Goal: Information Seeking & Learning: Find specific fact

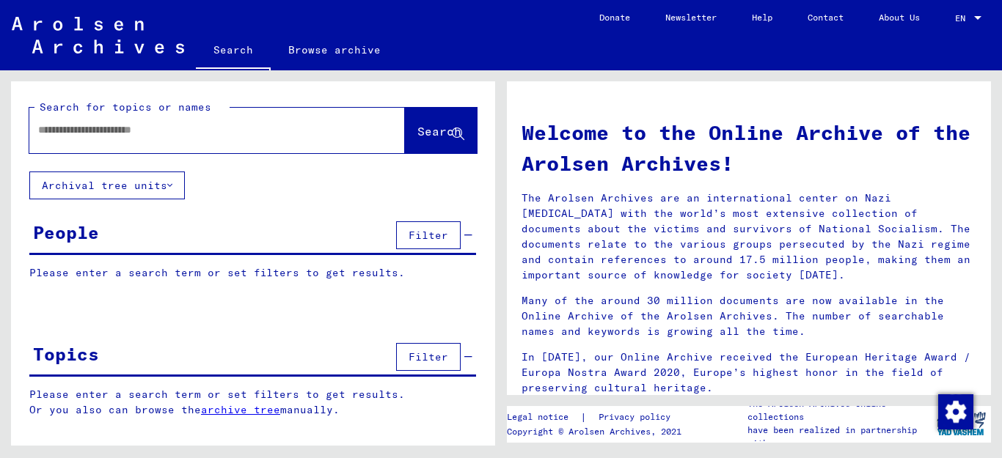
click at [155, 128] on input "text" at bounding box center [199, 129] width 323 height 15
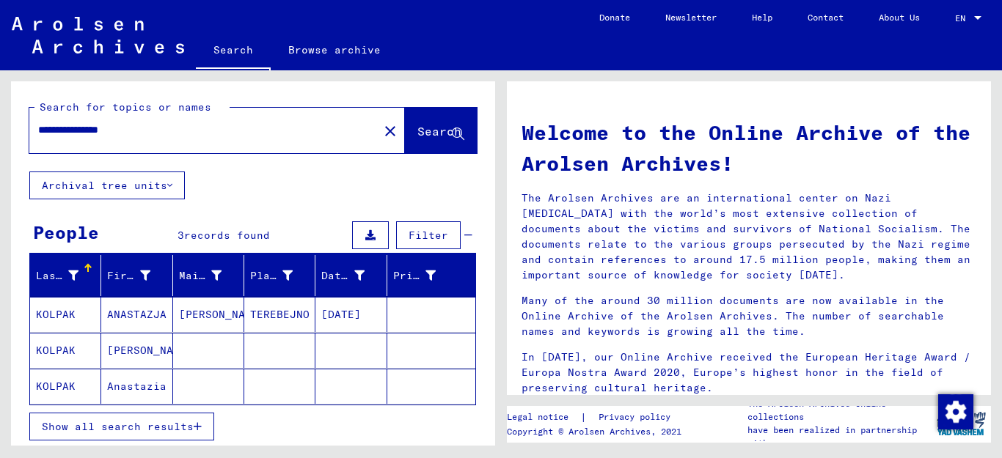
click at [194, 426] on icon "button" at bounding box center [198, 427] width 8 height 10
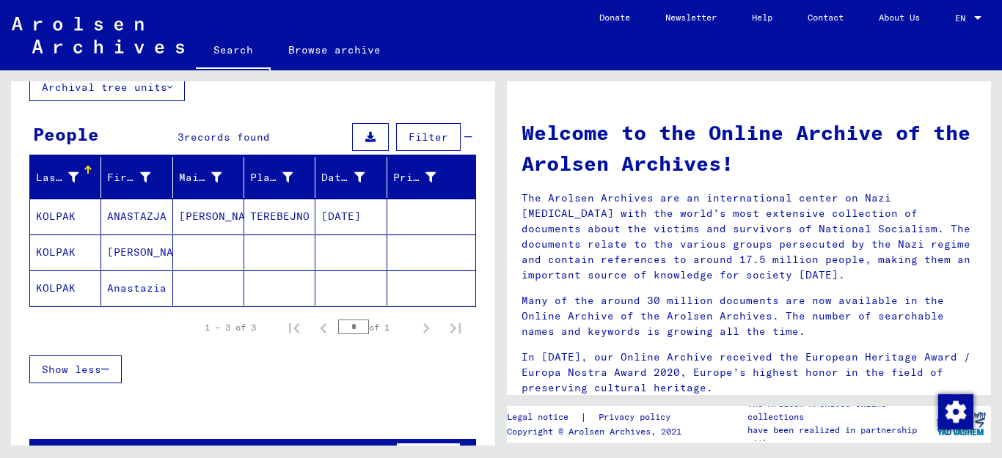
scroll to position [103, 0]
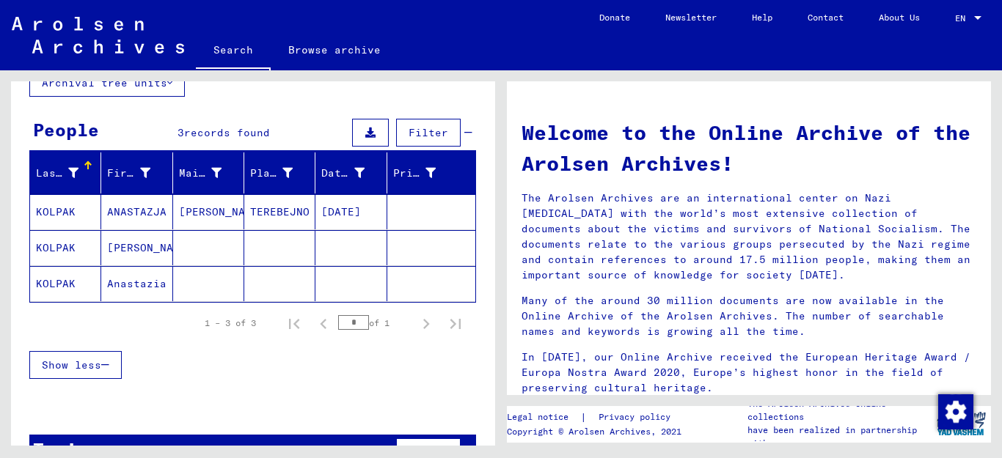
click at [56, 210] on mat-cell "KOLPAK" at bounding box center [65, 211] width 71 height 35
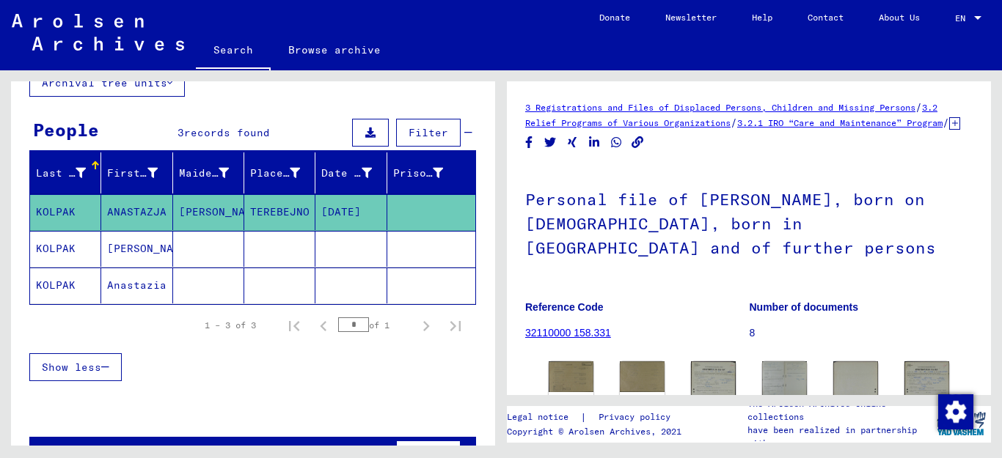
click at [62, 250] on mat-cell "KOLPAK" at bounding box center [65, 249] width 71 height 36
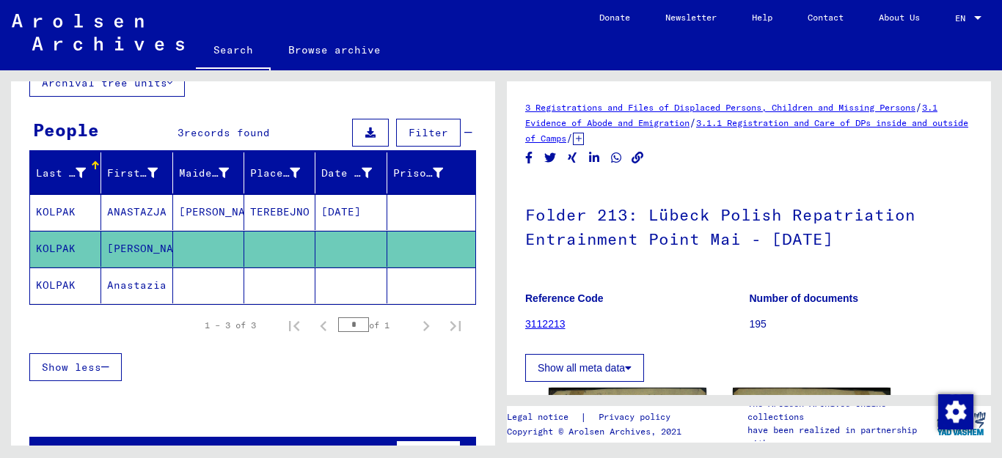
scroll to position [275, 0]
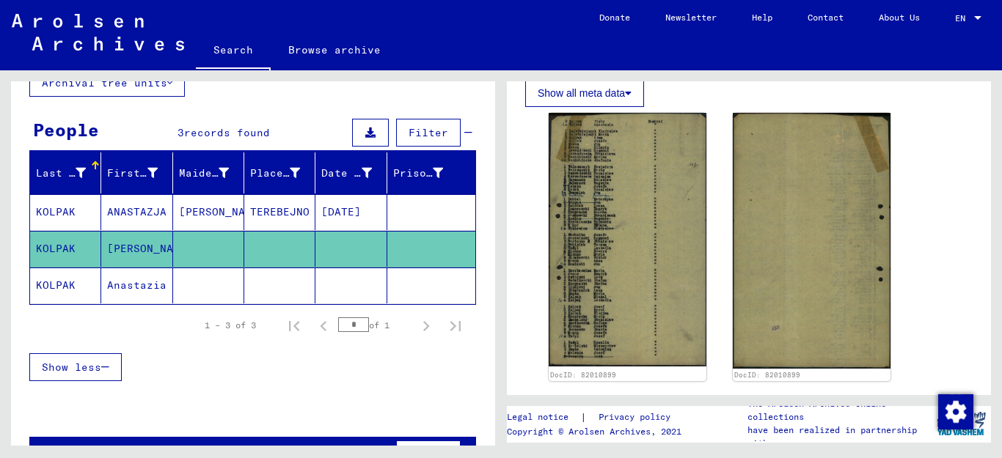
click at [70, 286] on mat-cell "KOLPAK" at bounding box center [65, 286] width 71 height 36
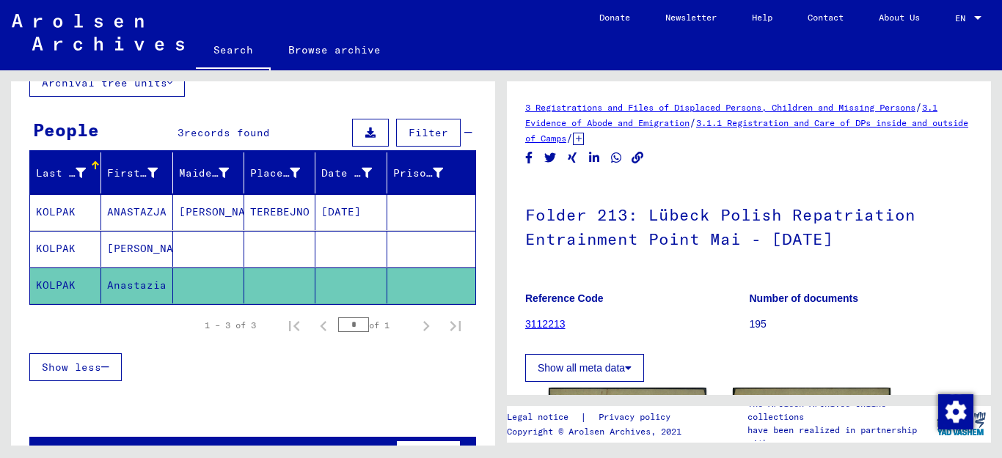
scroll to position [275, 0]
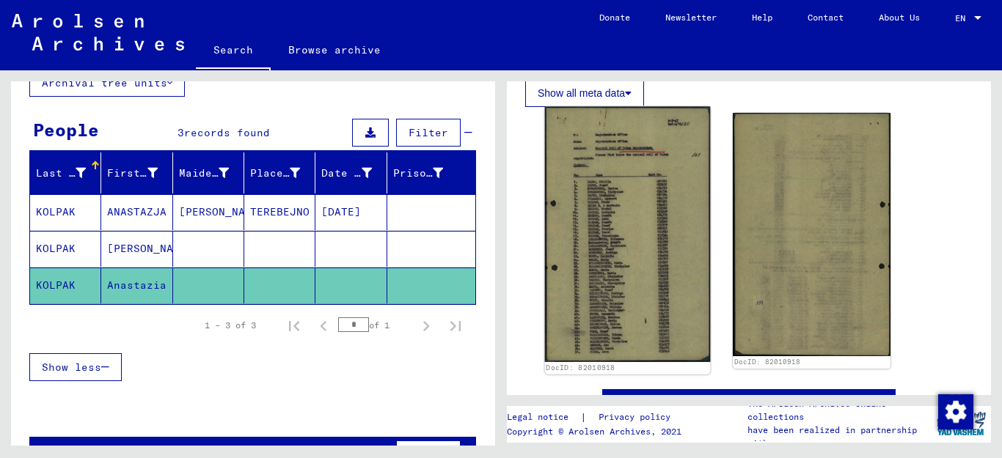
click at [582, 236] on img at bounding box center [628, 234] width 166 height 255
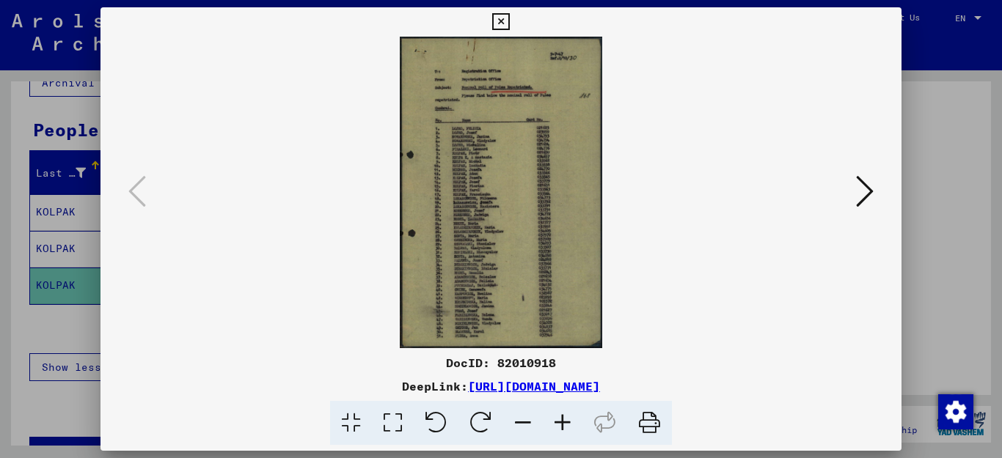
click at [564, 420] on icon at bounding box center [563, 423] width 40 height 45
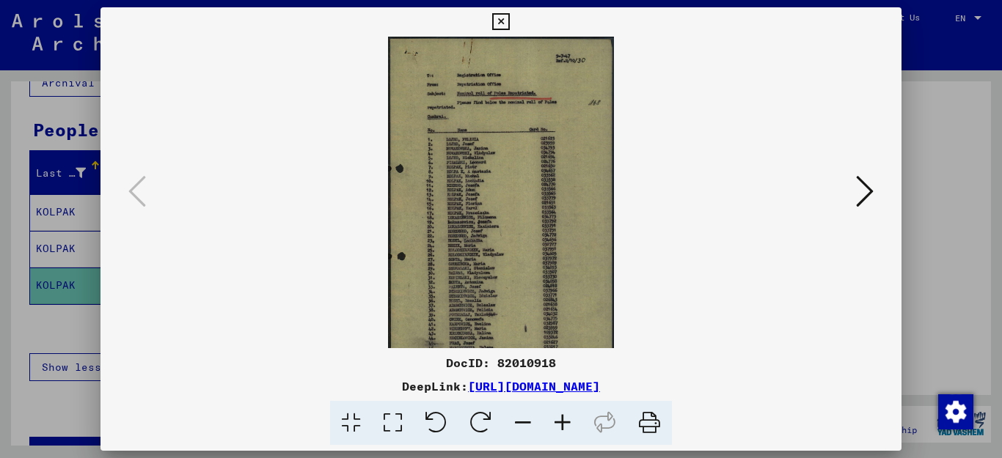
click at [564, 420] on icon at bounding box center [563, 423] width 40 height 45
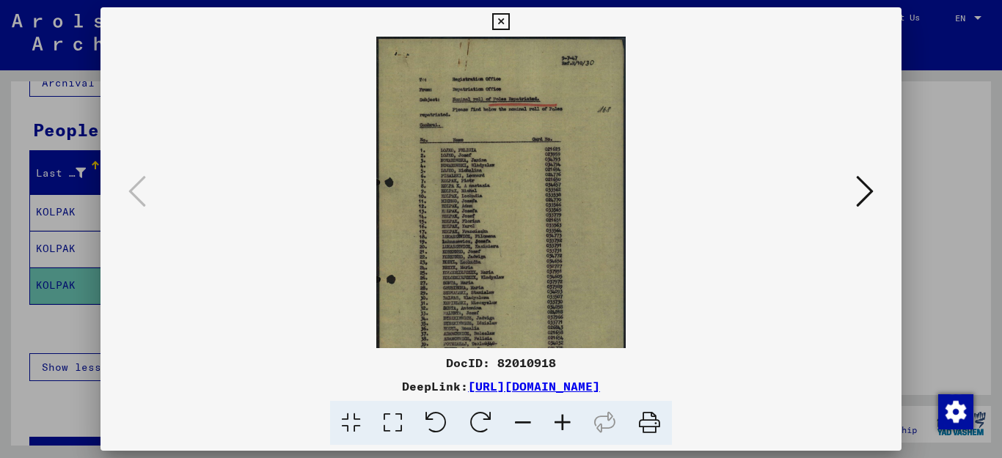
click at [562, 420] on icon at bounding box center [563, 423] width 40 height 45
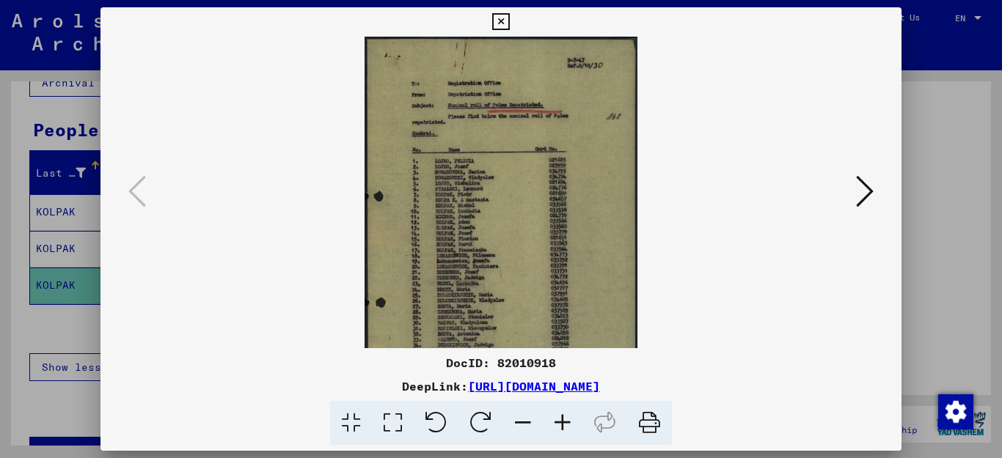
click at [562, 420] on icon at bounding box center [563, 423] width 40 height 45
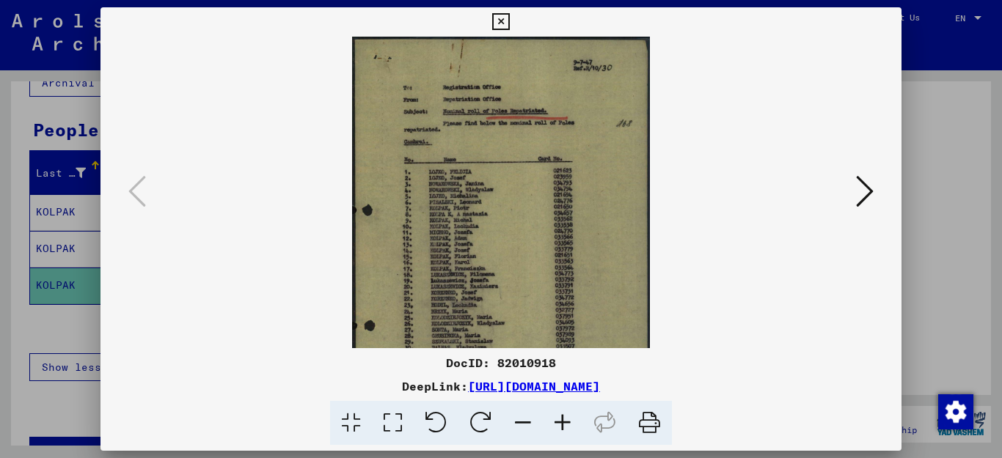
click at [562, 420] on icon at bounding box center [563, 423] width 40 height 45
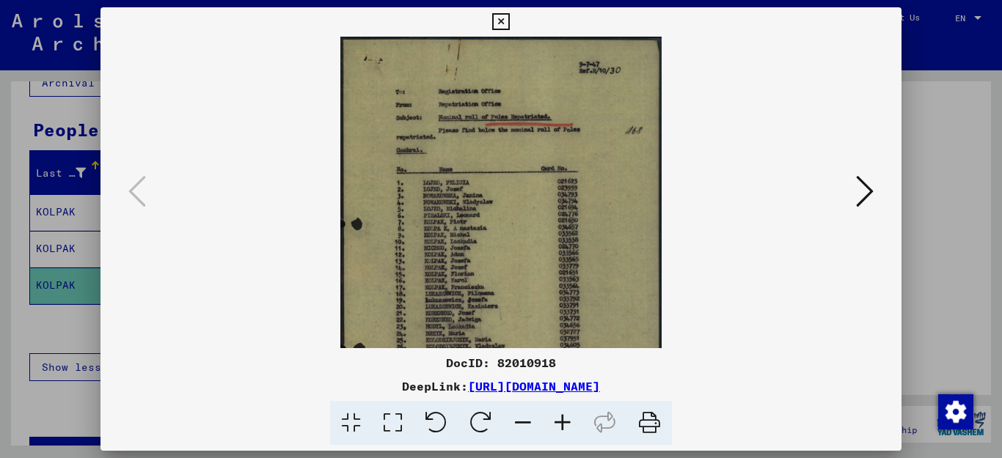
click at [562, 420] on icon at bounding box center [563, 423] width 40 height 45
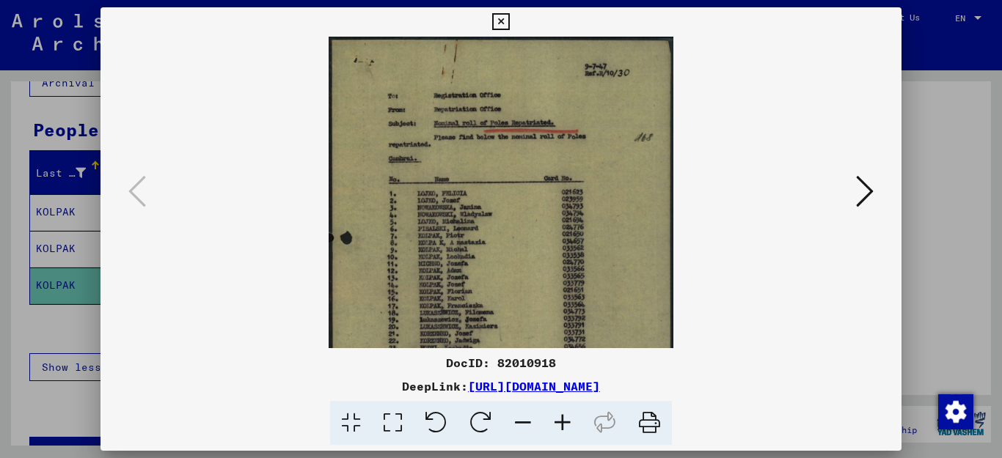
click at [562, 420] on icon at bounding box center [563, 423] width 40 height 45
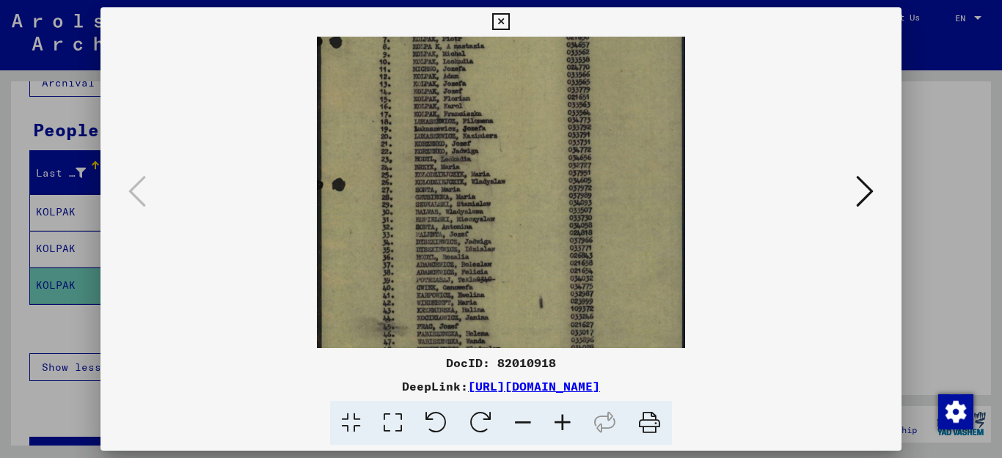
scroll to position [213, 0]
drag, startPoint x: 560, startPoint y: 305, endPoint x: 613, endPoint y: 92, distance: 219.1
click at [613, 92] on img at bounding box center [501, 108] width 368 height 568
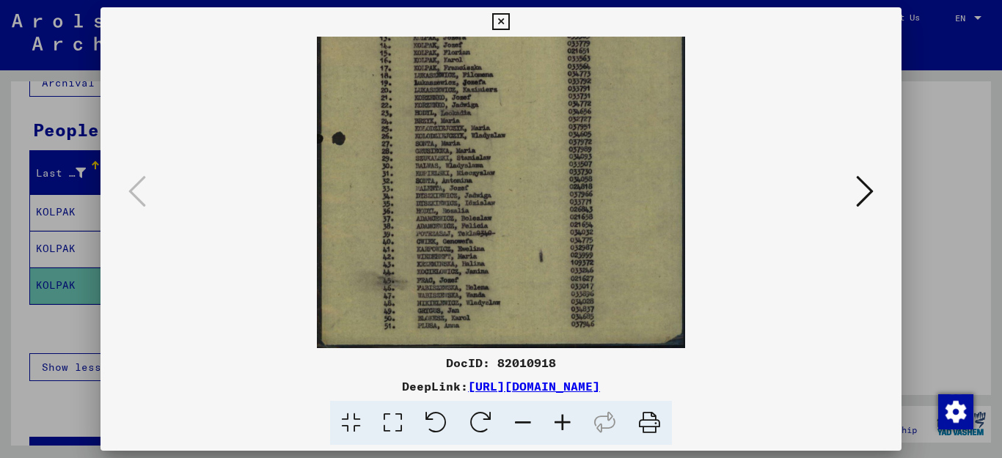
drag, startPoint x: 611, startPoint y: 272, endPoint x: 625, endPoint y: 176, distance: 97.1
click at [625, 176] on img at bounding box center [501, 64] width 368 height 568
click at [509, 22] on icon at bounding box center [500, 22] width 17 height 18
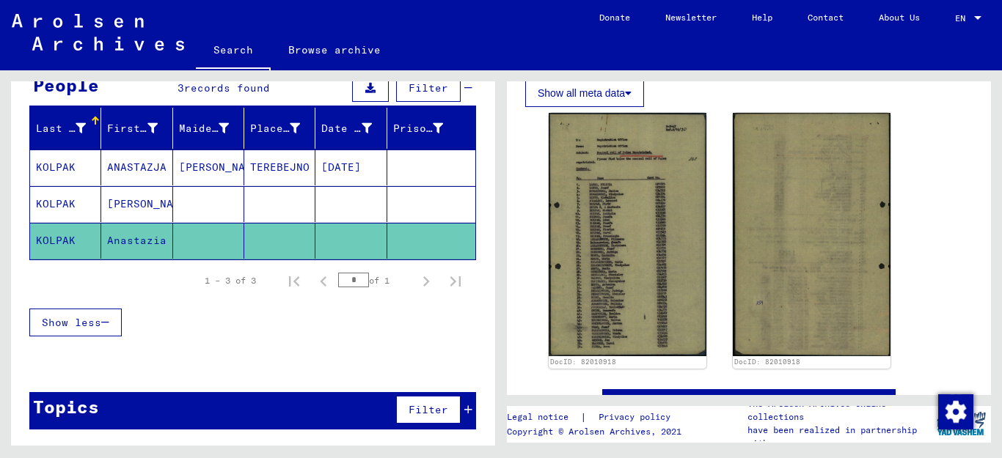
scroll to position [0, 0]
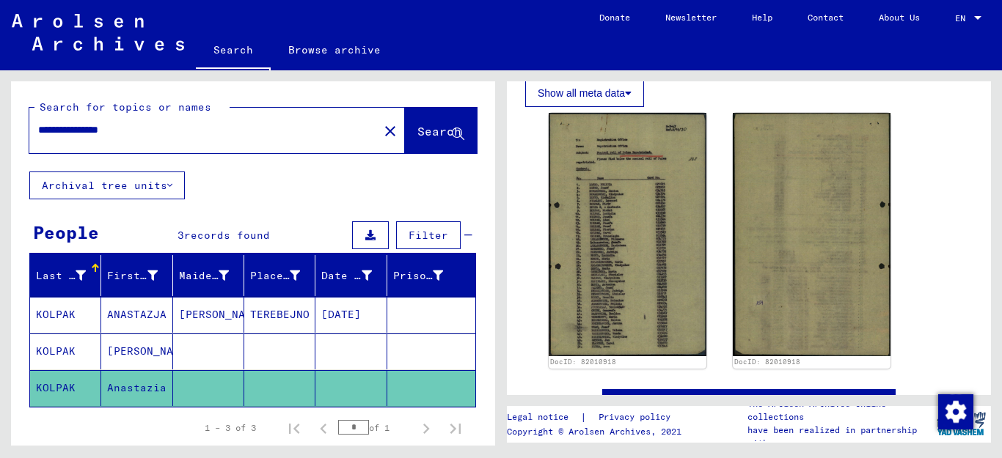
drag, startPoint x: 155, startPoint y: 127, endPoint x: 84, endPoint y: 138, distance: 72.0
click at [84, 138] on div "**********" at bounding box center [199, 130] width 340 height 33
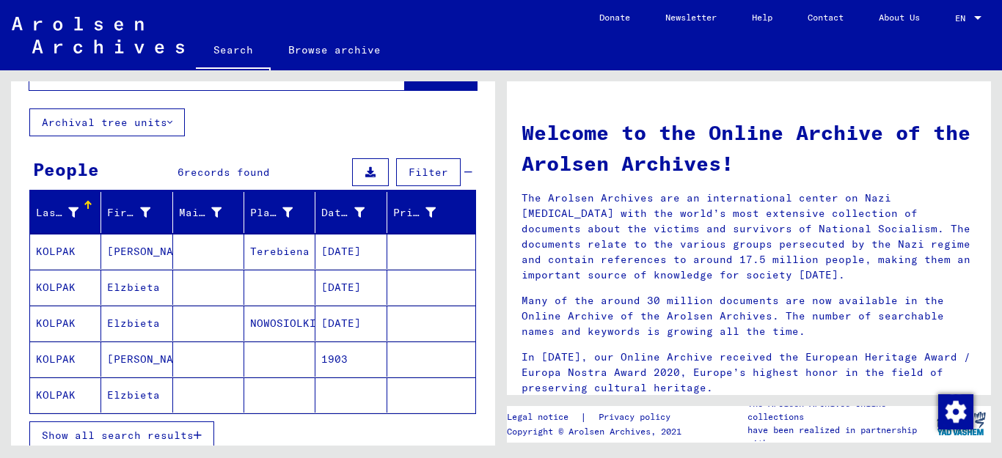
scroll to position [111, 0]
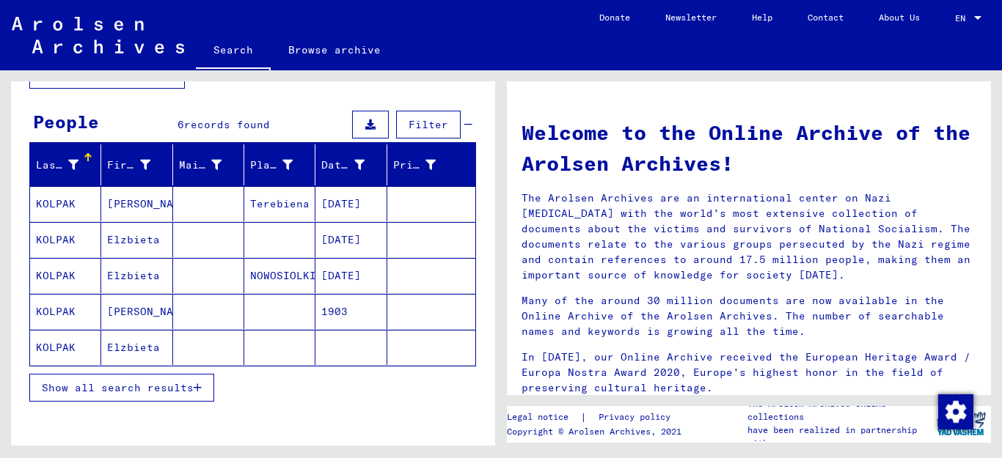
click at [197, 388] on icon "button" at bounding box center [198, 388] width 8 height 10
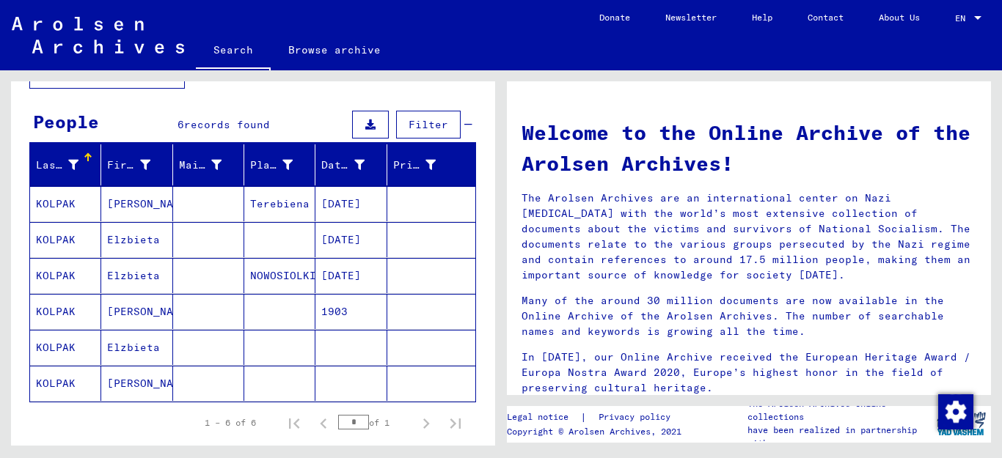
click at [67, 202] on mat-cell "KOLPAK" at bounding box center [65, 203] width 71 height 35
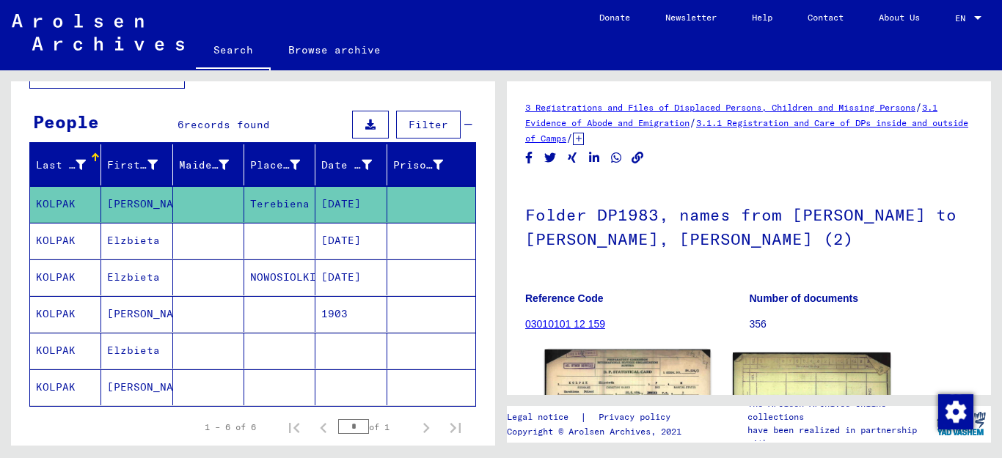
click at [642, 384] on img at bounding box center [628, 409] width 166 height 118
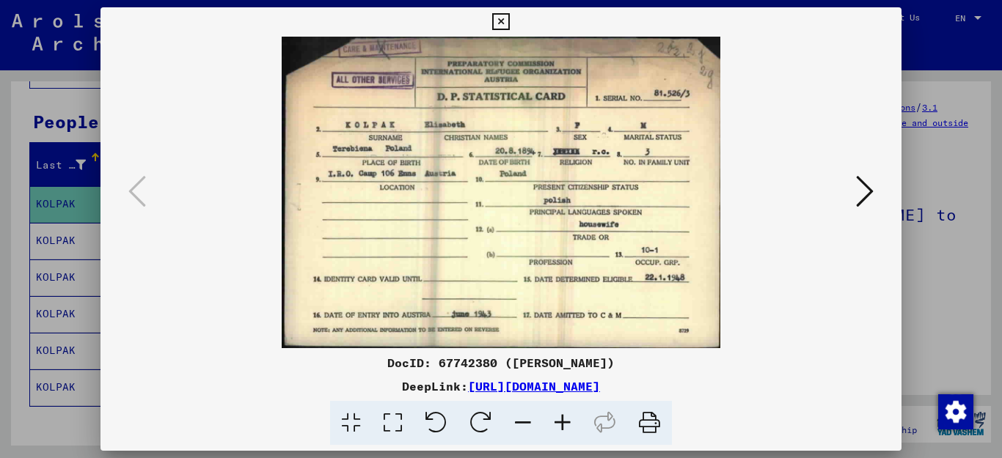
click at [868, 192] on icon at bounding box center [865, 191] width 18 height 35
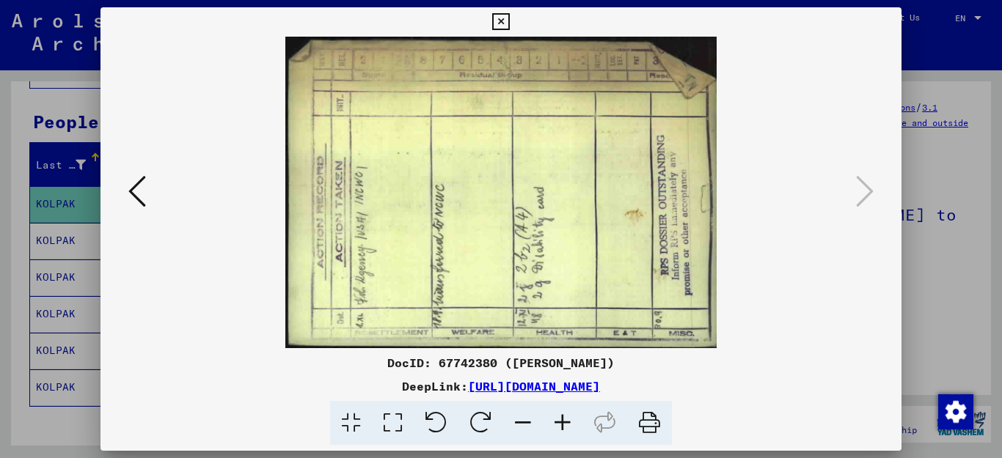
click at [509, 21] on icon at bounding box center [500, 22] width 17 height 18
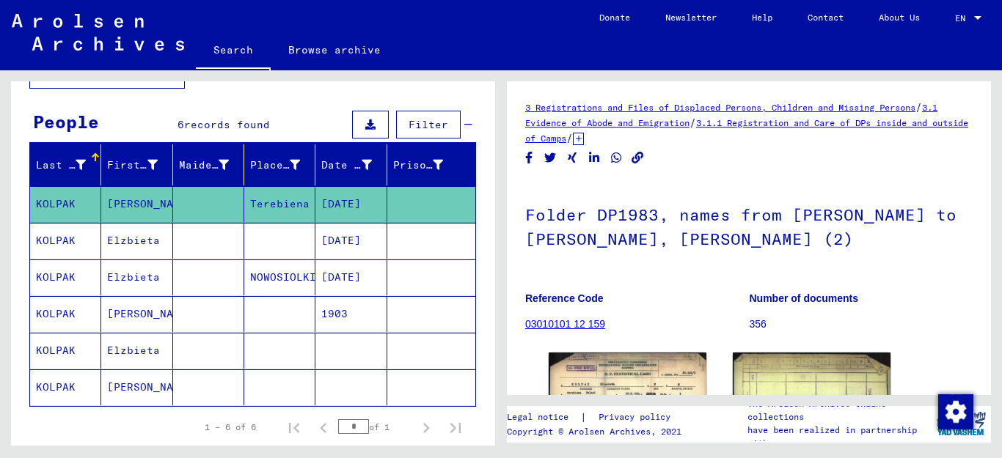
click at [70, 230] on mat-cell "KOLPAK" at bounding box center [65, 241] width 71 height 36
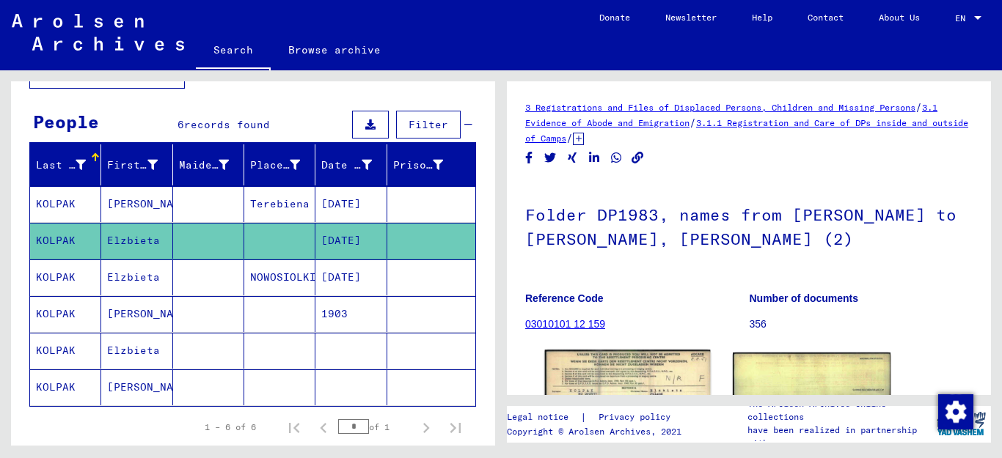
click at [659, 383] on img at bounding box center [628, 402] width 166 height 105
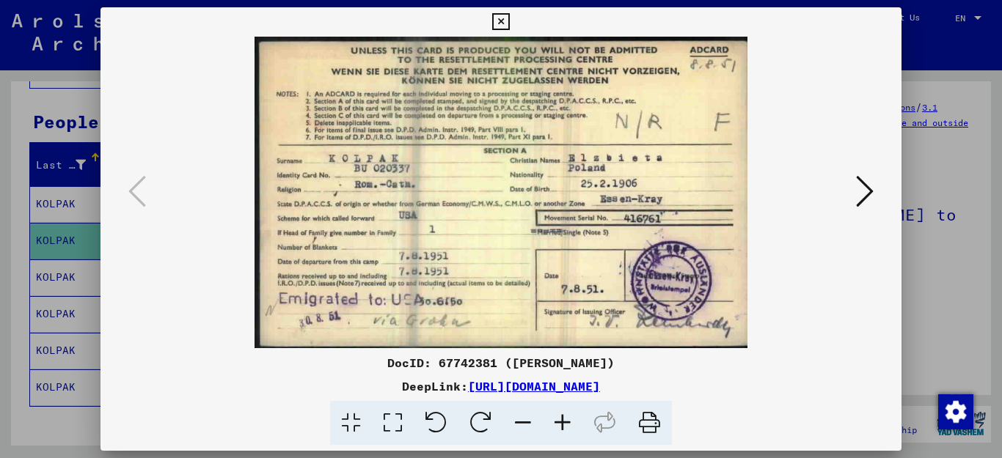
click at [865, 184] on icon at bounding box center [865, 191] width 18 height 35
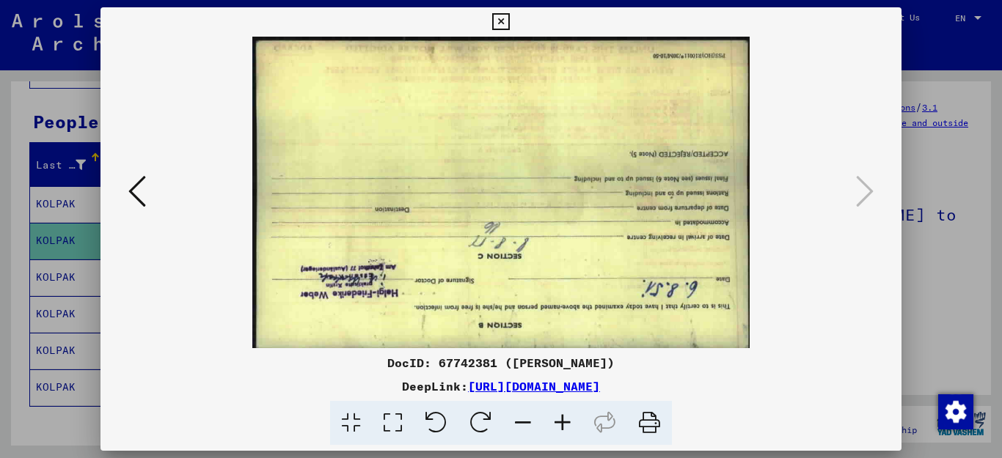
click at [509, 19] on icon at bounding box center [500, 22] width 17 height 18
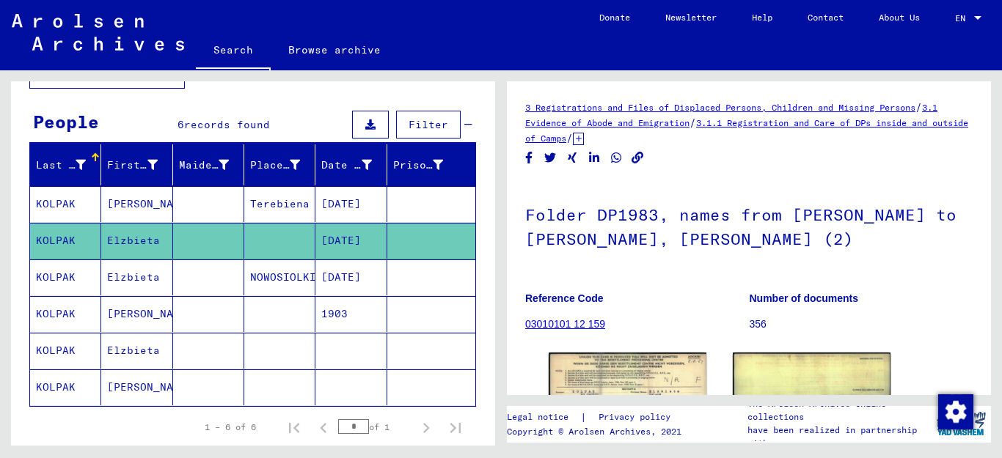
click at [47, 278] on mat-cell "KOLPAK" at bounding box center [65, 278] width 71 height 36
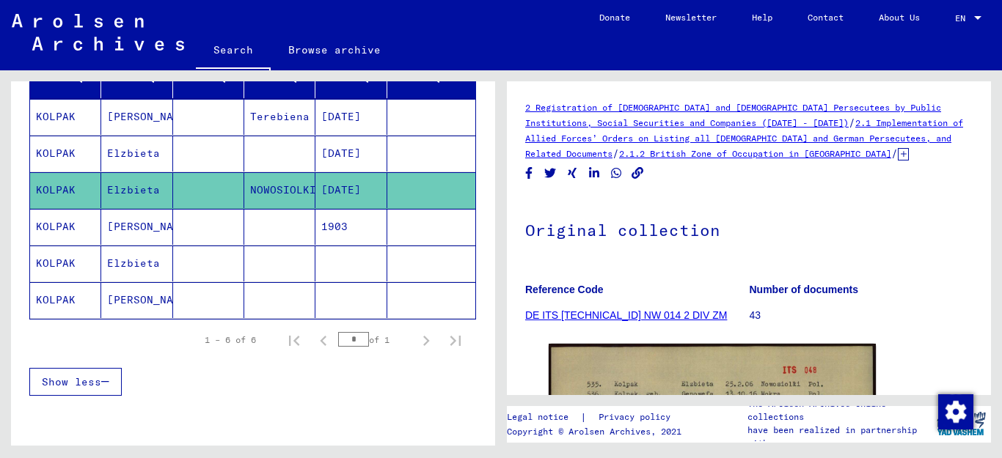
scroll to position [216, 0]
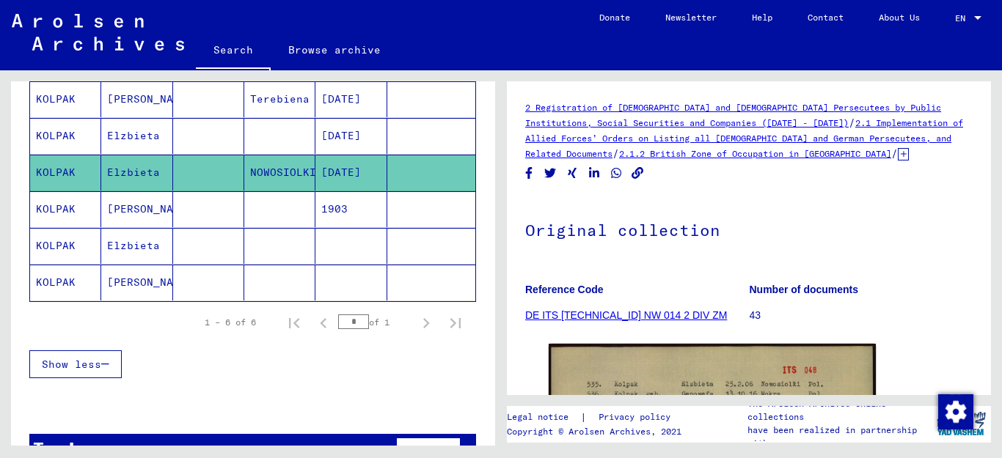
click at [57, 209] on mat-cell "KOLPAK" at bounding box center [65, 209] width 71 height 36
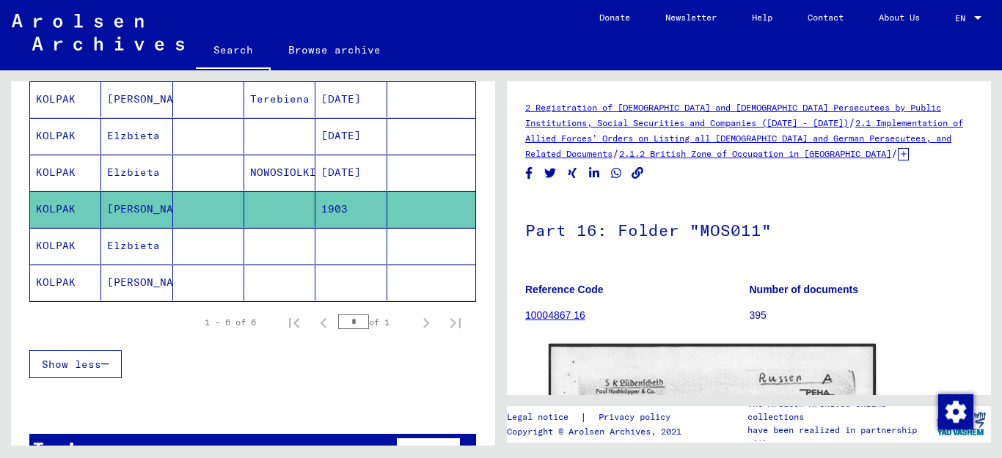
scroll to position [275, 0]
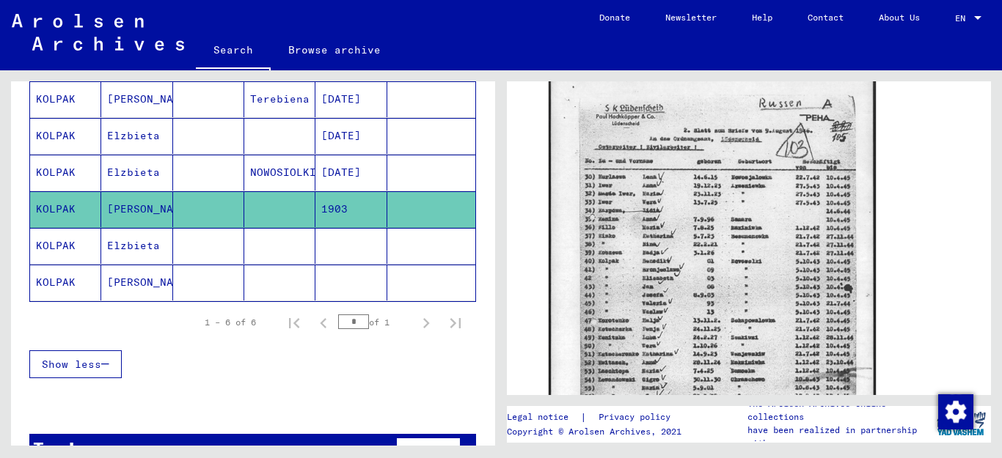
click at [67, 242] on mat-cell "KOLPAK" at bounding box center [65, 246] width 71 height 36
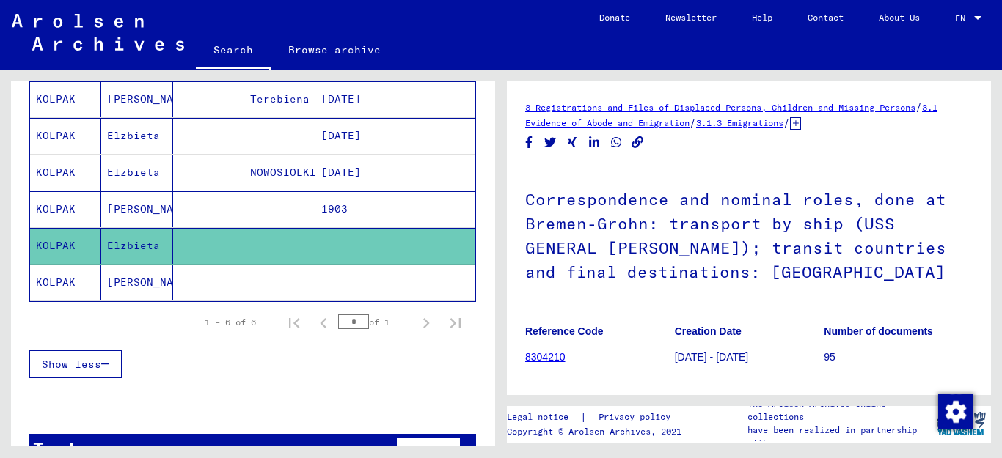
scroll to position [275, 0]
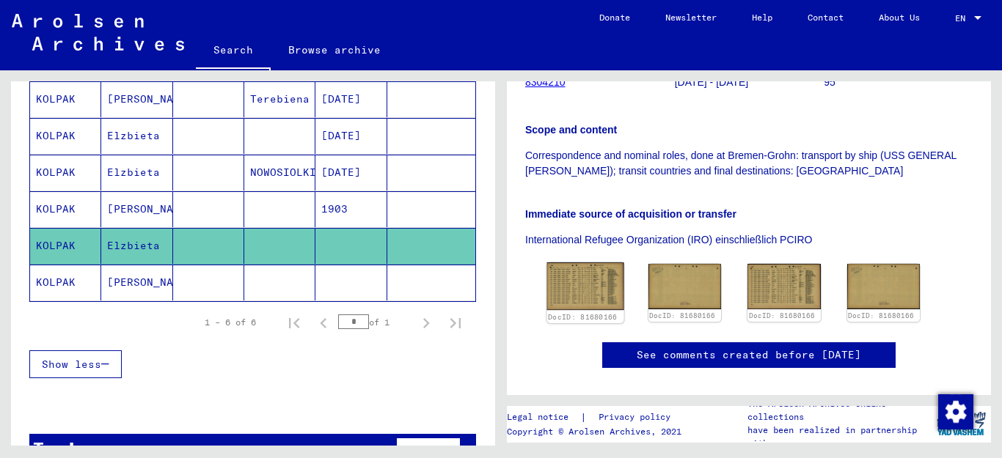
click at [573, 284] on img at bounding box center [585, 287] width 76 height 48
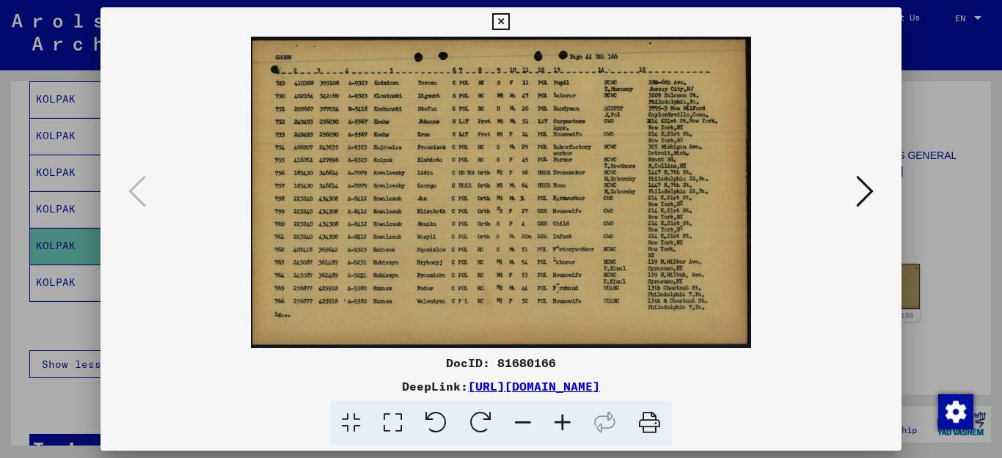
click at [509, 22] on icon at bounding box center [500, 22] width 17 height 18
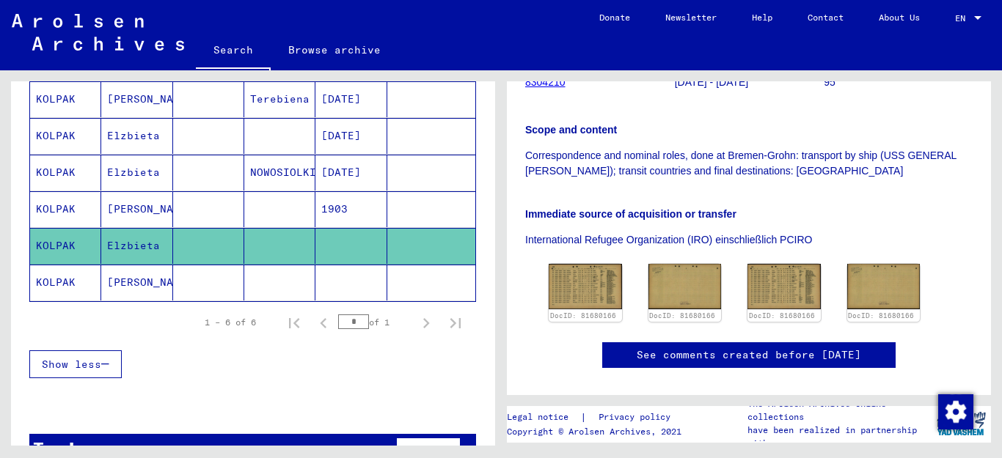
click at [73, 283] on mat-cell "KOLPAK" at bounding box center [65, 283] width 71 height 36
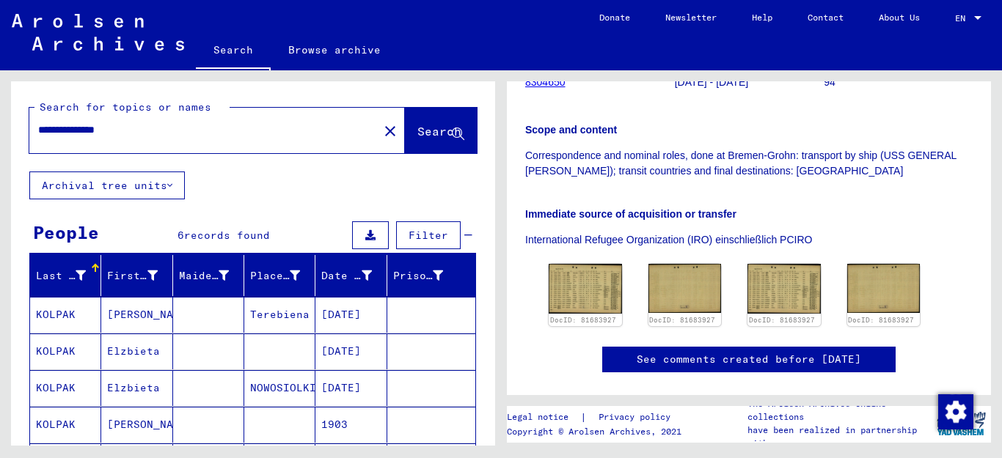
drag, startPoint x: 143, startPoint y: 128, endPoint x: 85, endPoint y: 123, distance: 58.1
click at [85, 123] on input "**********" at bounding box center [204, 129] width 332 height 15
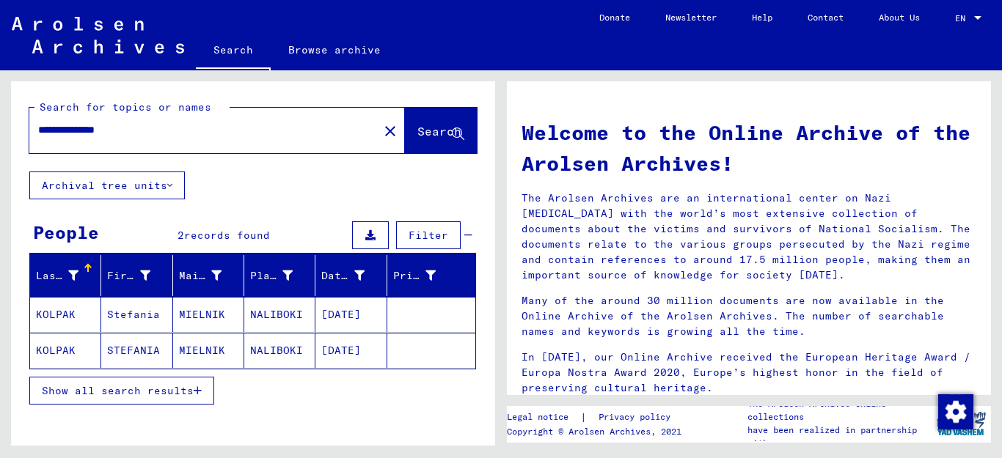
click at [199, 389] on icon "button" at bounding box center [198, 391] width 8 height 10
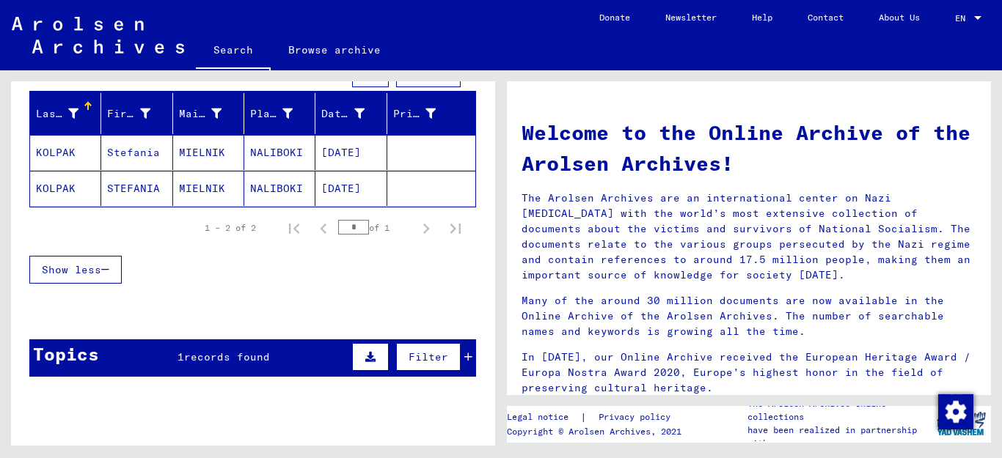
scroll to position [164, 0]
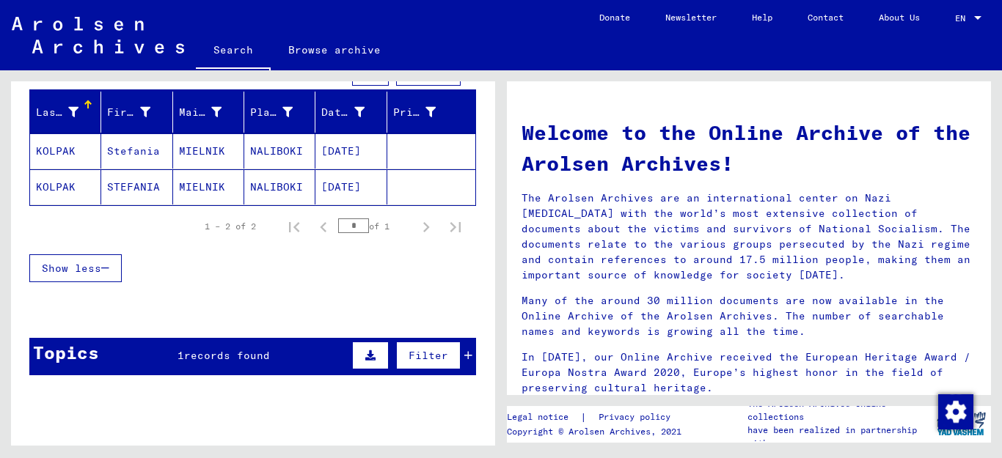
click at [273, 357] on div "Topics 1 records found Filter" at bounding box center [252, 356] width 447 height 37
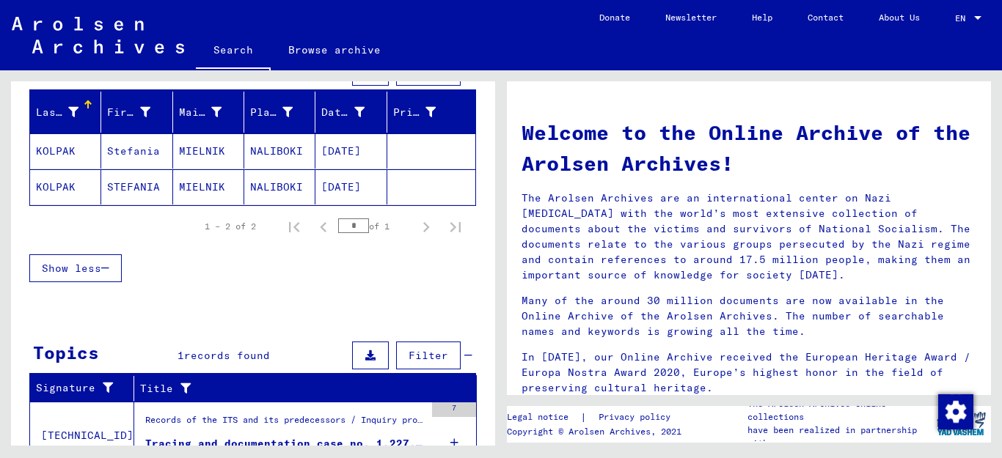
click at [271, 417] on div "Records of the ITS and its predecessors / Inquiry processing / ITS case files a…" at bounding box center [284, 424] width 279 height 21
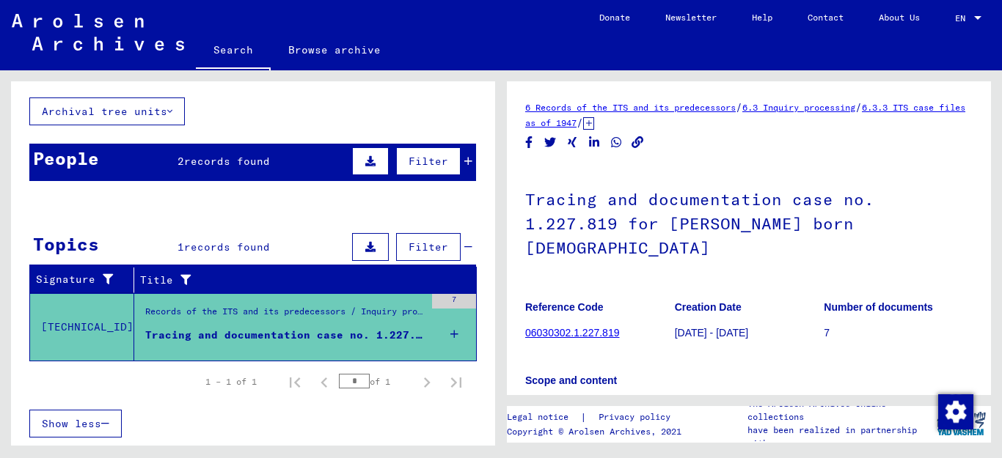
scroll to position [275, 0]
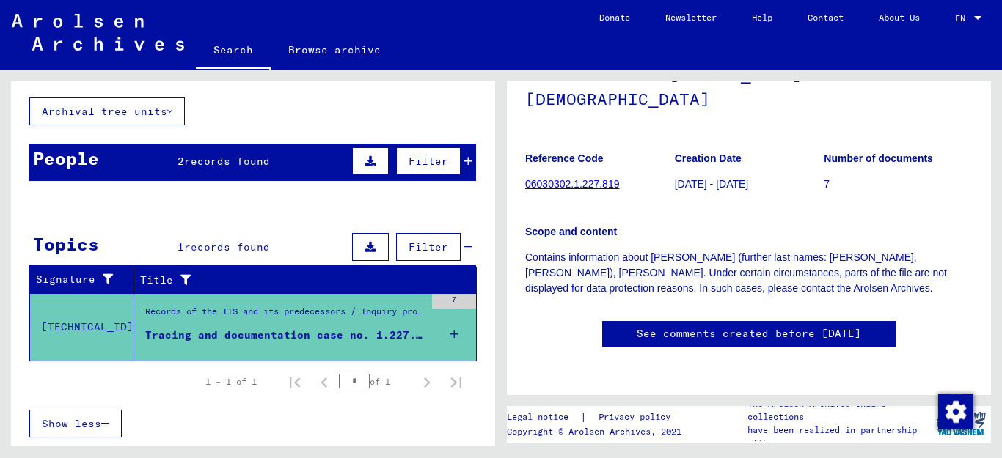
click at [254, 164] on span "records found" at bounding box center [227, 161] width 86 height 13
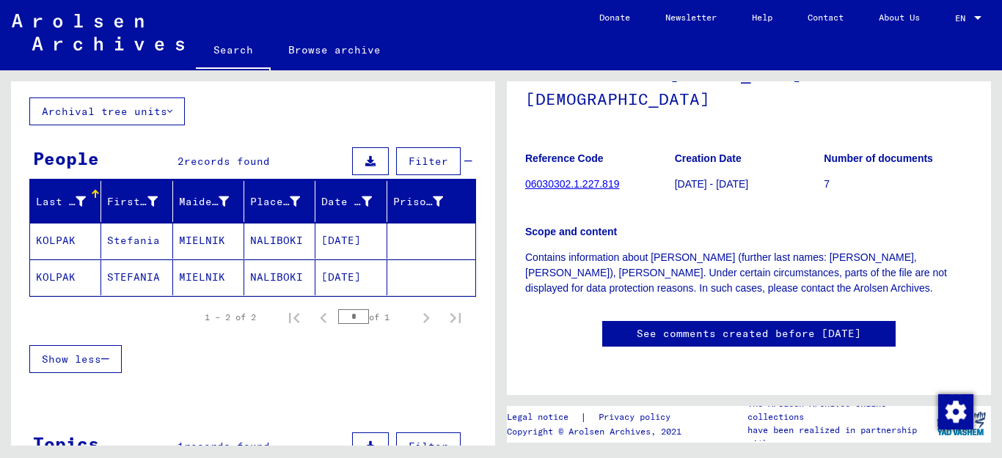
scroll to position [164, 0]
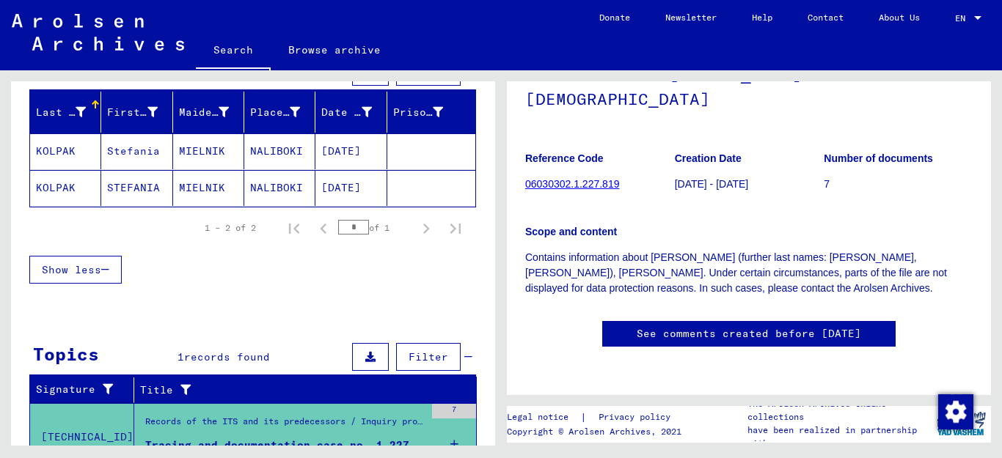
click at [54, 153] on mat-cell "KOLPAK" at bounding box center [65, 151] width 71 height 36
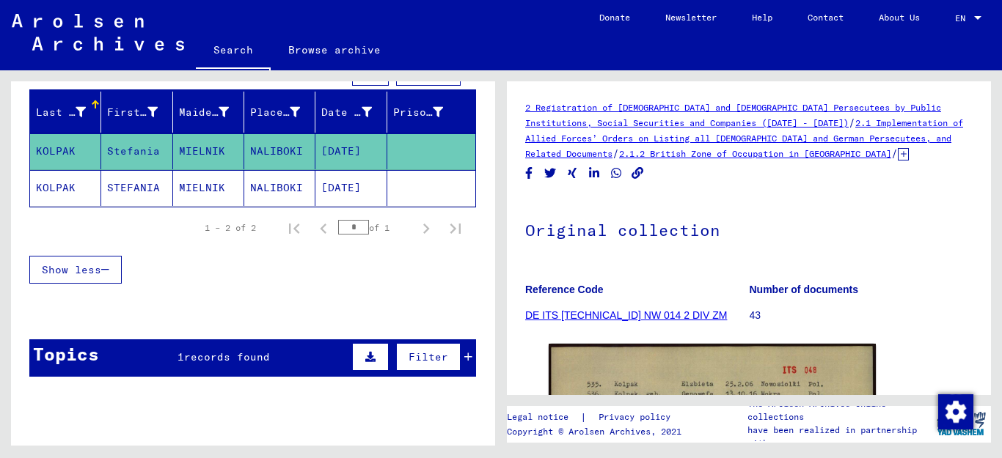
click at [253, 191] on mat-cell "NALIBOKI" at bounding box center [279, 188] width 71 height 36
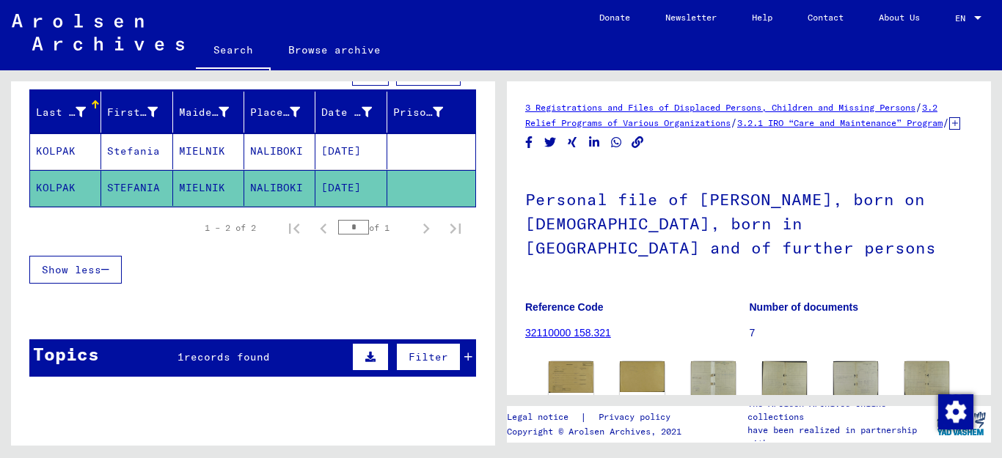
scroll to position [275, 0]
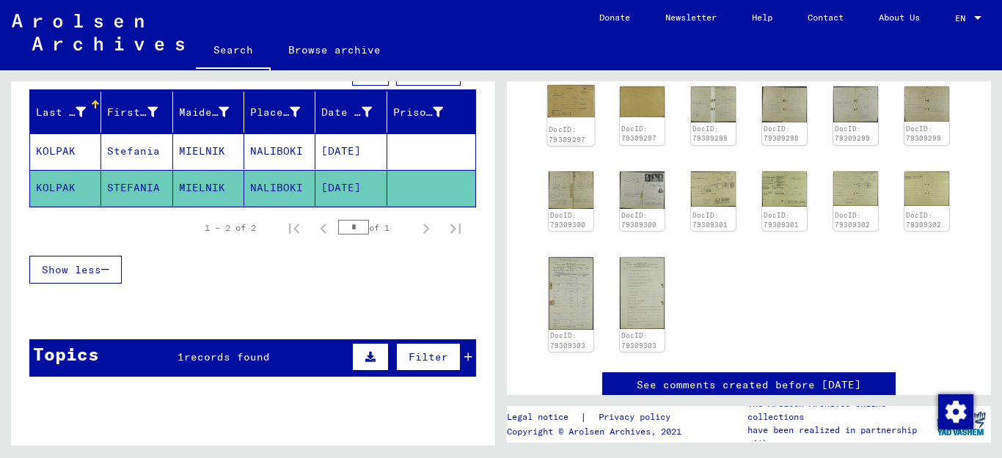
click at [571, 117] on img at bounding box center [570, 101] width 47 height 32
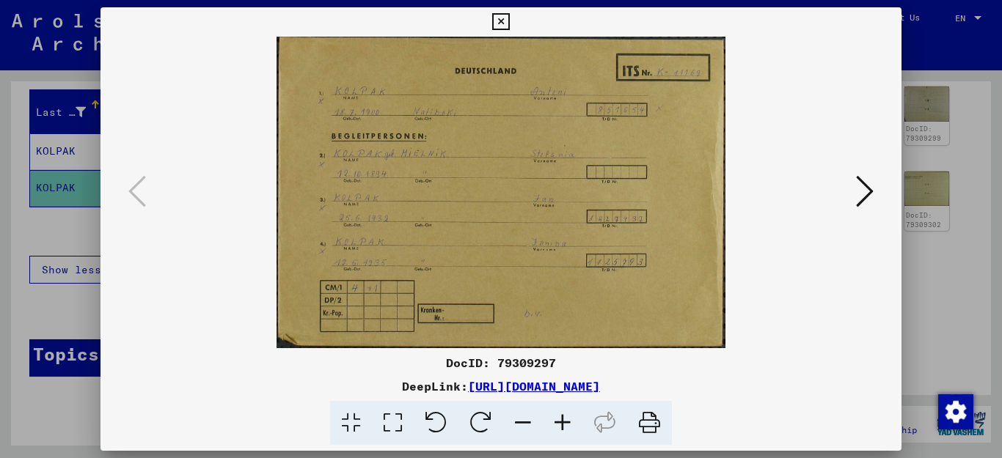
click at [571, 120] on img at bounding box center [501, 193] width 702 height 312
click at [561, 423] on icon at bounding box center [563, 423] width 40 height 45
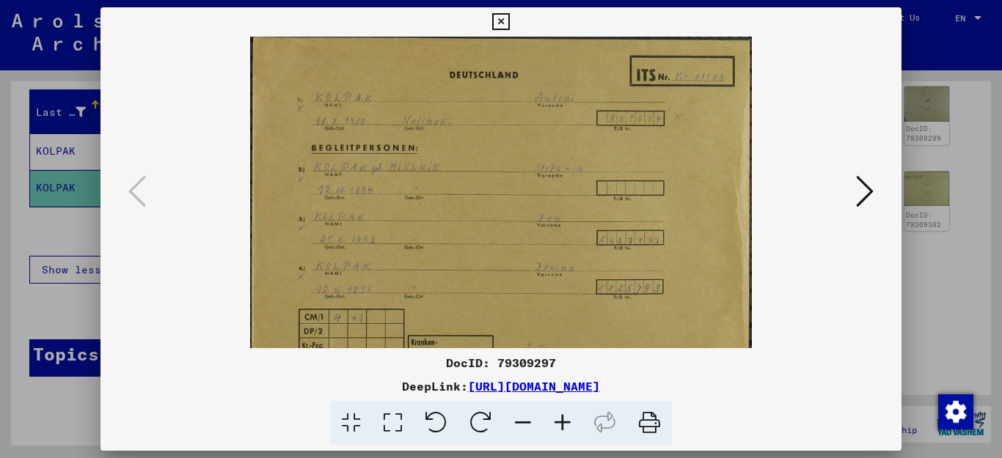
click at [561, 423] on icon at bounding box center [563, 423] width 40 height 45
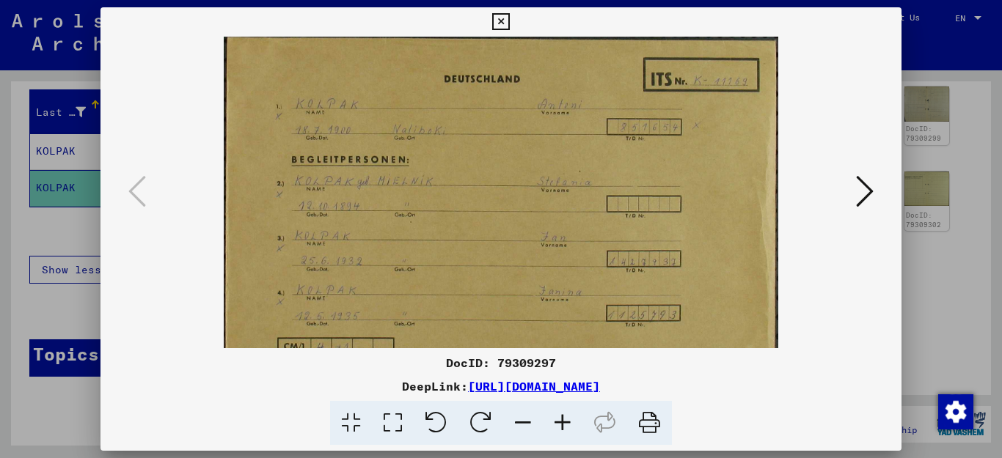
click at [561, 423] on icon at bounding box center [563, 423] width 40 height 45
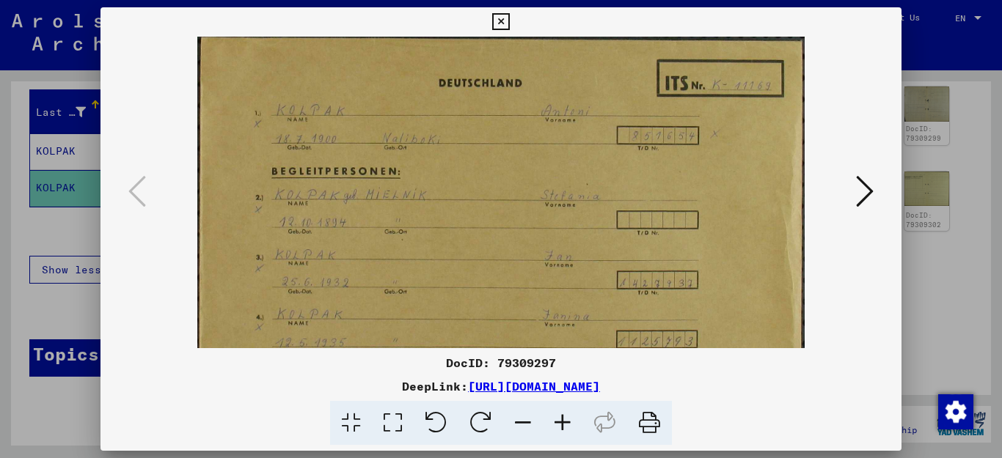
click at [561, 423] on icon at bounding box center [563, 423] width 40 height 45
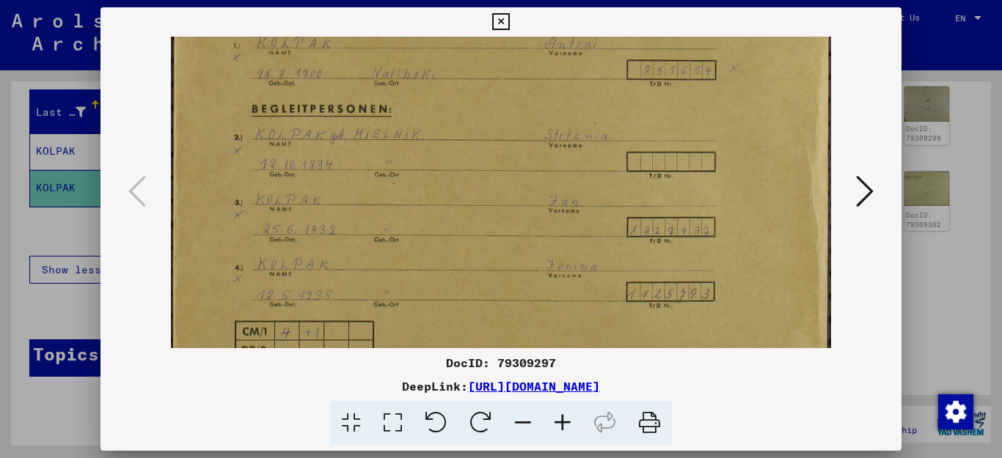
scroll to position [73, 0]
drag, startPoint x: 530, startPoint y: 279, endPoint x: 532, endPoint y: 206, distance: 72.7
click at [532, 206] on img at bounding box center [501, 193] width 660 height 458
click at [863, 191] on icon at bounding box center [865, 191] width 18 height 35
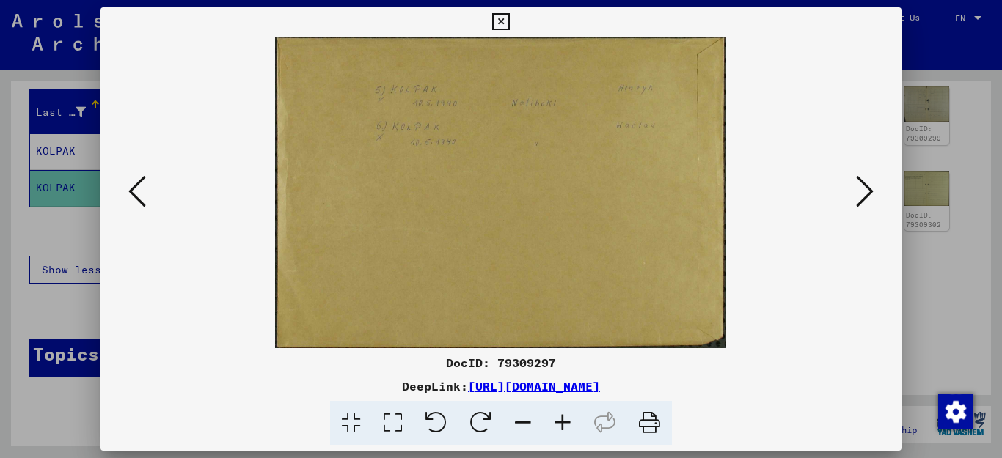
click at [860, 194] on icon at bounding box center [865, 191] width 18 height 35
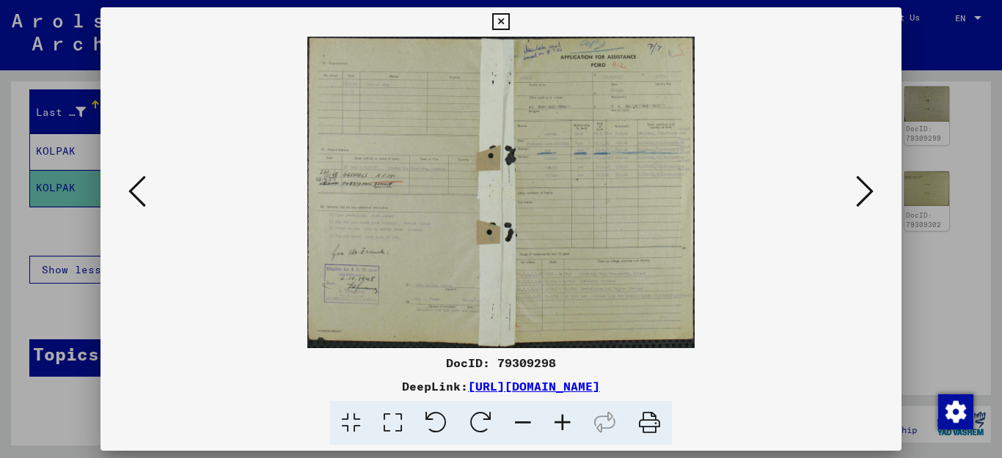
click at [860, 194] on icon at bounding box center [865, 191] width 18 height 35
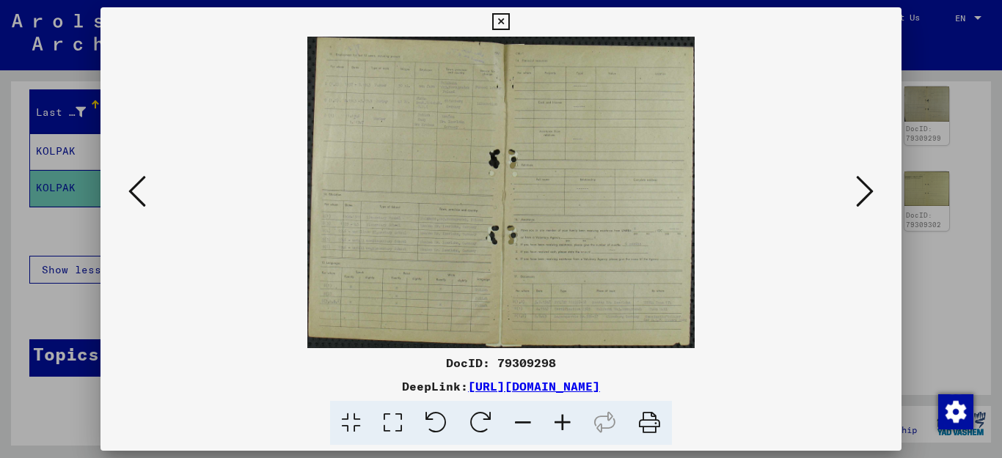
click at [131, 196] on icon at bounding box center [137, 191] width 18 height 35
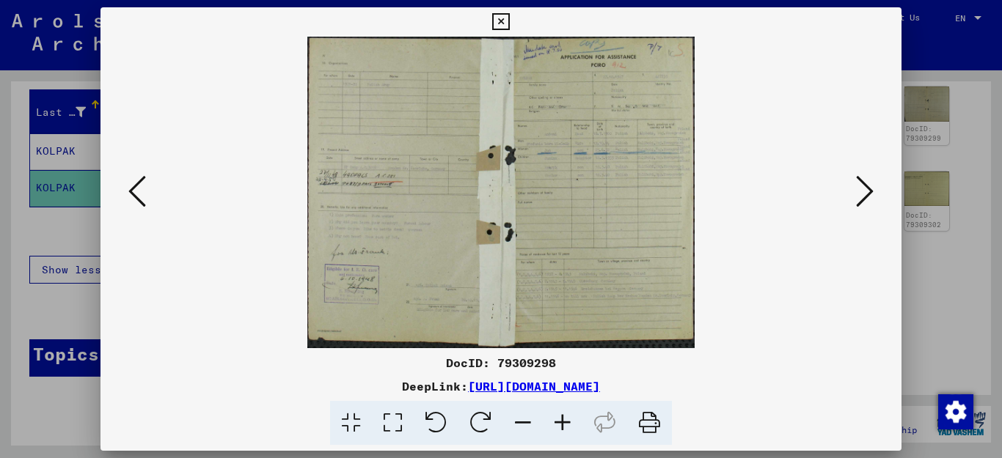
click at [560, 424] on icon at bounding box center [563, 423] width 40 height 45
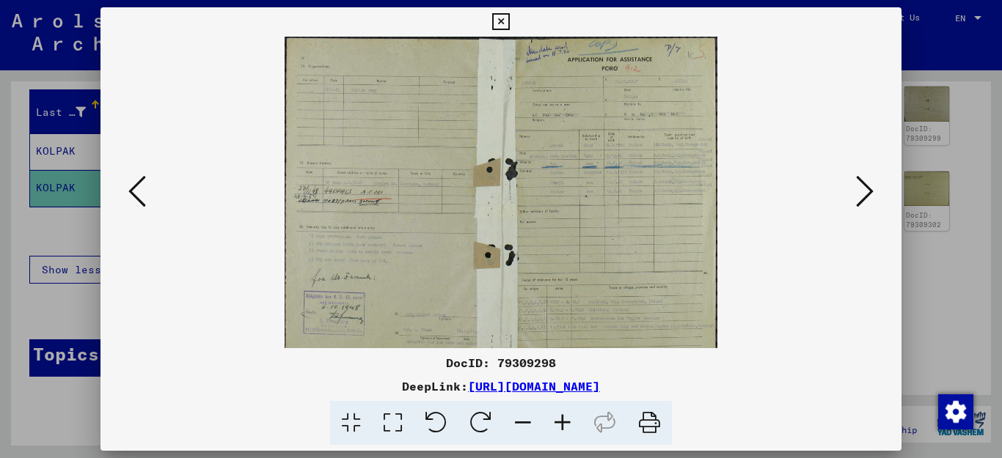
click at [560, 423] on icon at bounding box center [563, 423] width 40 height 45
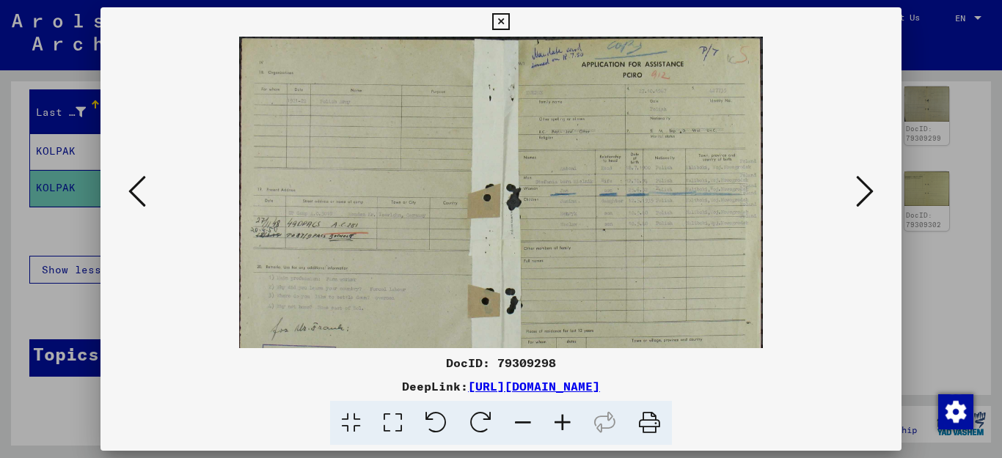
click at [560, 423] on icon at bounding box center [563, 423] width 40 height 45
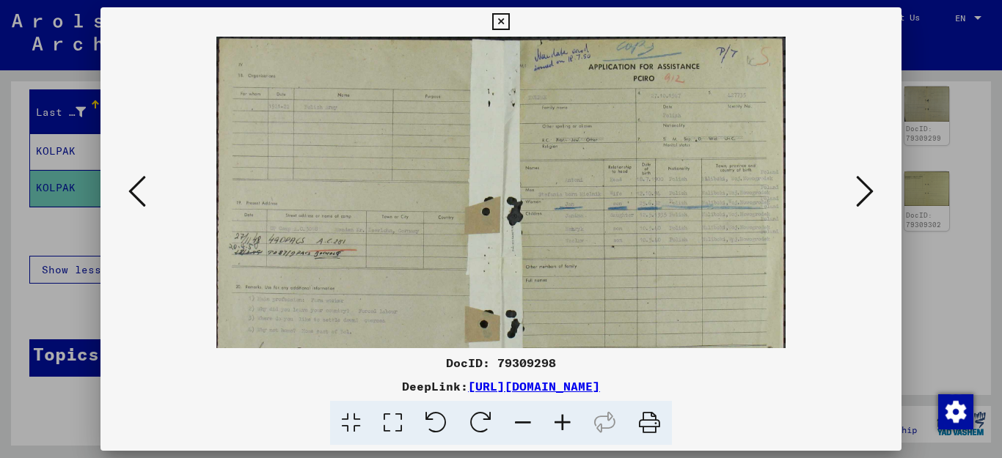
click at [561, 422] on icon at bounding box center [563, 423] width 40 height 45
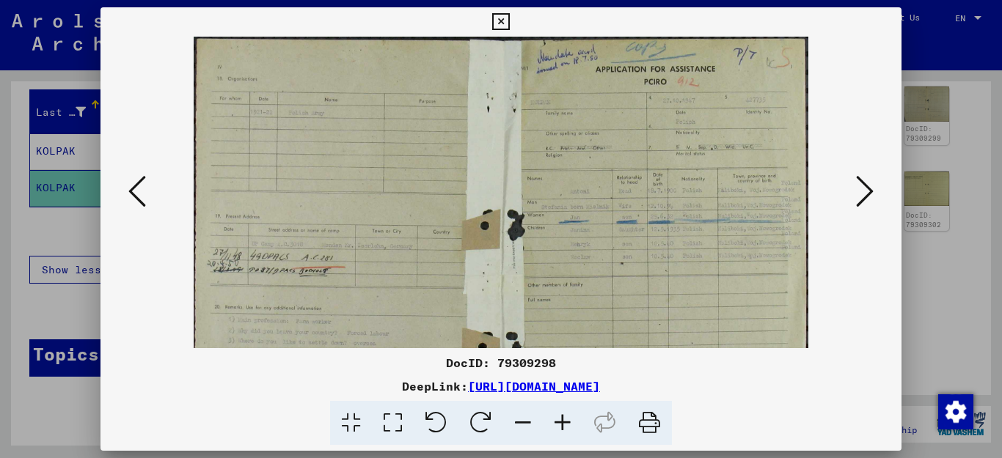
click at [563, 422] on icon at bounding box center [563, 423] width 40 height 45
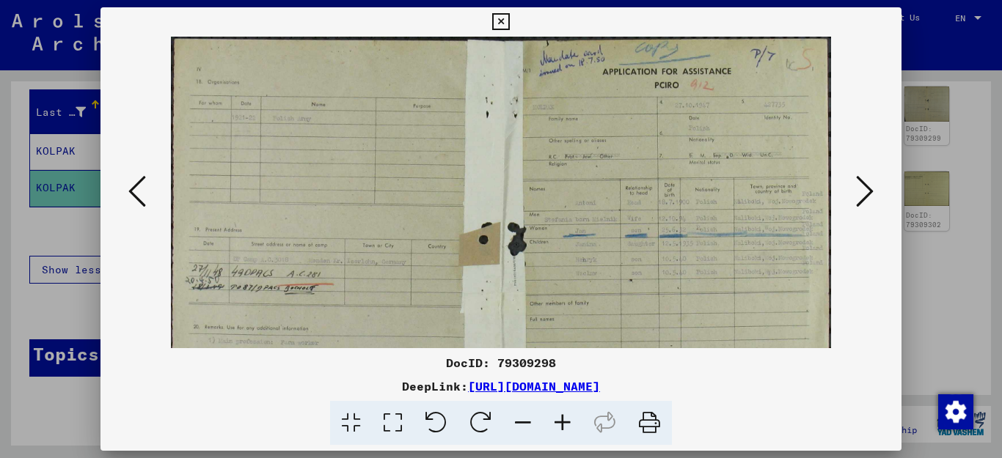
click at [563, 422] on icon at bounding box center [563, 423] width 40 height 45
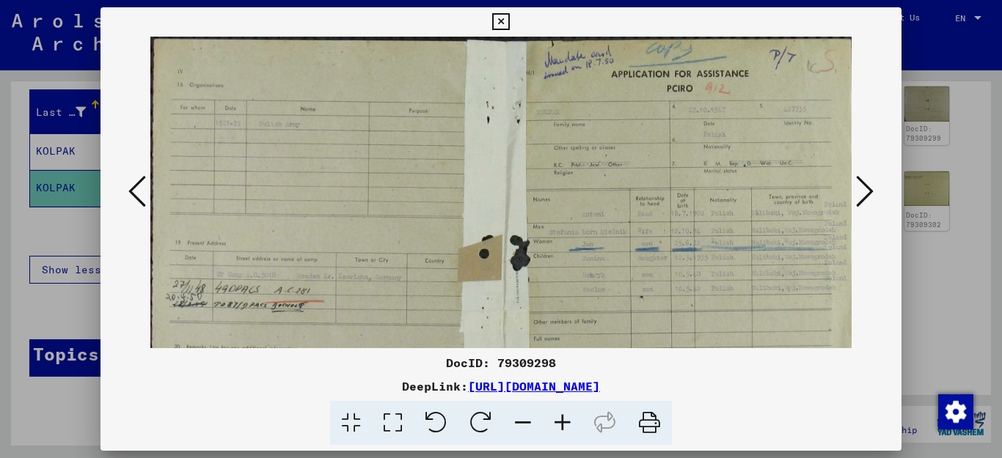
click at [564, 422] on icon at bounding box center [563, 423] width 40 height 45
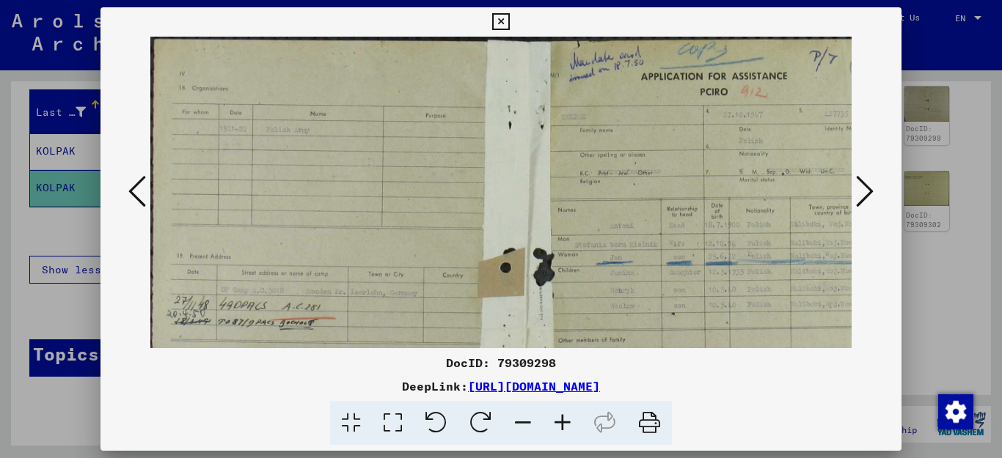
click at [566, 422] on icon at bounding box center [563, 423] width 40 height 45
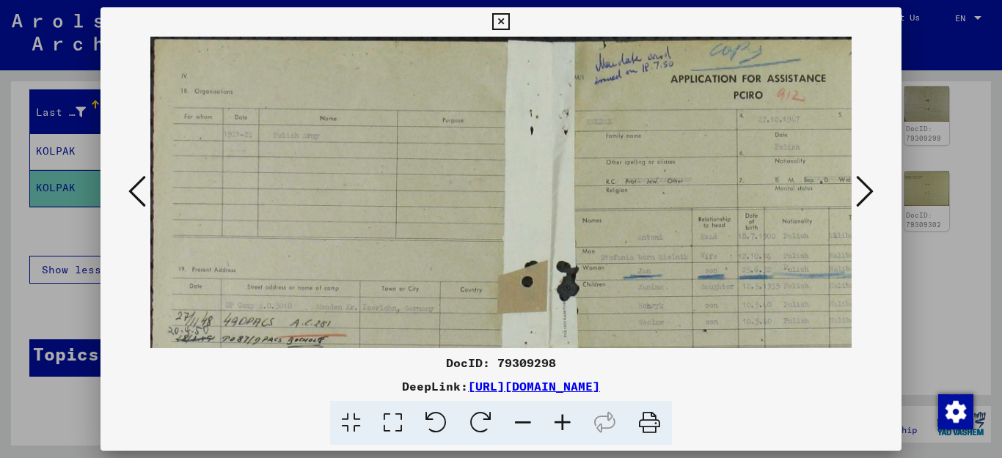
click at [566, 423] on icon at bounding box center [563, 423] width 40 height 45
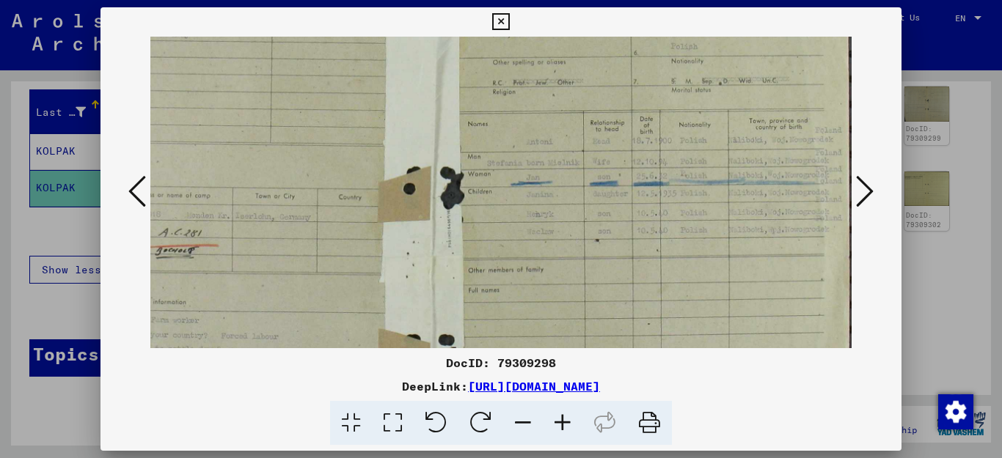
scroll to position [121, 139]
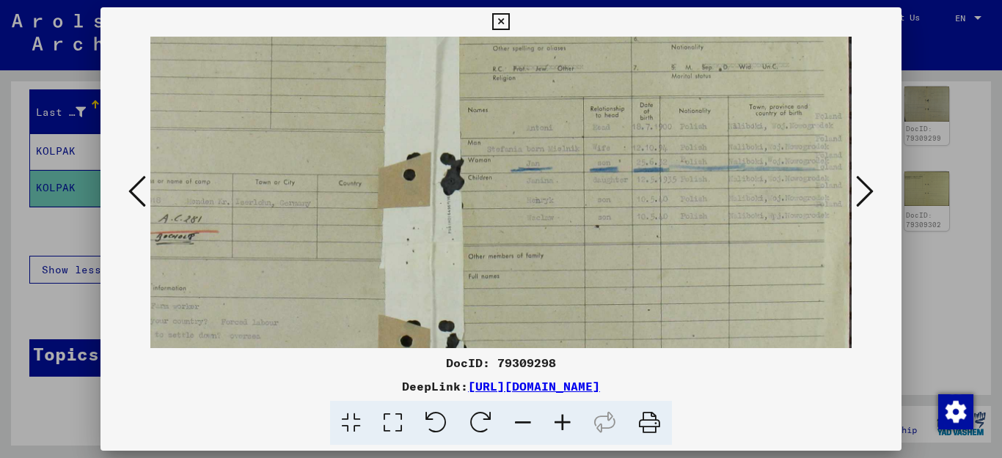
drag, startPoint x: 781, startPoint y: 321, endPoint x: 448, endPoint y: 200, distance: 354.3
click at [448, 200] on img at bounding box center [431, 255] width 841 height 678
click at [563, 420] on icon at bounding box center [563, 423] width 40 height 45
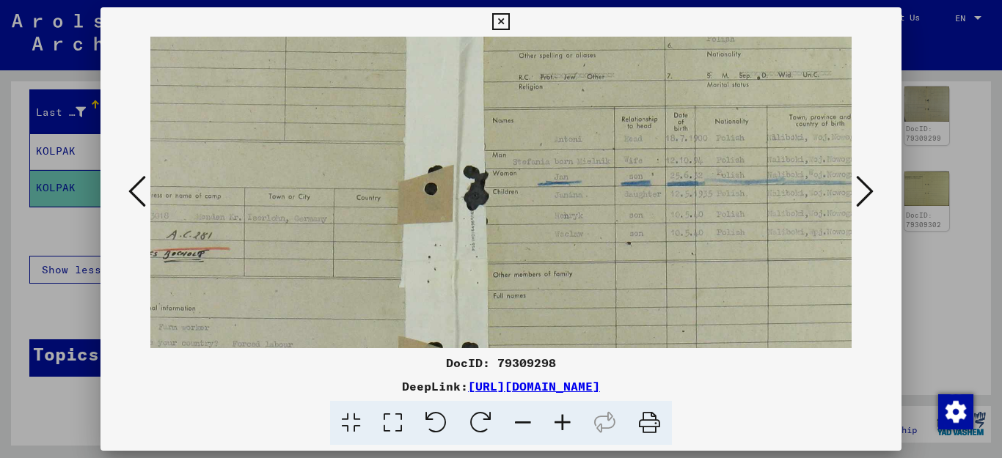
click at [563, 420] on icon at bounding box center [563, 423] width 40 height 45
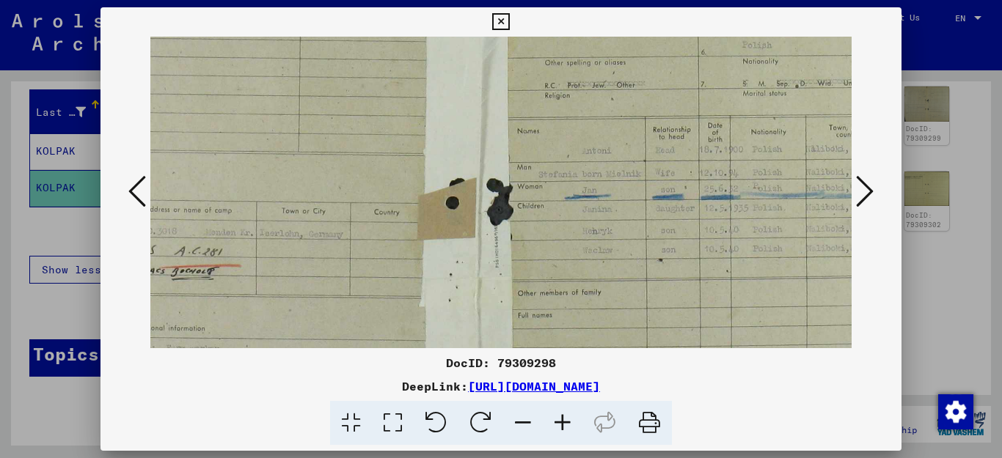
click at [563, 420] on icon at bounding box center [563, 423] width 40 height 45
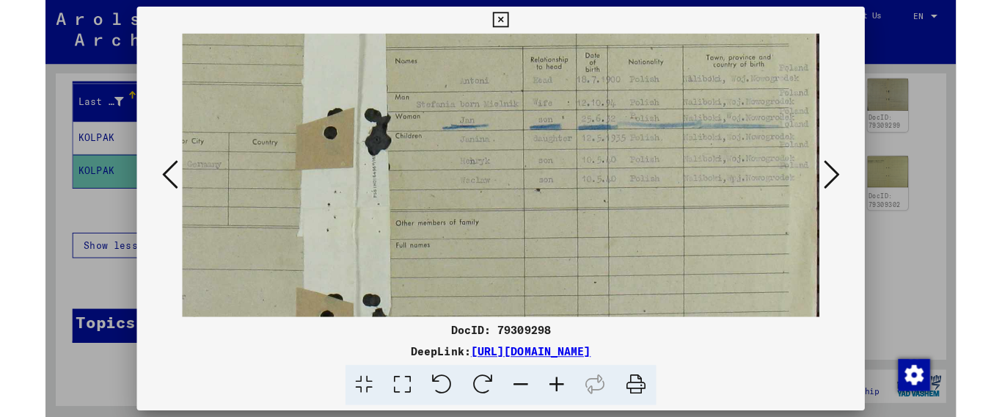
scroll to position [211, 321]
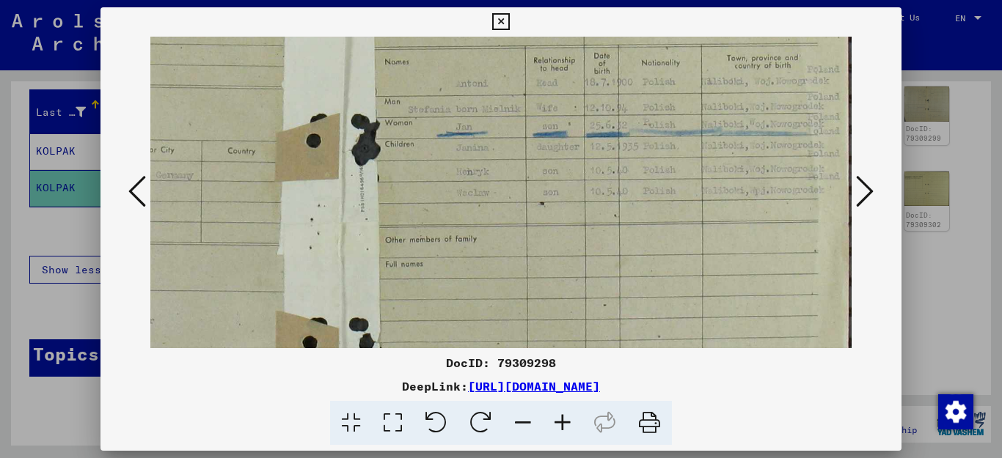
drag, startPoint x: 769, startPoint y: 288, endPoint x: 483, endPoint y: 197, distance: 300.6
click at [483, 197] on img at bounding box center [340, 237] width 1023 height 825
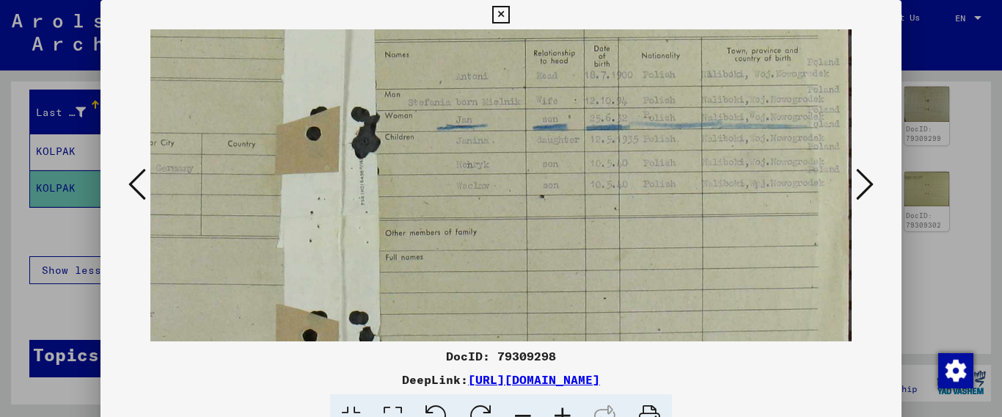
drag, startPoint x: 980, startPoint y: 199, endPoint x: 962, endPoint y: 57, distance: 143.4
click at [962, 57] on div at bounding box center [501, 208] width 1002 height 417
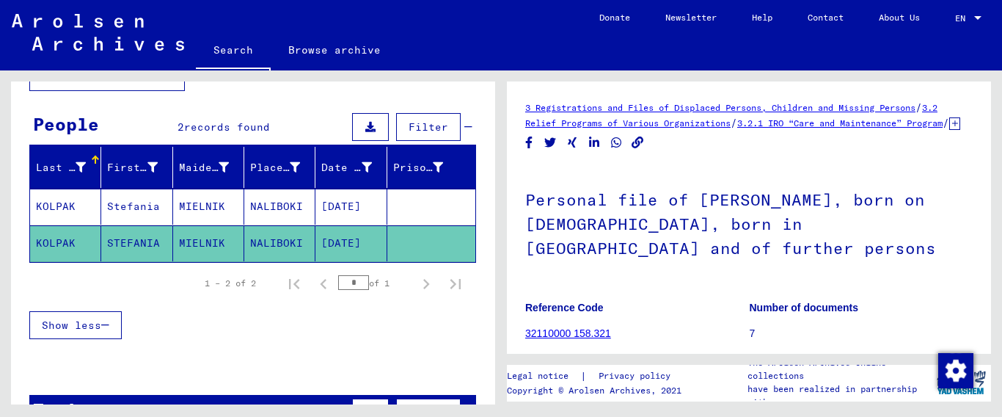
scroll to position [0, 0]
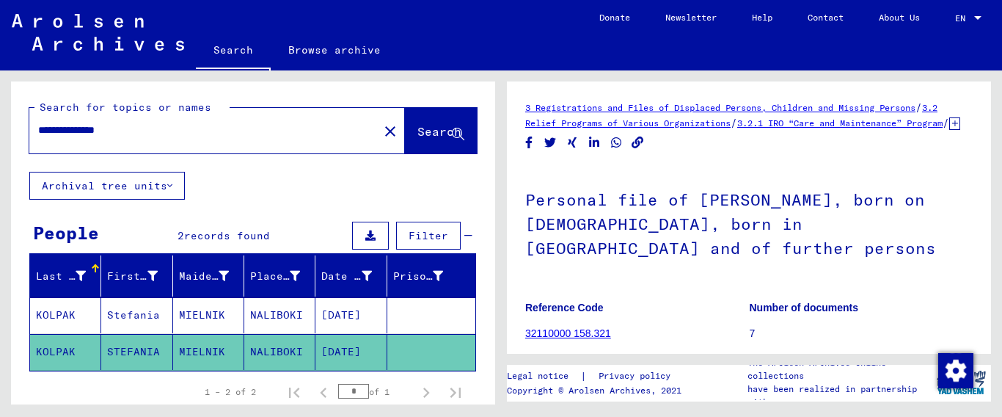
drag, startPoint x: 84, startPoint y: 131, endPoint x: 461, endPoint y: 155, distance: 377.7
click at [459, 155] on div "**********" at bounding box center [253, 126] width 484 height 90
type input "**********"
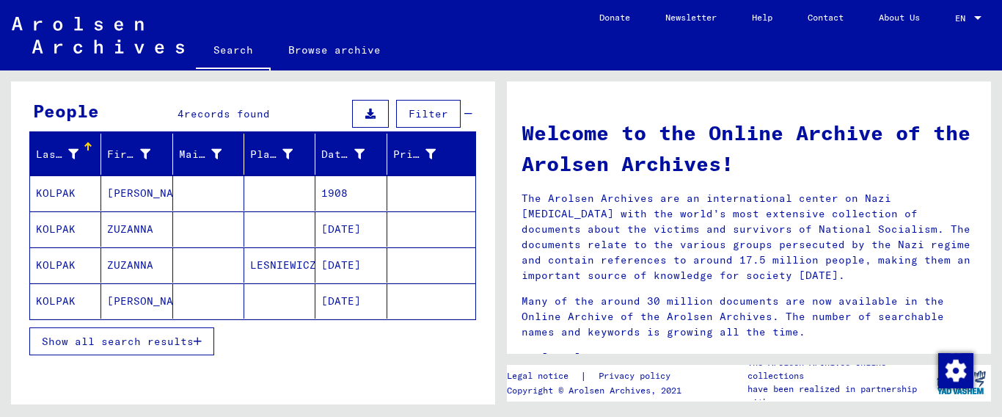
scroll to position [124, 0]
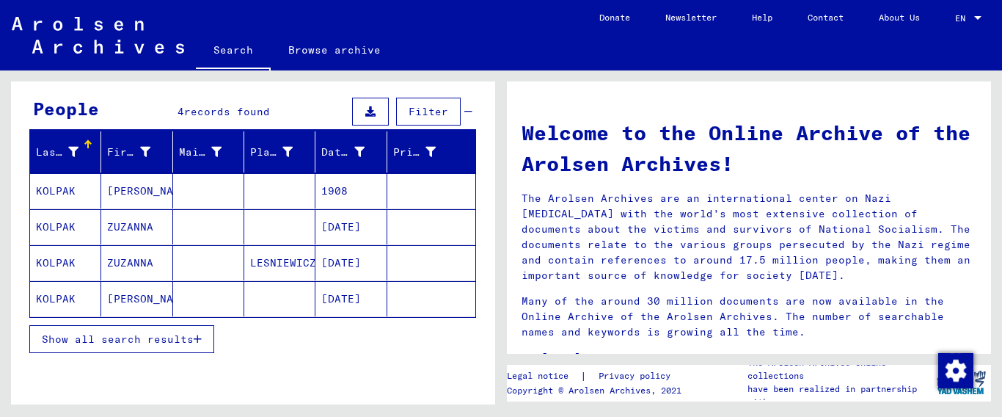
click at [197, 337] on icon "button" at bounding box center [198, 339] width 8 height 10
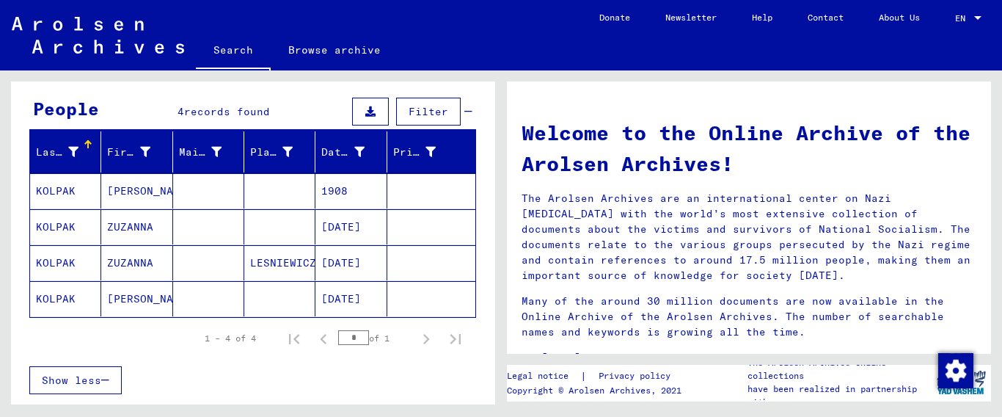
click at [64, 221] on mat-cell "KOLPAK" at bounding box center [65, 226] width 71 height 35
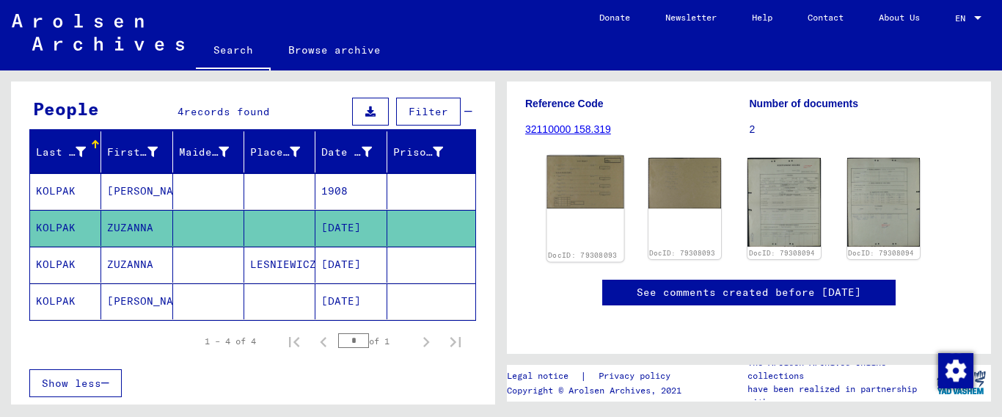
click at [587, 155] on img at bounding box center [585, 181] width 76 height 53
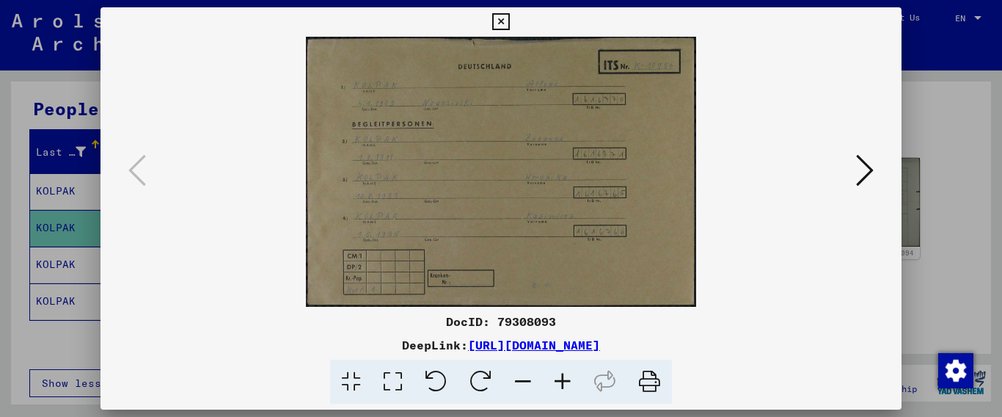
drag, startPoint x: 886, startPoint y: 17, endPoint x: 879, endPoint y: 18, distance: 7.5
click at [509, 16] on icon at bounding box center [500, 22] width 17 height 18
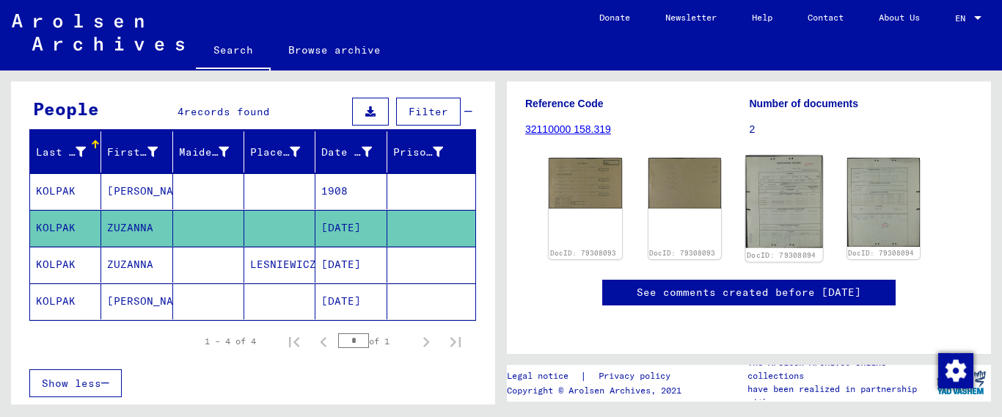
click at [760, 169] on img at bounding box center [784, 201] width 76 height 92
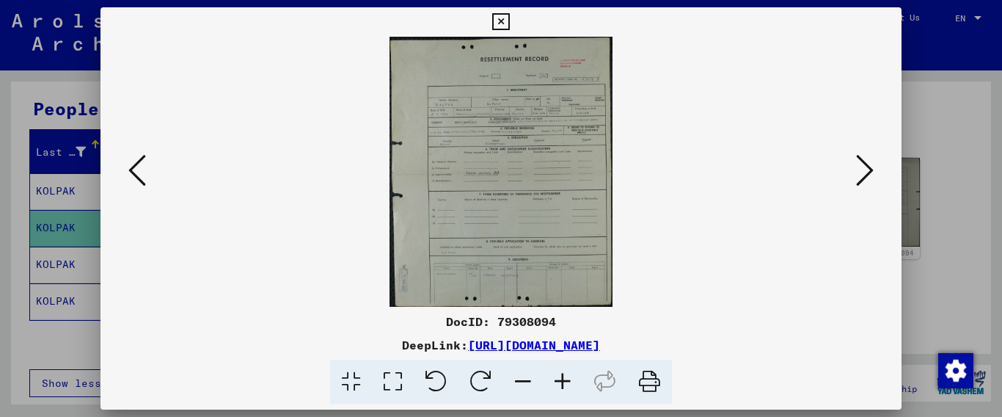
click at [562, 379] on icon at bounding box center [563, 381] width 40 height 45
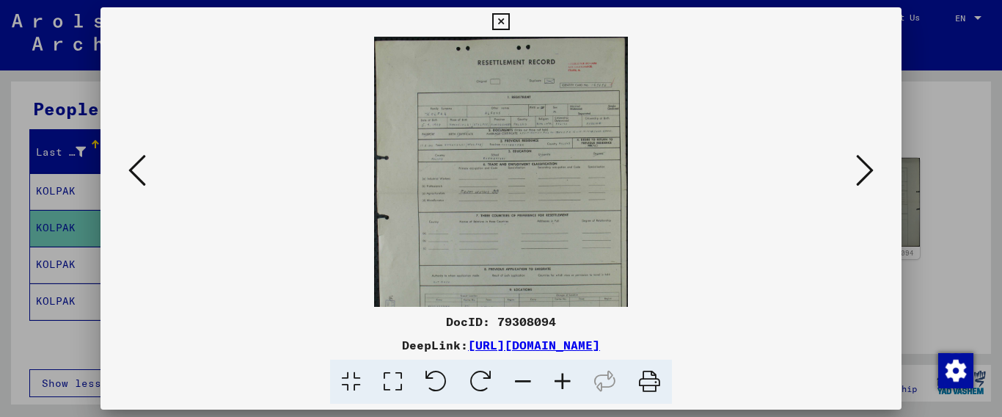
click at [562, 379] on icon at bounding box center [563, 381] width 40 height 45
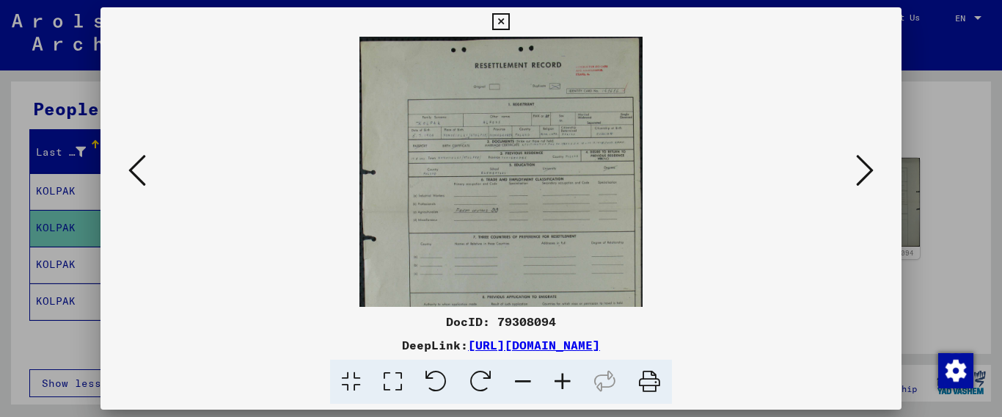
click at [562, 378] on icon at bounding box center [563, 381] width 40 height 45
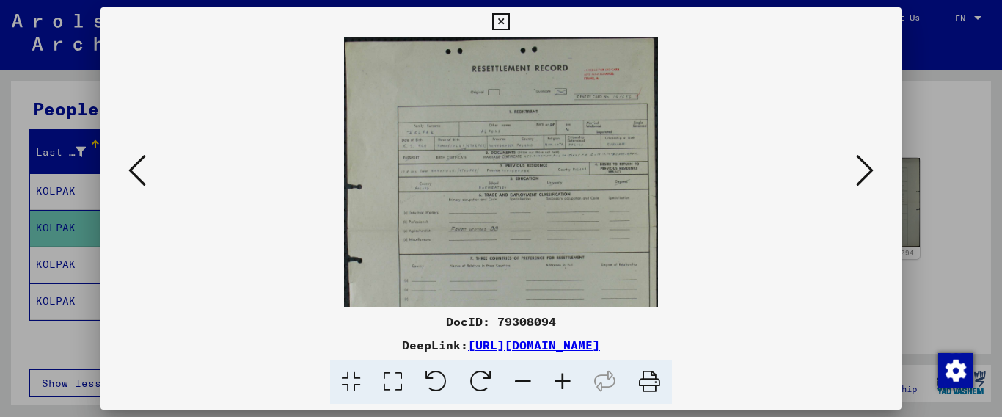
click at [562, 378] on icon at bounding box center [563, 381] width 40 height 45
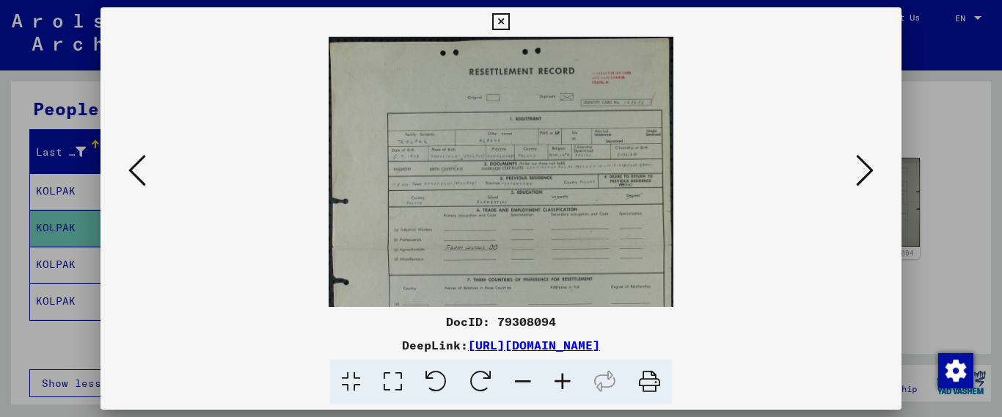
click at [562, 378] on icon at bounding box center [563, 381] width 40 height 45
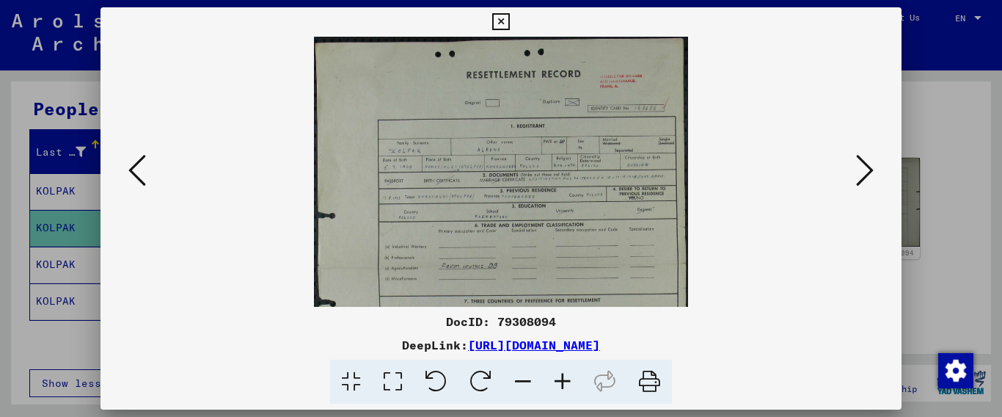
click at [562, 378] on icon at bounding box center [563, 381] width 40 height 45
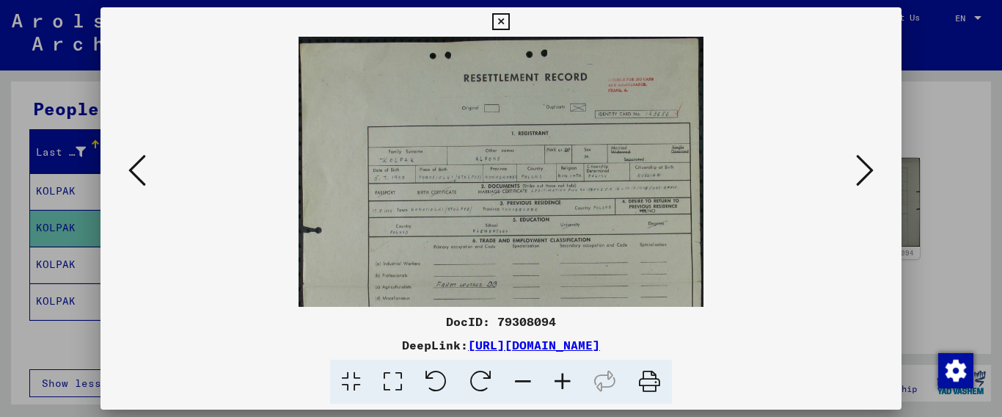
click at [562, 378] on icon at bounding box center [563, 381] width 40 height 45
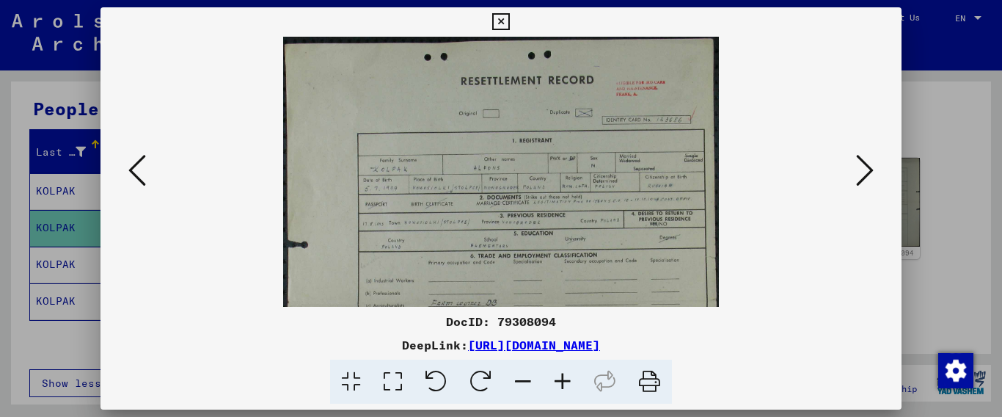
click at [562, 378] on icon at bounding box center [563, 381] width 40 height 45
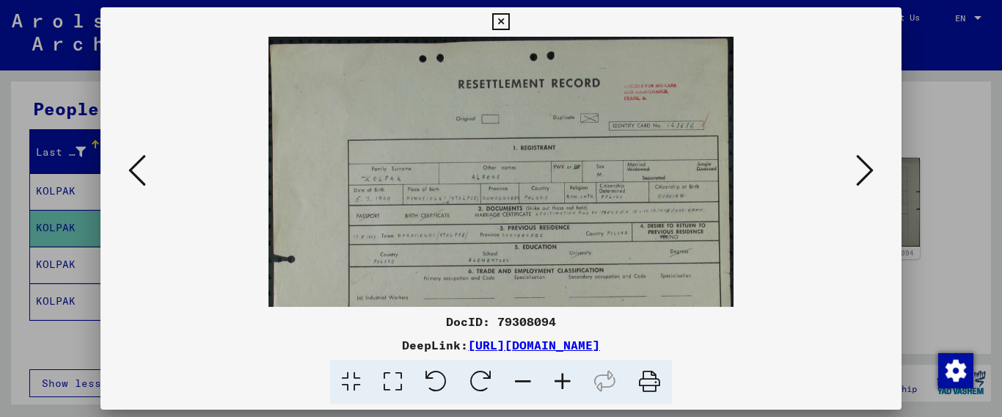
click at [562, 378] on icon at bounding box center [563, 381] width 40 height 45
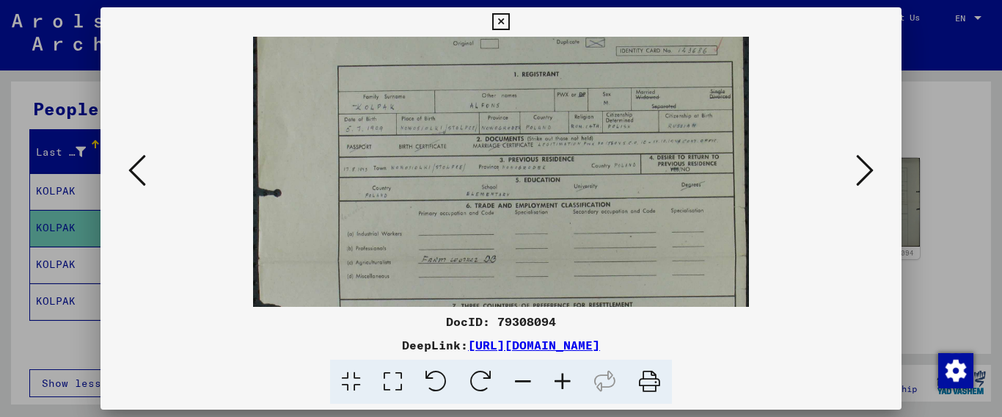
scroll to position [180, 0]
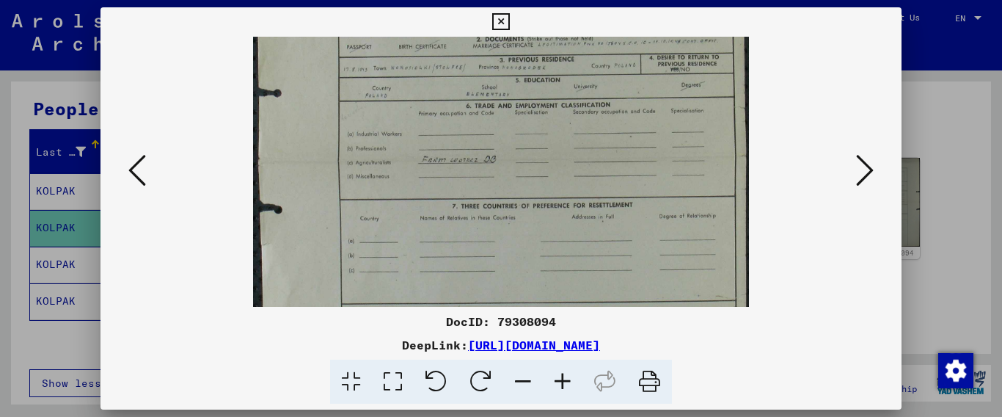
drag, startPoint x: 626, startPoint y: 254, endPoint x: 656, endPoint y: 74, distance: 182.9
click at [656, 74] on img at bounding box center [501, 156] width 496 height 600
click at [869, 175] on icon at bounding box center [865, 170] width 18 height 35
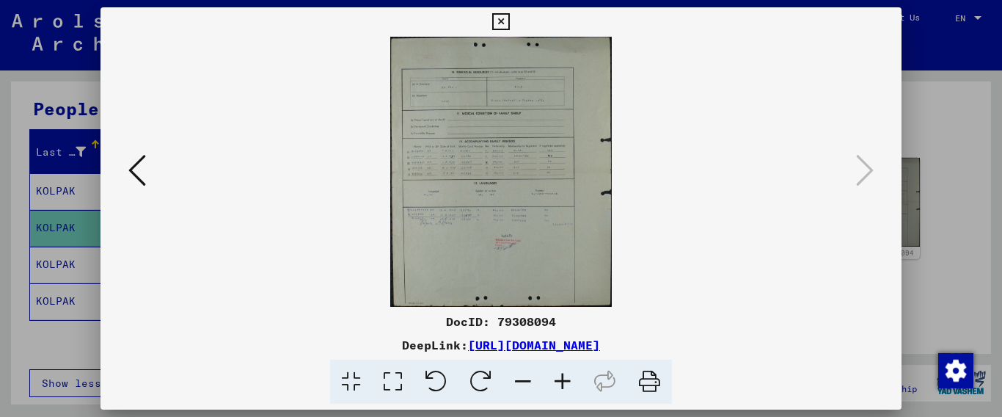
click at [560, 381] on icon at bounding box center [563, 381] width 40 height 45
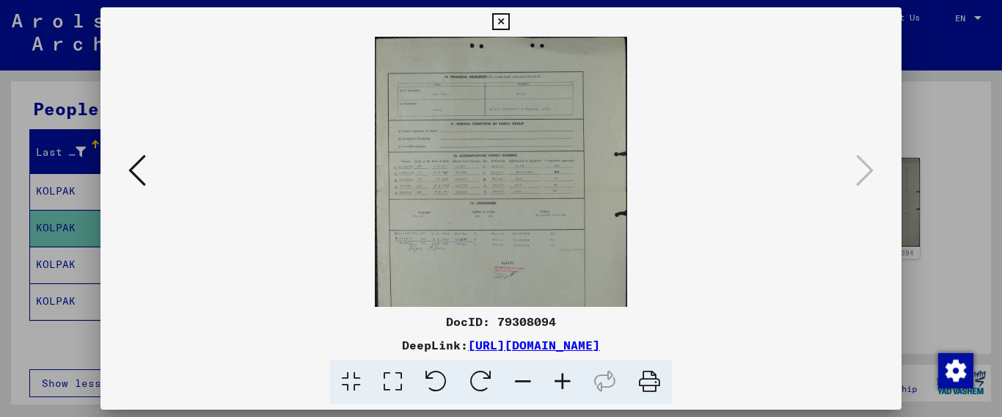
click at [561, 380] on icon at bounding box center [563, 381] width 40 height 45
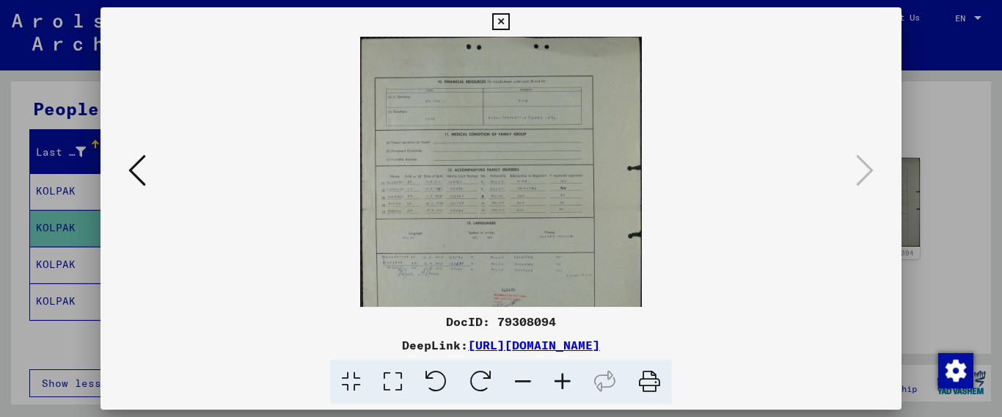
click at [561, 379] on icon at bounding box center [563, 381] width 40 height 45
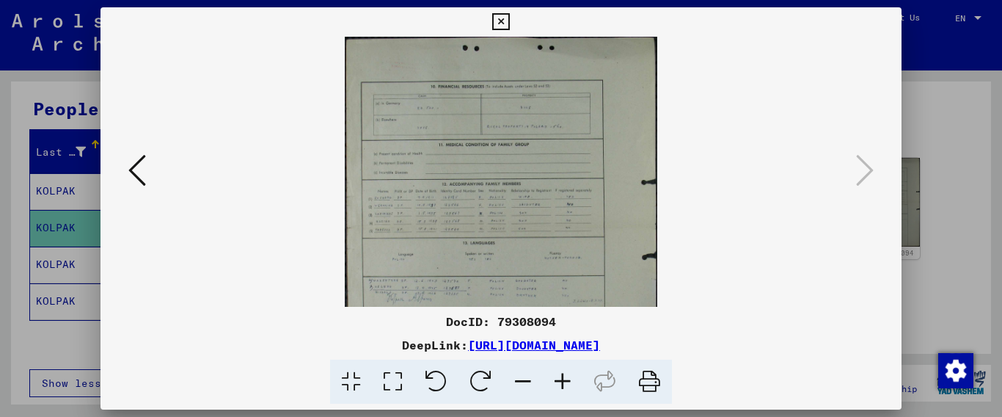
click at [561, 378] on icon at bounding box center [563, 381] width 40 height 45
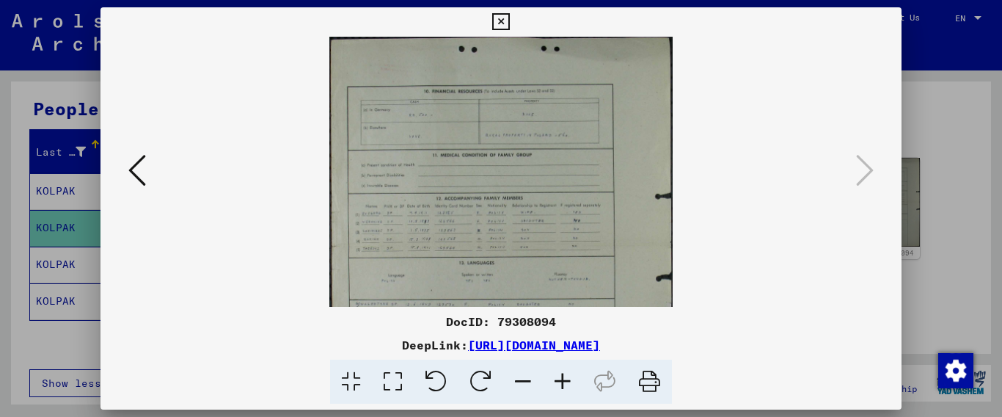
click at [561, 378] on icon at bounding box center [563, 381] width 40 height 45
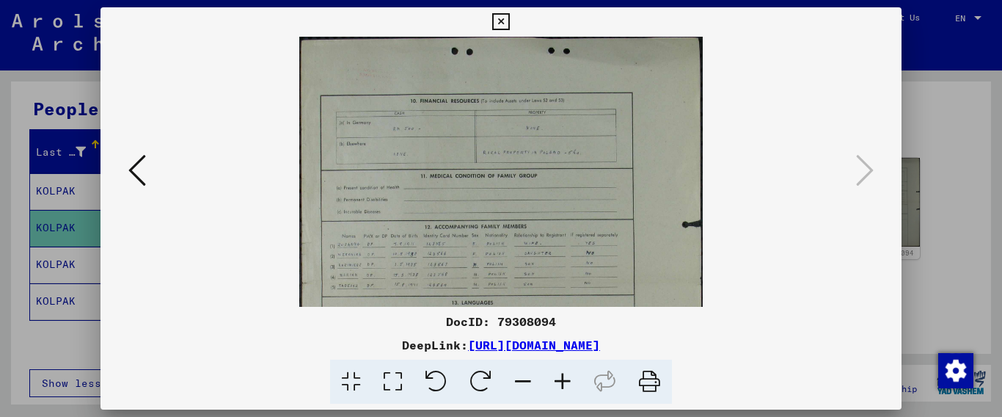
click at [561, 378] on icon at bounding box center [563, 381] width 40 height 45
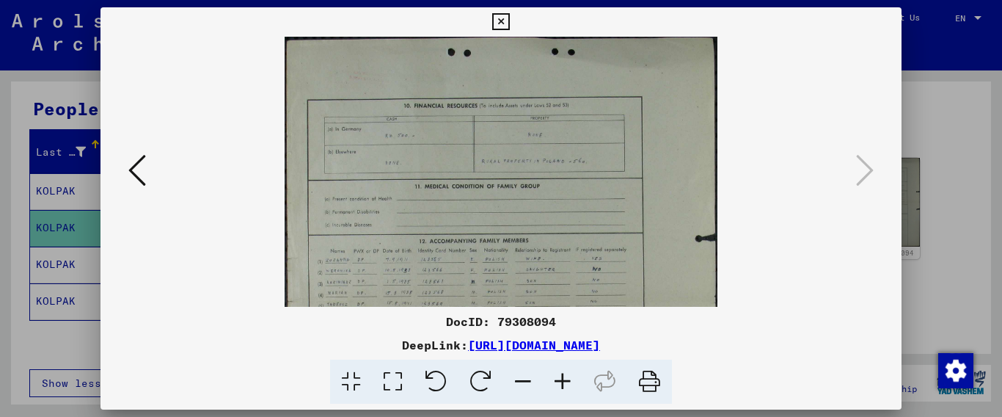
click at [561, 378] on icon at bounding box center [563, 381] width 40 height 45
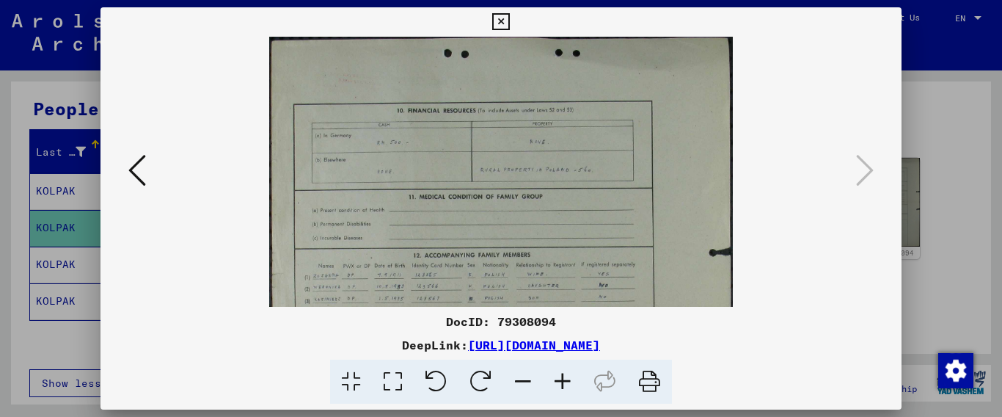
click at [561, 378] on icon at bounding box center [563, 381] width 40 height 45
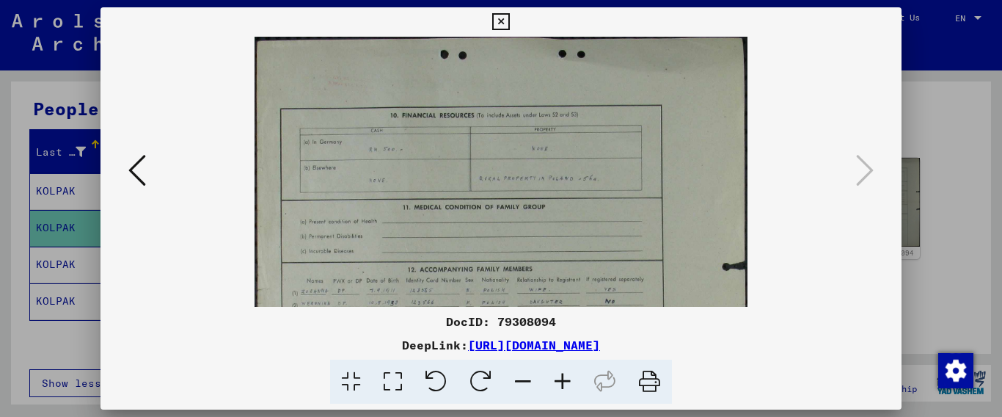
click at [561, 378] on icon at bounding box center [563, 381] width 40 height 45
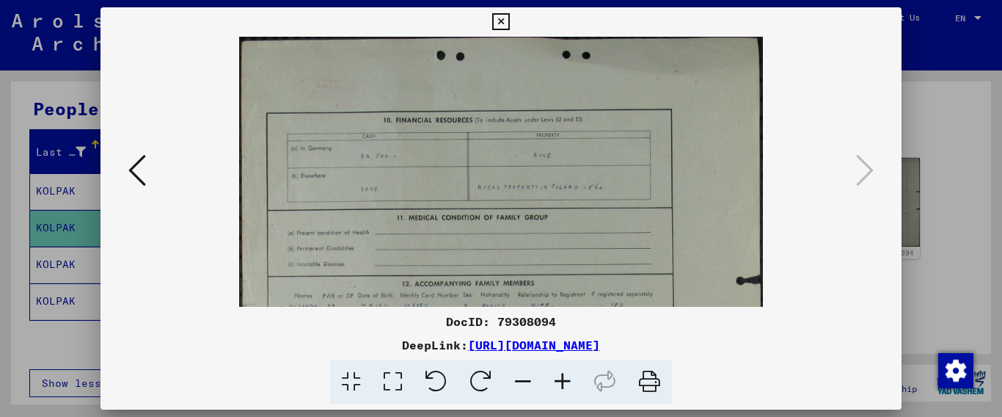
click at [561, 378] on icon at bounding box center [563, 381] width 40 height 45
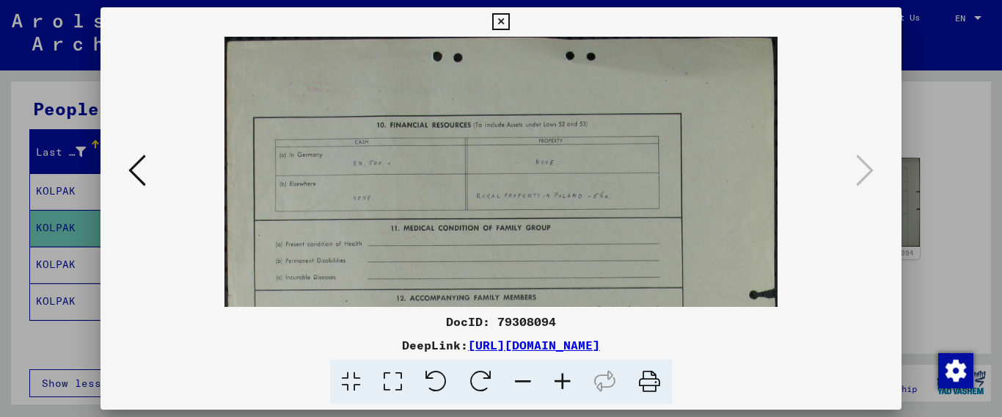
click at [561, 378] on icon at bounding box center [563, 381] width 40 height 45
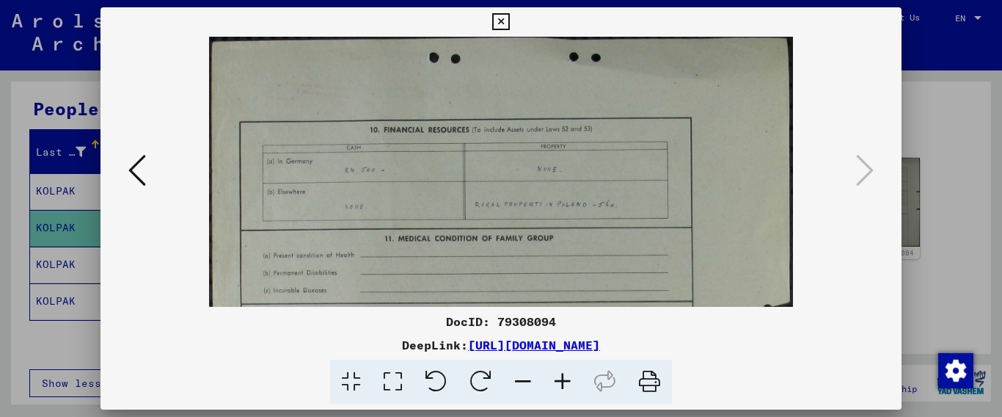
click at [561, 378] on icon at bounding box center [563, 381] width 40 height 45
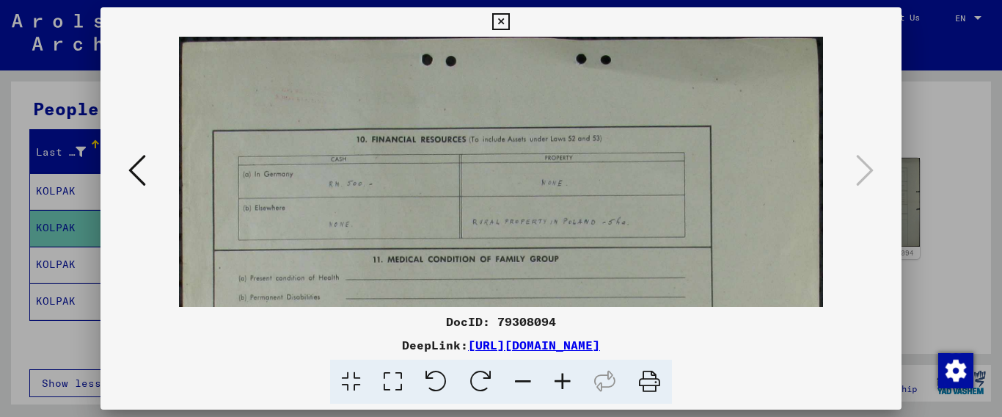
click at [561, 378] on icon at bounding box center [563, 381] width 40 height 45
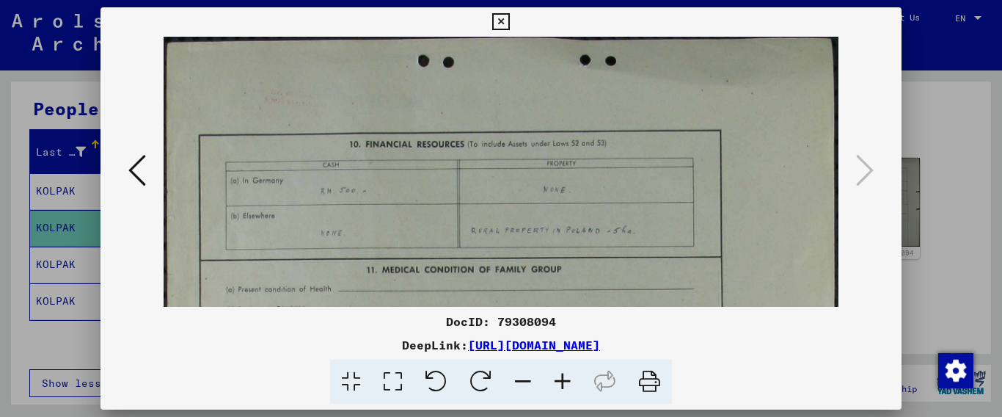
click at [561, 378] on icon at bounding box center [563, 381] width 40 height 45
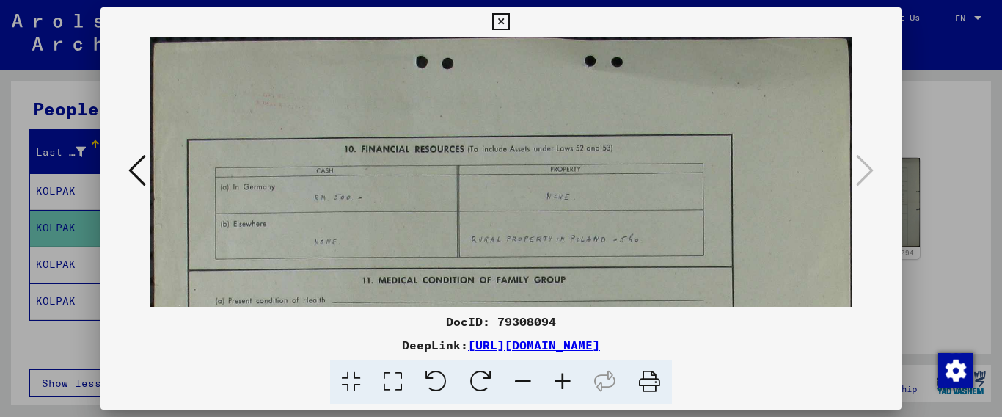
click at [561, 378] on icon at bounding box center [563, 381] width 40 height 45
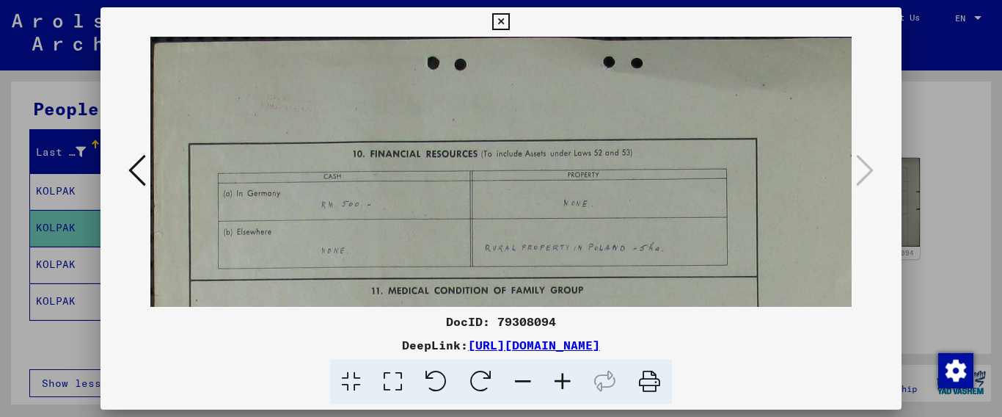
drag, startPoint x: 588, startPoint y: 266, endPoint x: 590, endPoint y: 253, distance: 13.4
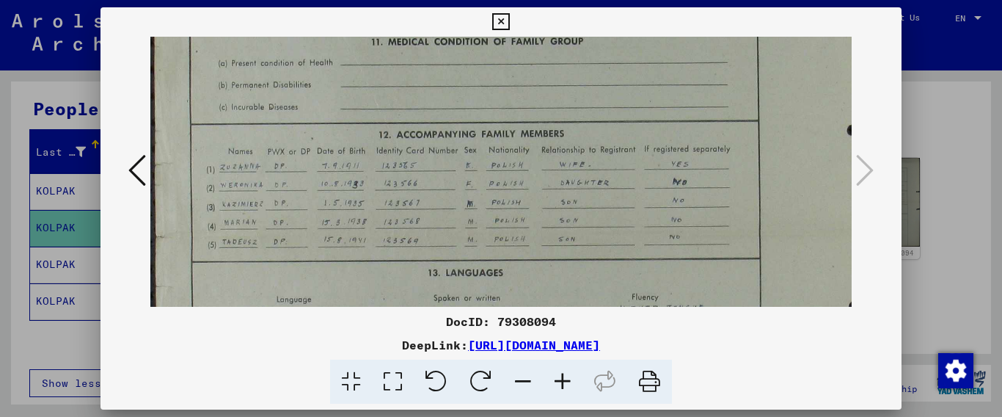
scroll to position [249, 0]
drag, startPoint x: 614, startPoint y: 92, endPoint x: 643, endPoint y: -21, distance: 116.7
click at [643, 0] on html "**********" at bounding box center [501, 208] width 1002 height 417
click at [509, 21] on icon at bounding box center [500, 22] width 17 height 18
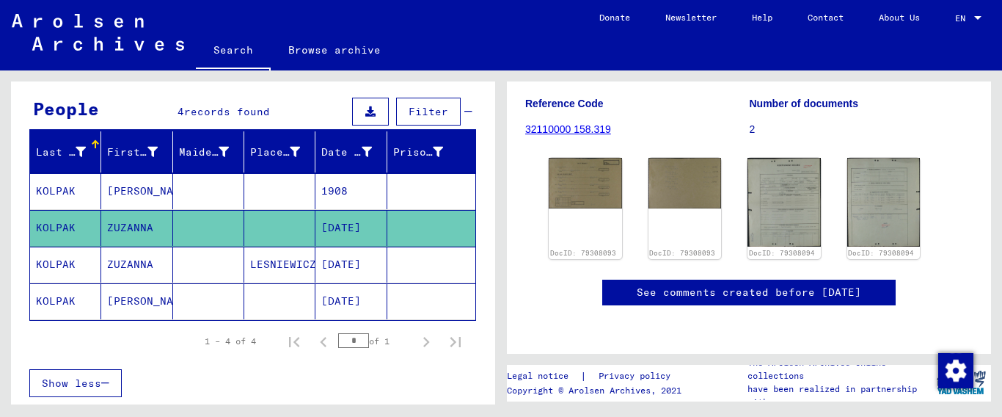
click at [290, 265] on mat-cell "LESNIEWICZE" at bounding box center [279, 264] width 71 height 36
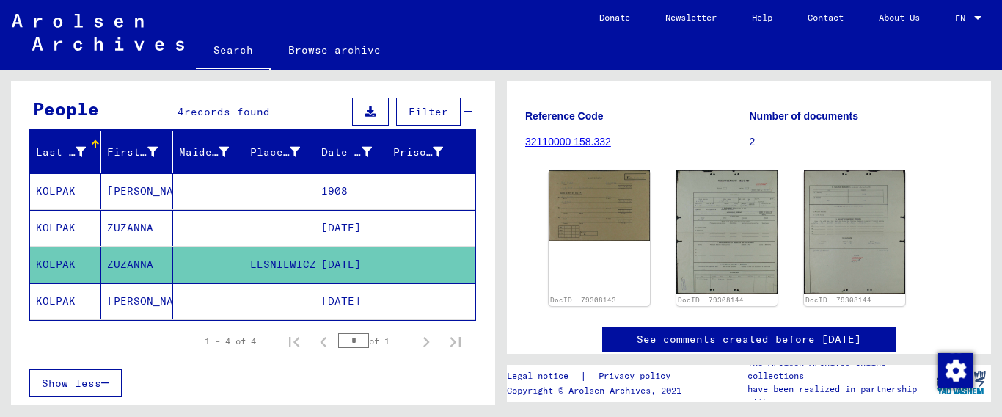
scroll to position [292, 0]
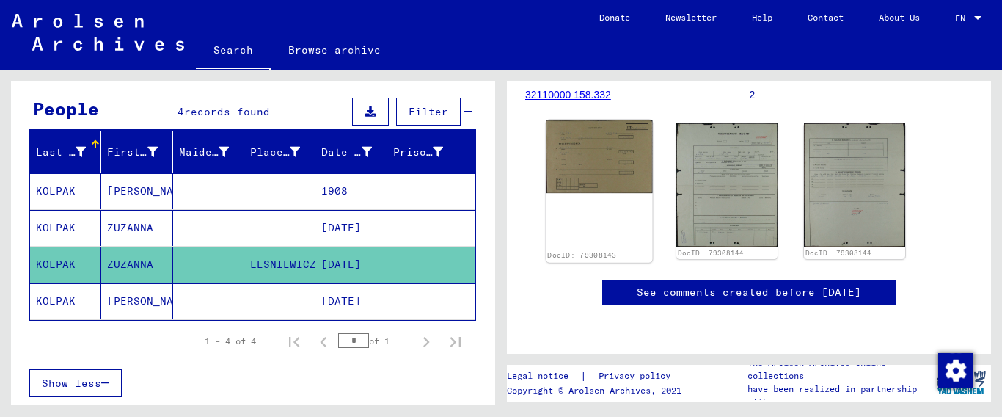
click at [604, 121] on img at bounding box center [599, 156] width 106 height 73
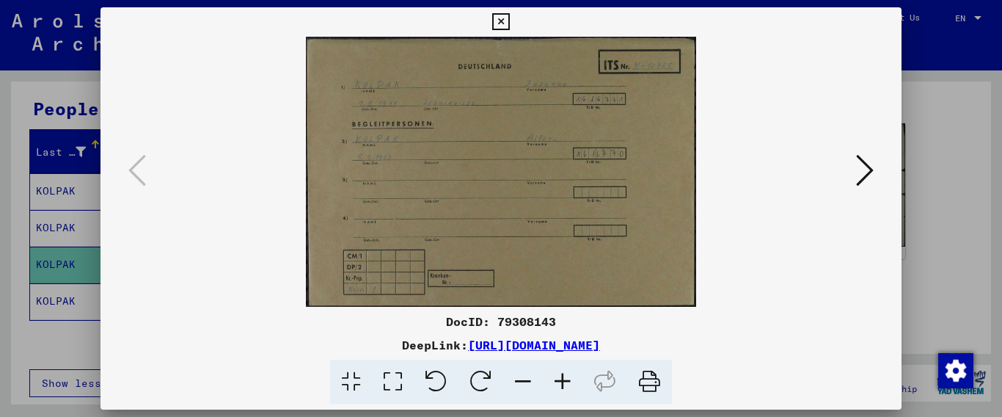
click at [871, 166] on icon at bounding box center [865, 170] width 18 height 35
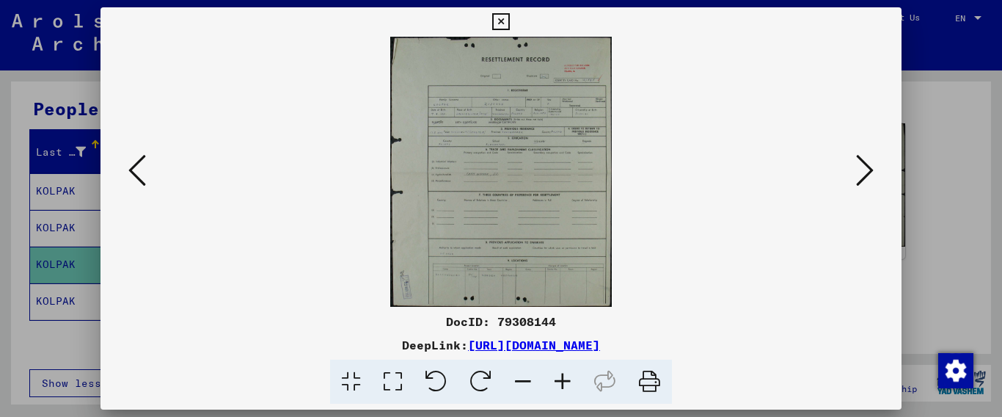
click at [562, 378] on icon at bounding box center [563, 381] width 40 height 45
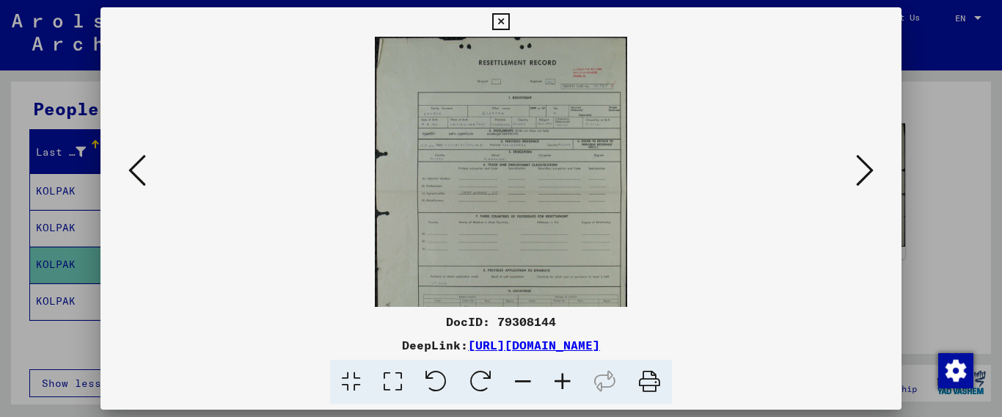
click at [562, 378] on icon at bounding box center [563, 381] width 40 height 45
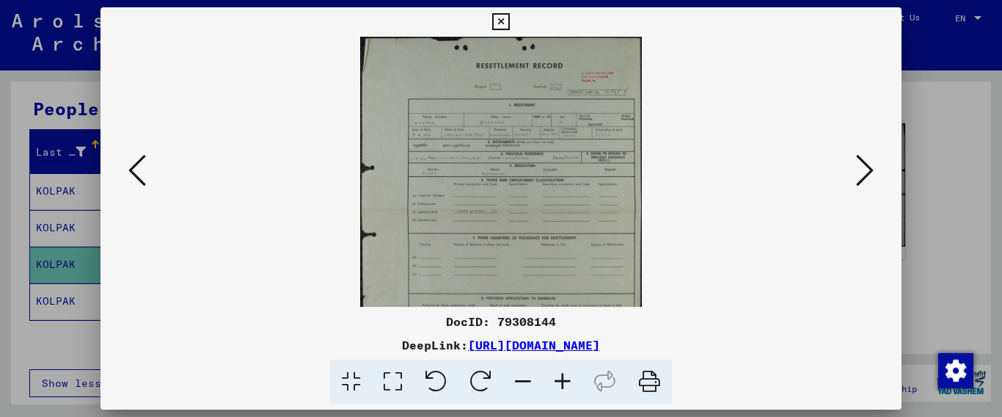
click at [562, 378] on icon at bounding box center [563, 381] width 40 height 45
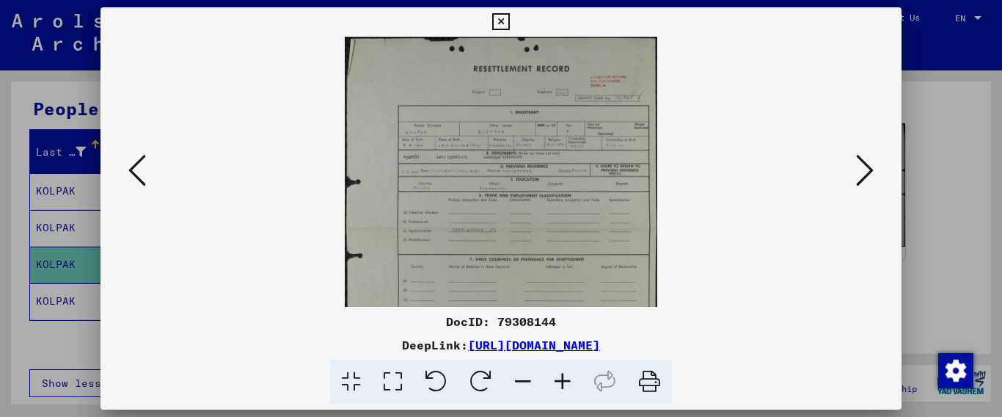
click at [562, 378] on icon at bounding box center [563, 381] width 40 height 45
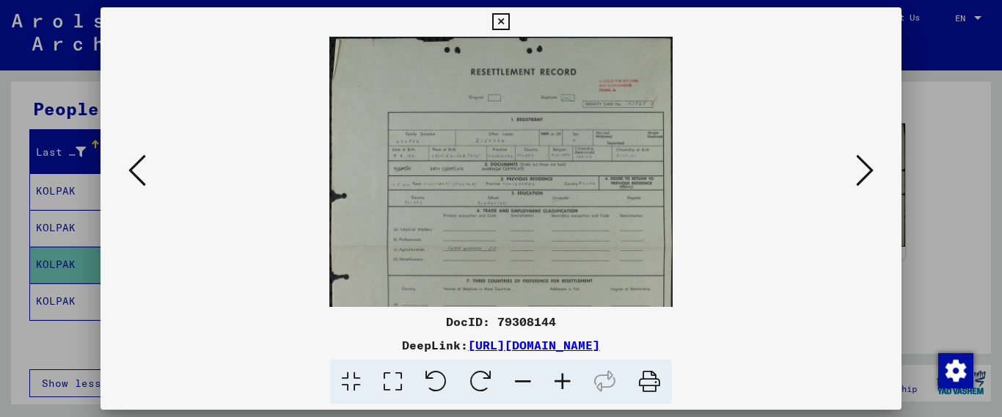
click at [562, 378] on icon at bounding box center [563, 381] width 40 height 45
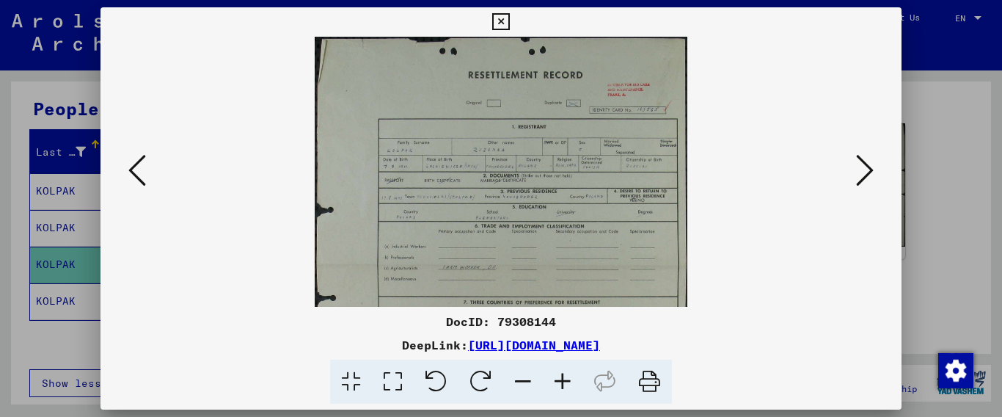
click at [562, 378] on icon at bounding box center [563, 381] width 40 height 45
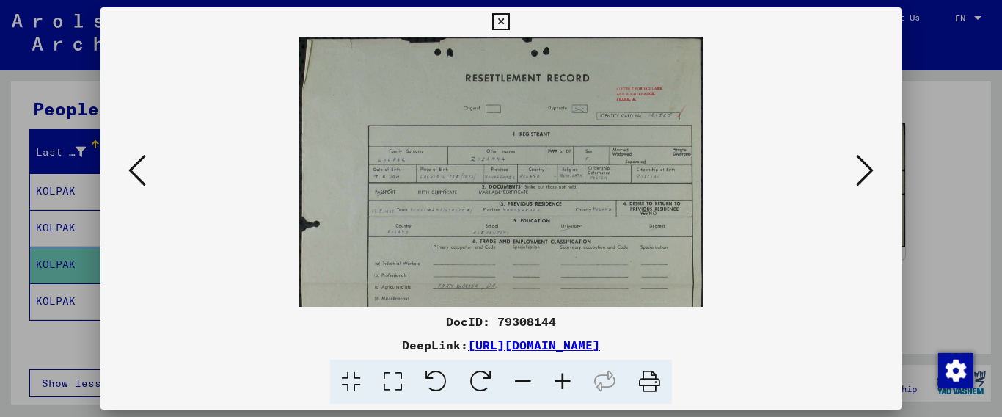
click at [562, 378] on icon at bounding box center [563, 381] width 40 height 45
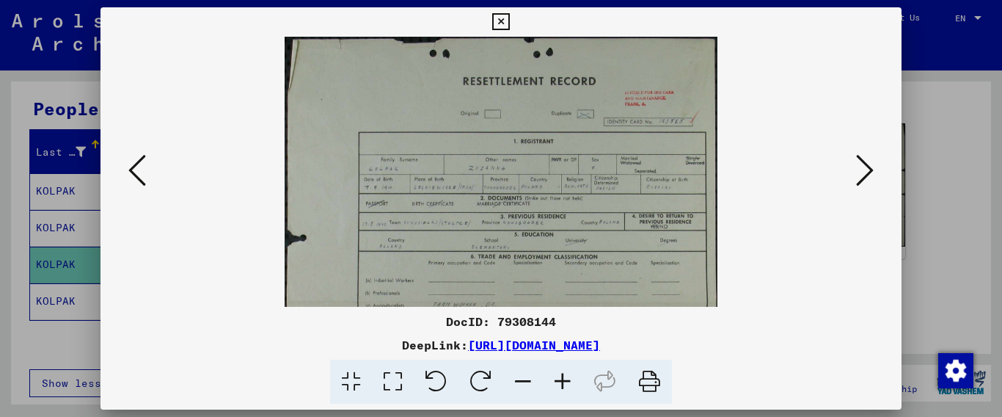
click at [562, 378] on icon at bounding box center [563, 381] width 40 height 45
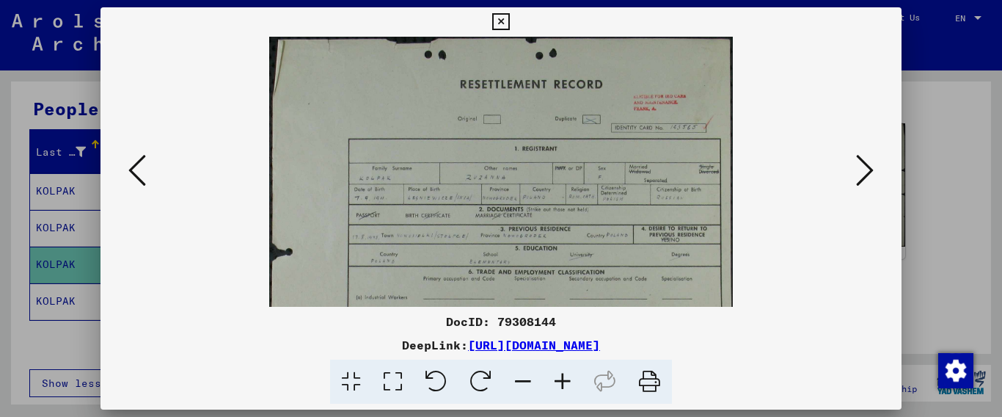
click at [562, 378] on icon at bounding box center [563, 381] width 40 height 45
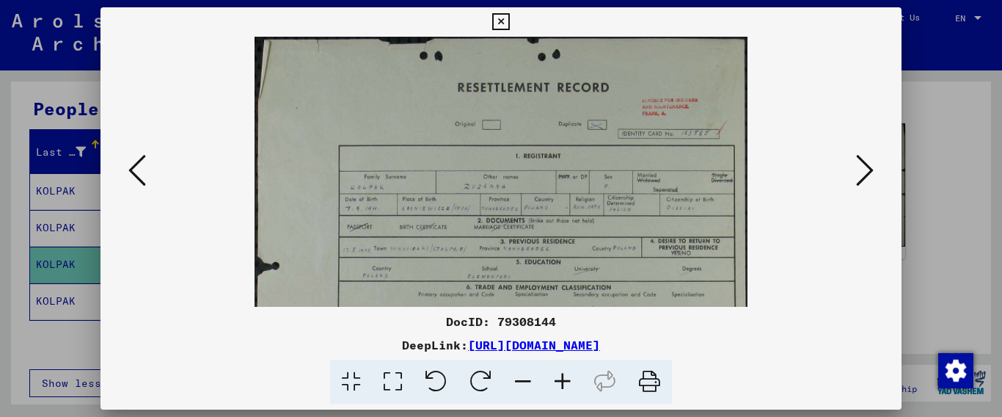
click at [562, 378] on icon at bounding box center [563, 381] width 40 height 45
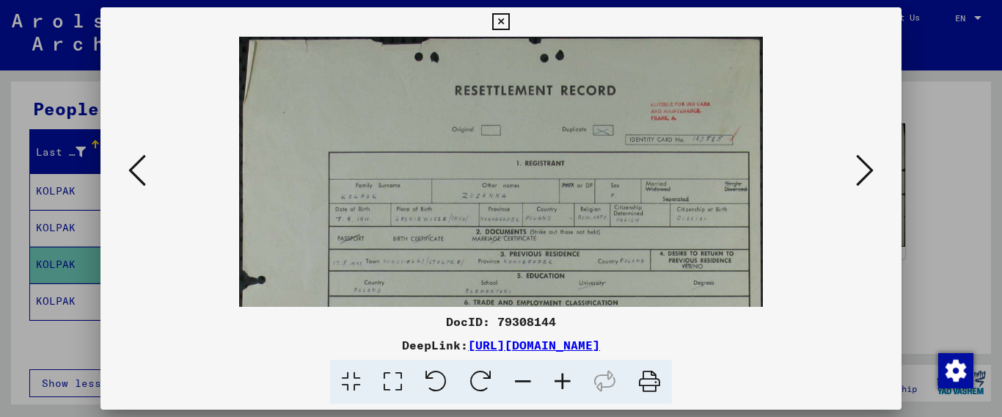
click at [562, 378] on icon at bounding box center [563, 381] width 40 height 45
click at [563, 378] on icon at bounding box center [563, 381] width 40 height 45
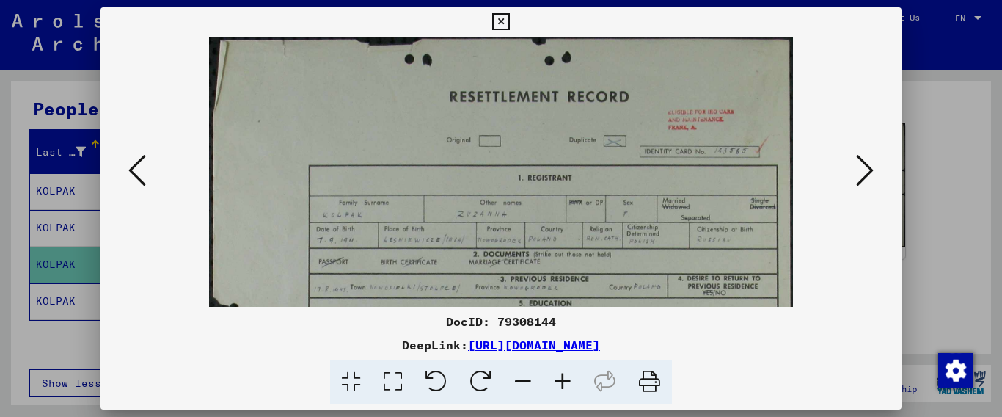
click at [563, 378] on icon at bounding box center [563, 381] width 40 height 45
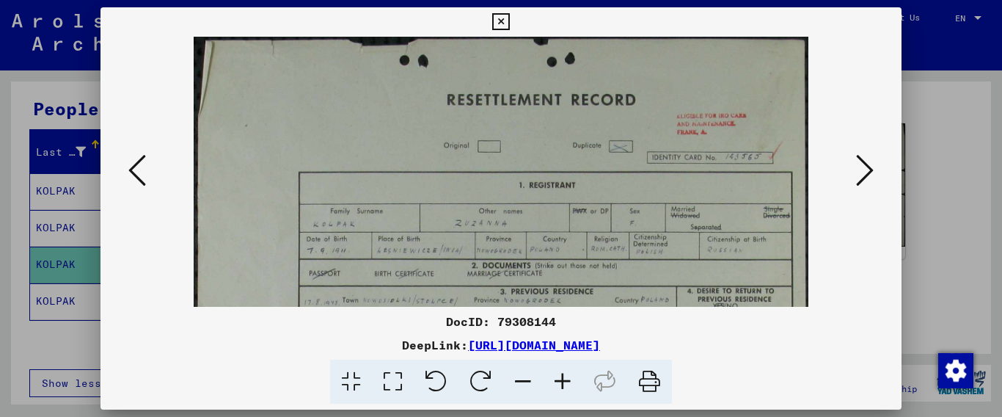
click at [563, 378] on icon at bounding box center [563, 381] width 40 height 45
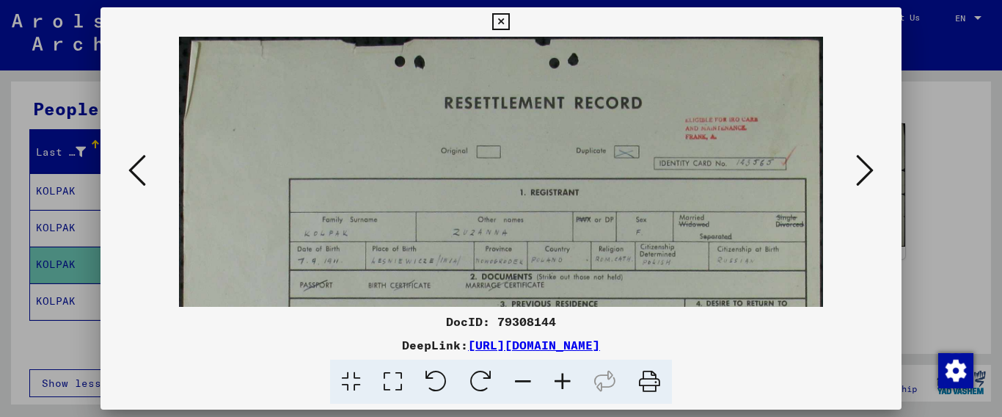
click at [563, 378] on icon at bounding box center [563, 381] width 40 height 45
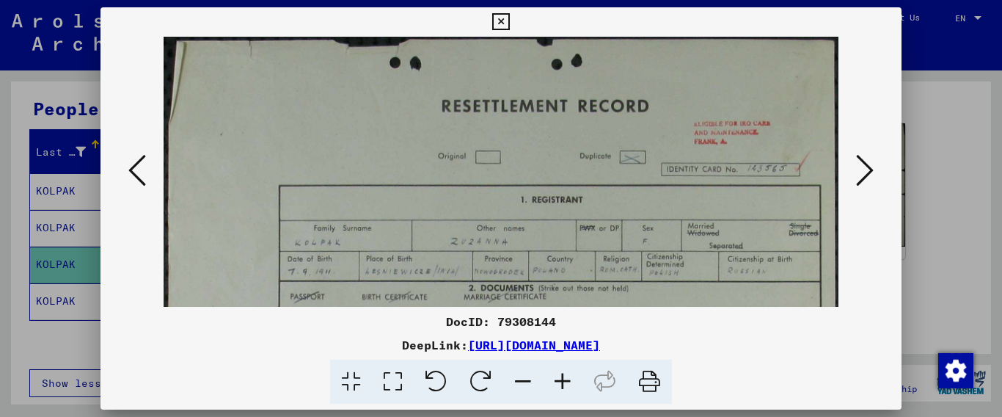
click at [563, 378] on icon at bounding box center [563, 381] width 40 height 45
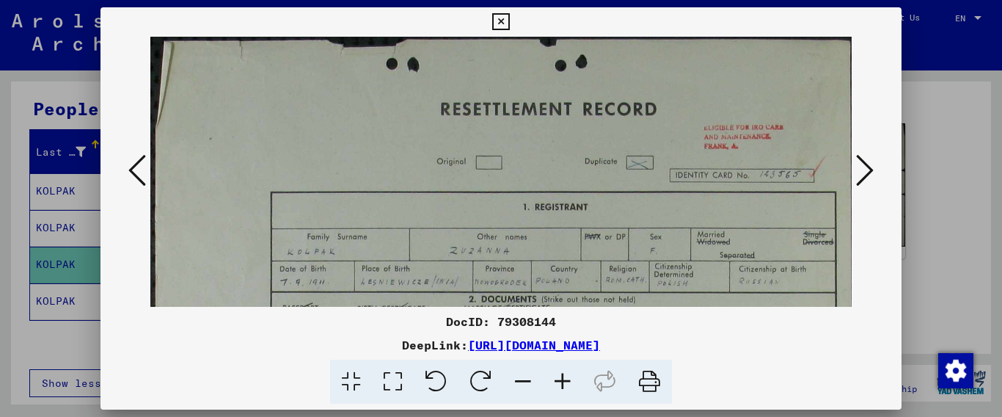
click at [564, 378] on icon at bounding box center [563, 381] width 40 height 45
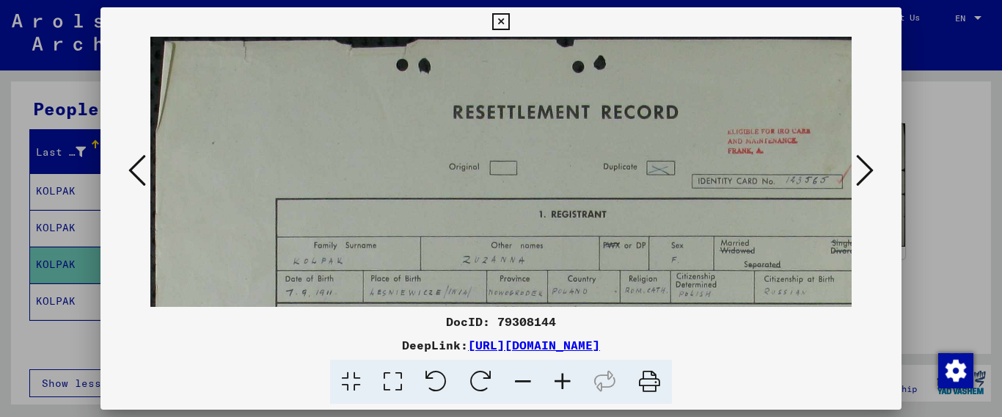
click at [564, 378] on icon at bounding box center [563, 381] width 40 height 45
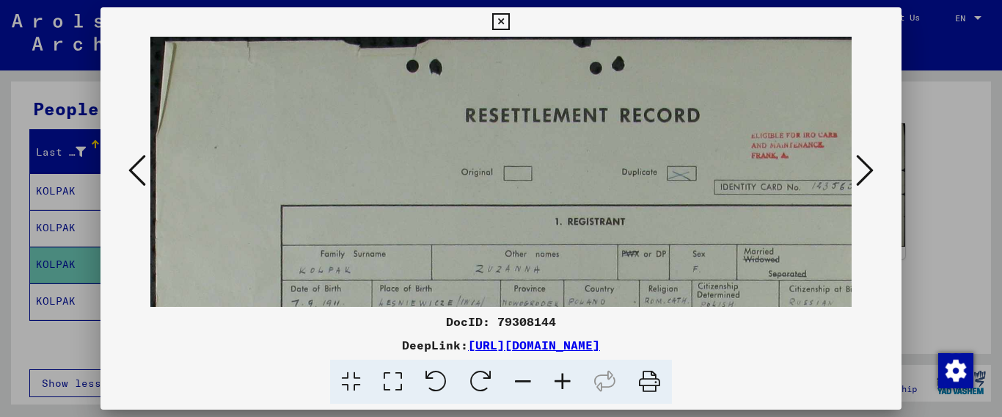
click at [565, 379] on icon at bounding box center [563, 381] width 40 height 45
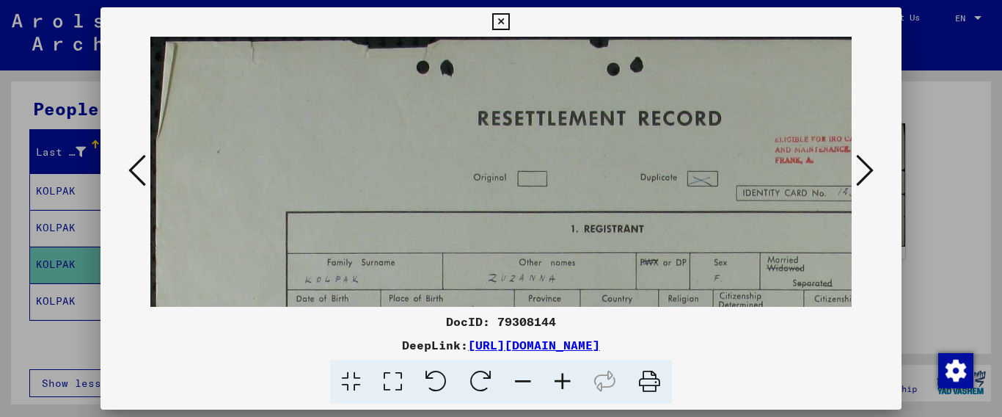
click at [565, 379] on icon at bounding box center [563, 381] width 40 height 45
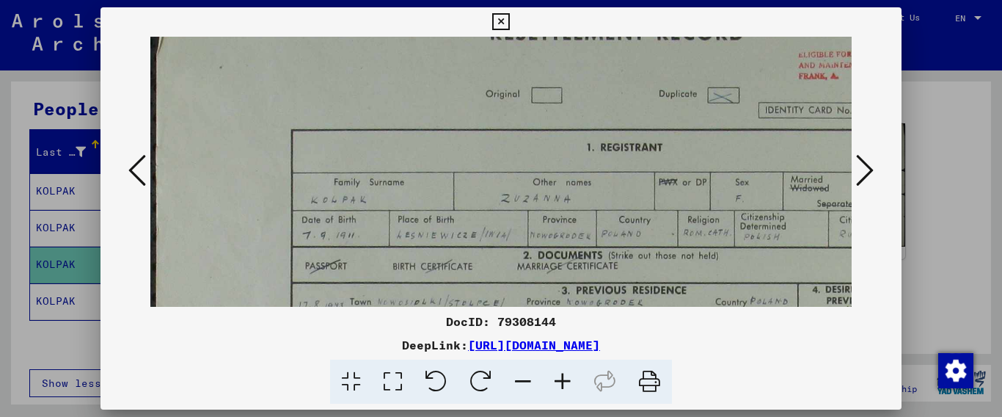
scroll to position [89, 0]
drag, startPoint x: 625, startPoint y: 258, endPoint x: 639, endPoint y: 169, distance: 90.6
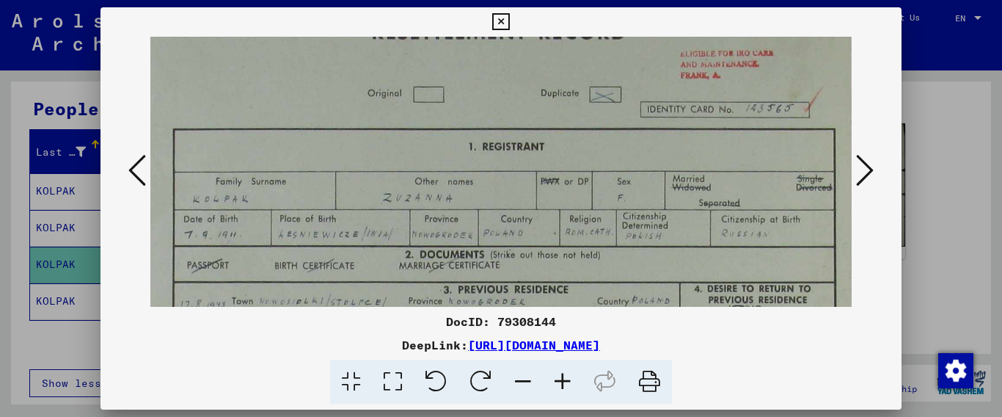
scroll to position [89, 123]
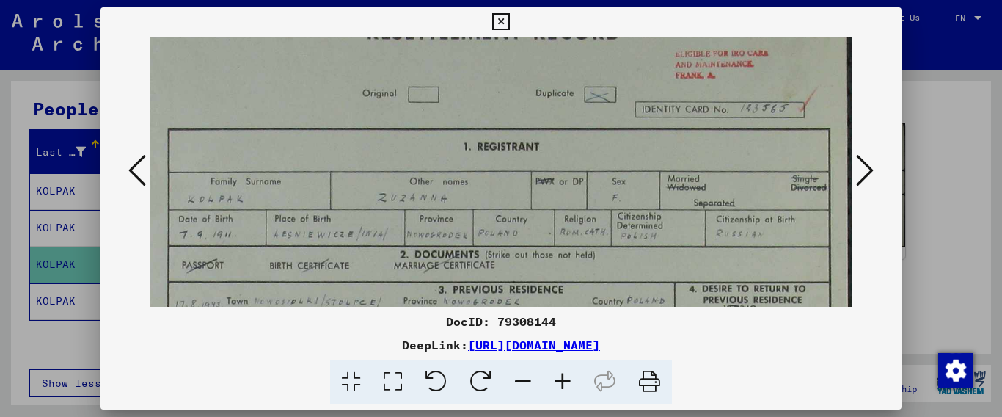
drag, startPoint x: 786, startPoint y: 230, endPoint x: 651, endPoint y: 230, distance: 134.9
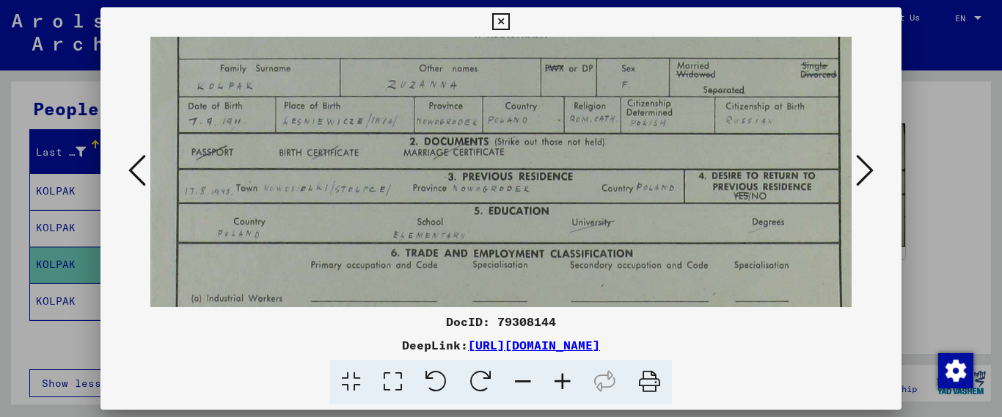
scroll to position [204, 113]
drag, startPoint x: 724, startPoint y: 265, endPoint x: 734, endPoint y: 150, distance: 114.9
click at [734, 150] on img at bounding box center [449, 334] width 825 height 1003
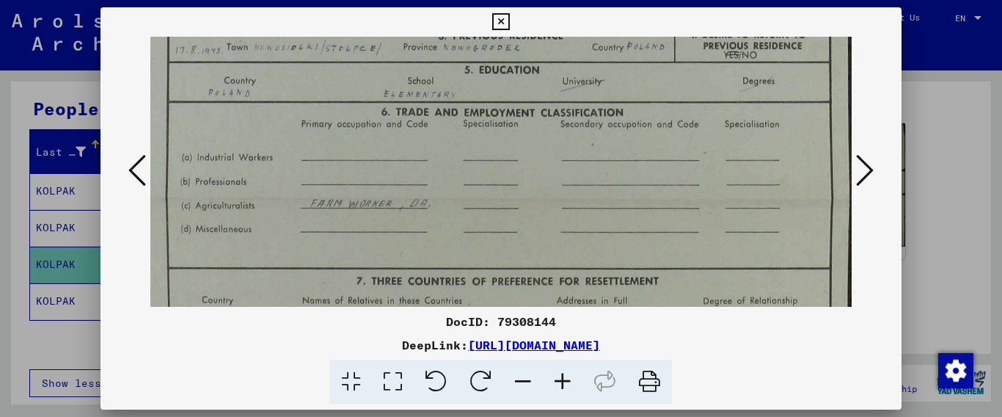
scroll to position [349, 123]
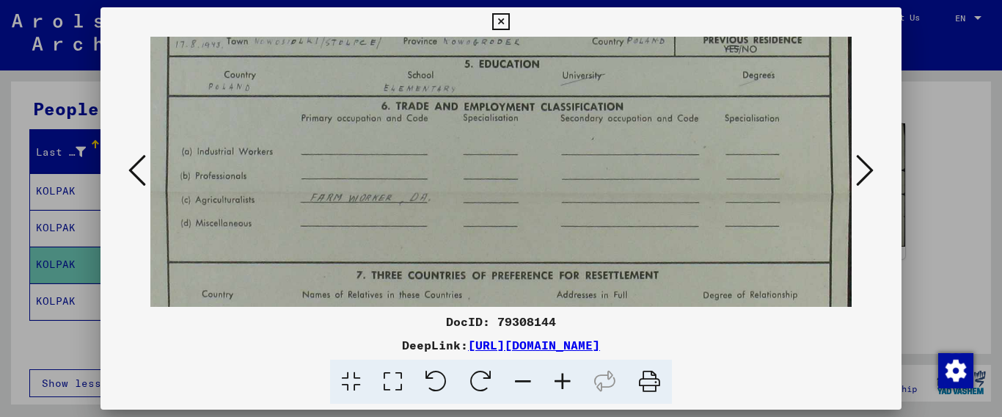
drag, startPoint x: 710, startPoint y: 252, endPoint x: 667, endPoint y: 106, distance: 151.3
click at [667, 106] on img at bounding box center [439, 189] width 825 height 1003
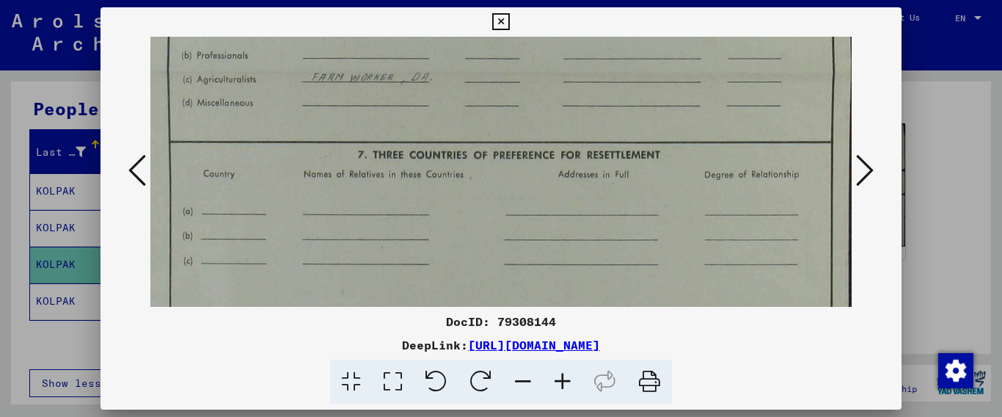
scroll to position [497, 123]
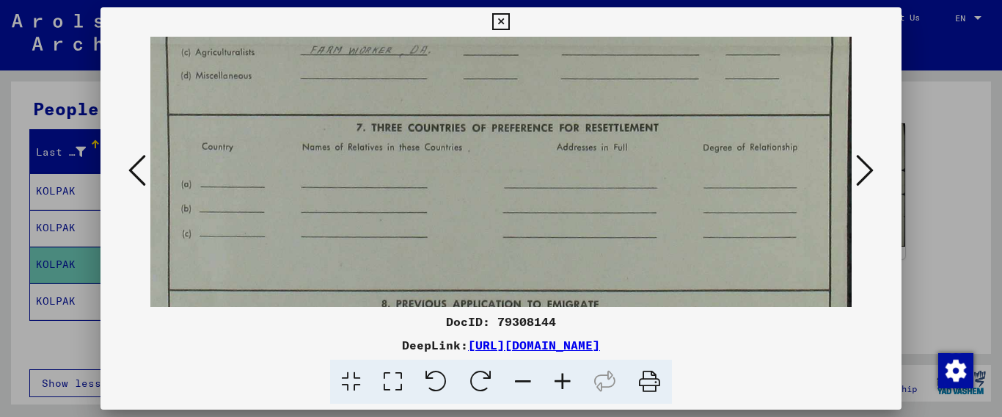
drag, startPoint x: 692, startPoint y: 227, endPoint x: 691, endPoint y: 86, distance: 141.6
click at [691, 86] on img at bounding box center [439, 41] width 825 height 1003
click at [868, 164] on icon at bounding box center [865, 170] width 18 height 35
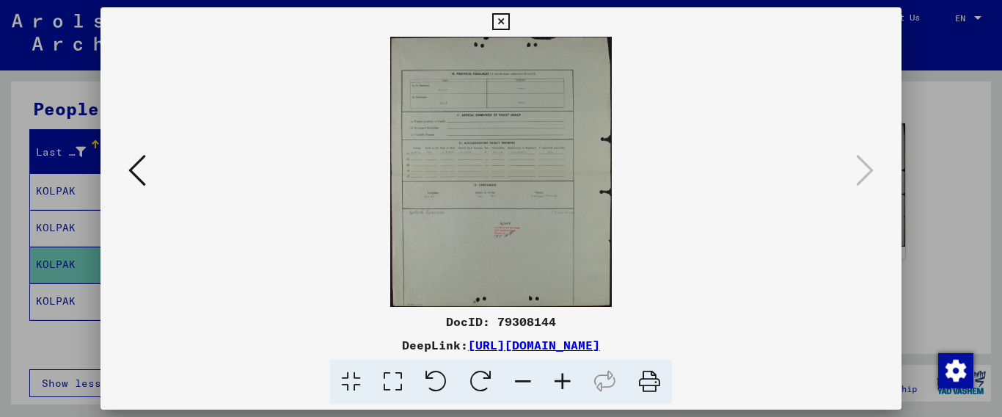
scroll to position [0, 0]
click at [568, 376] on icon at bounding box center [563, 381] width 40 height 45
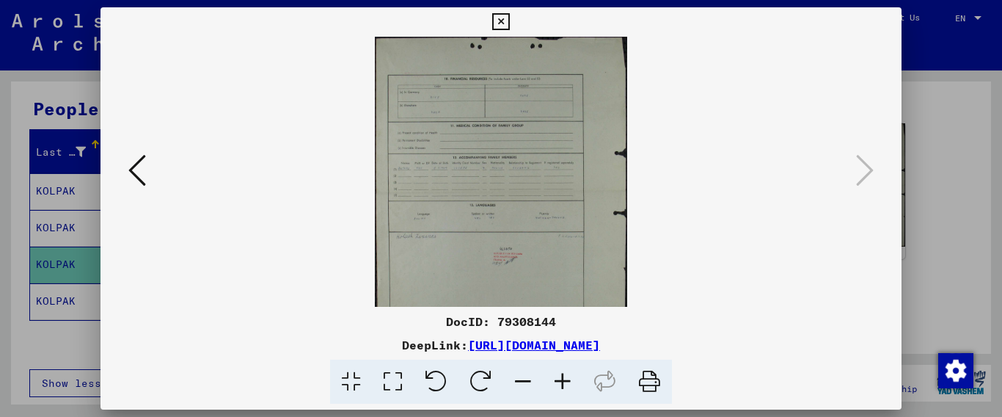
click at [568, 377] on icon at bounding box center [563, 381] width 40 height 45
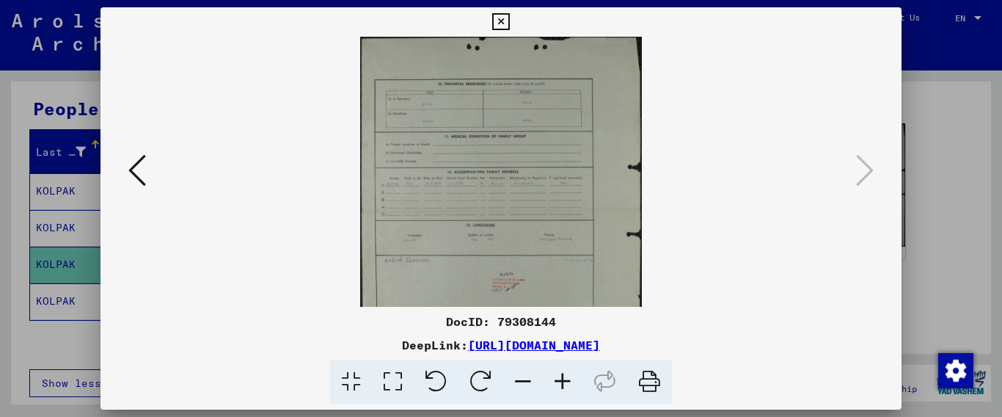
click at [568, 377] on icon at bounding box center [563, 381] width 40 height 45
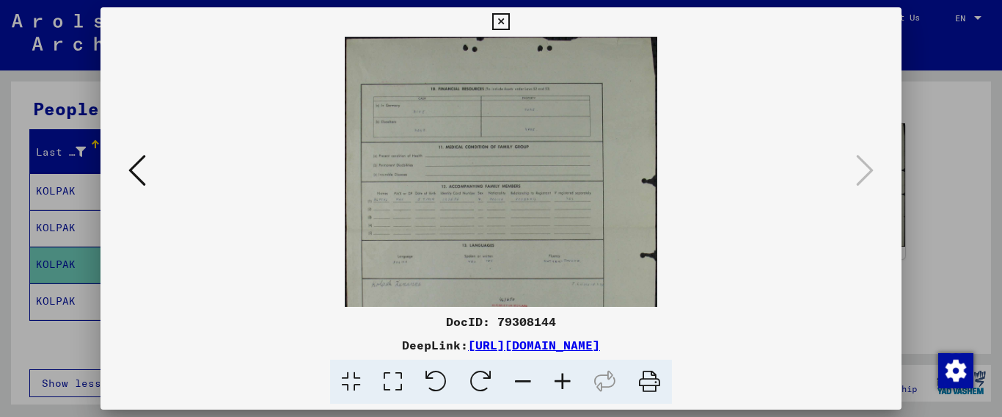
click at [567, 376] on icon at bounding box center [563, 381] width 40 height 45
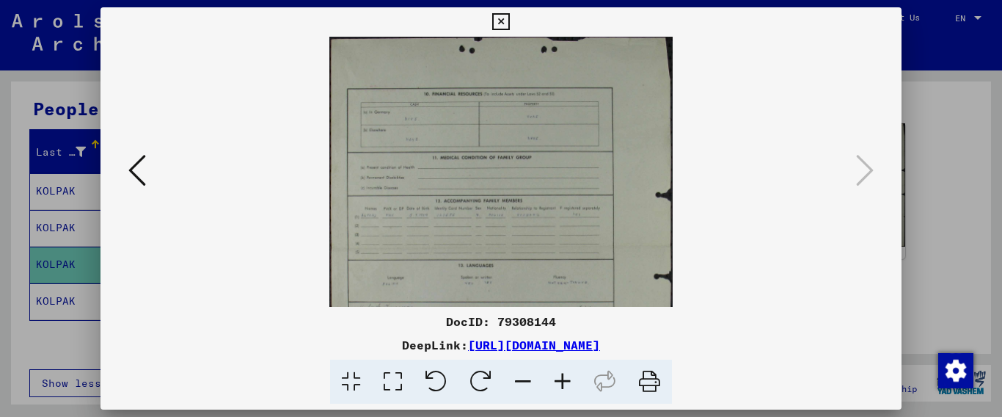
click at [567, 376] on icon at bounding box center [563, 381] width 40 height 45
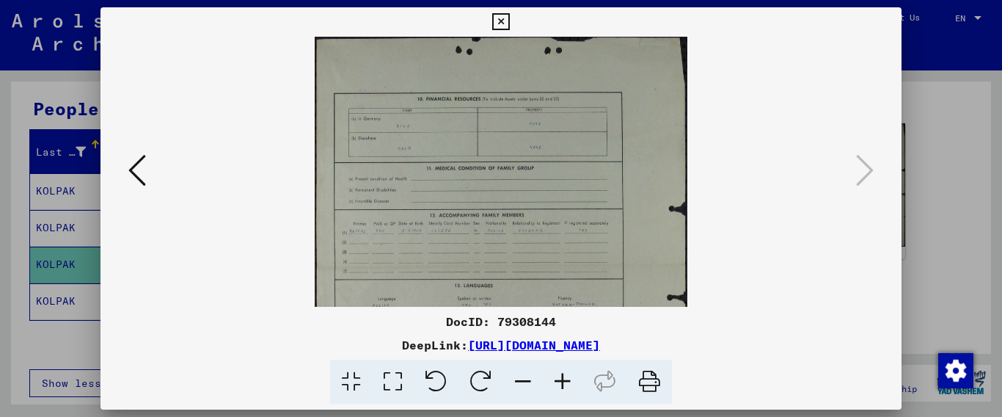
click at [567, 376] on icon at bounding box center [563, 381] width 40 height 45
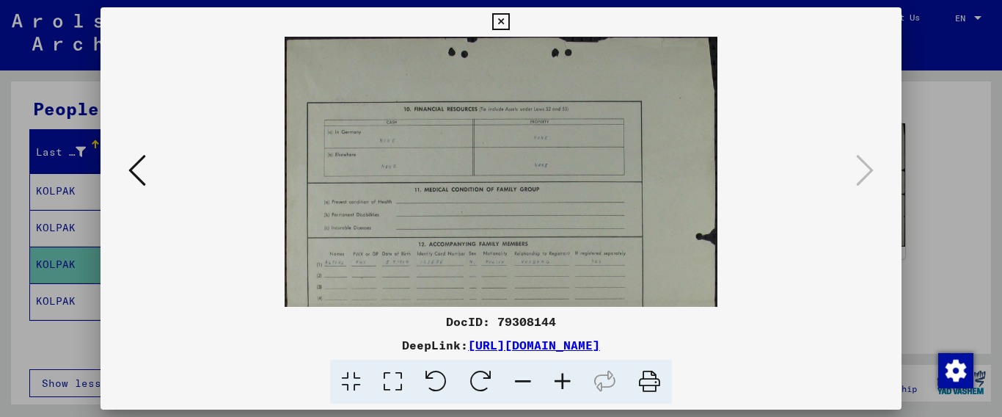
click at [567, 376] on icon at bounding box center [563, 381] width 40 height 45
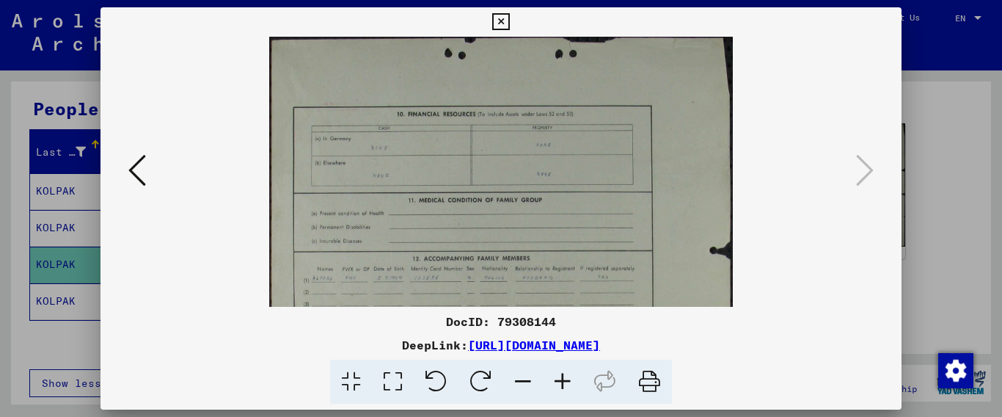
click at [567, 376] on icon at bounding box center [563, 381] width 40 height 45
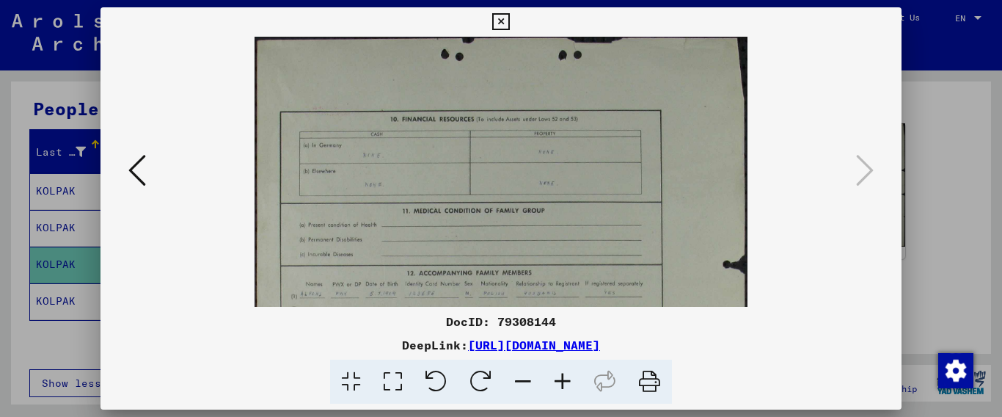
click at [567, 376] on icon at bounding box center [563, 381] width 40 height 45
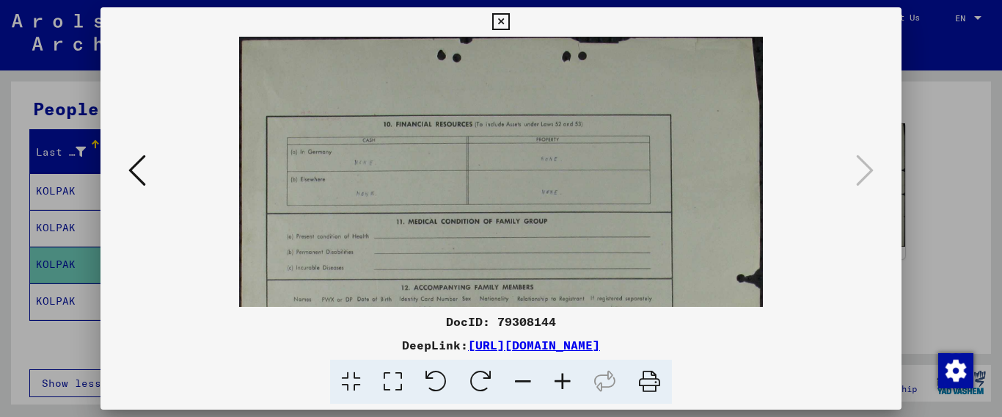
click at [567, 376] on icon at bounding box center [563, 381] width 40 height 45
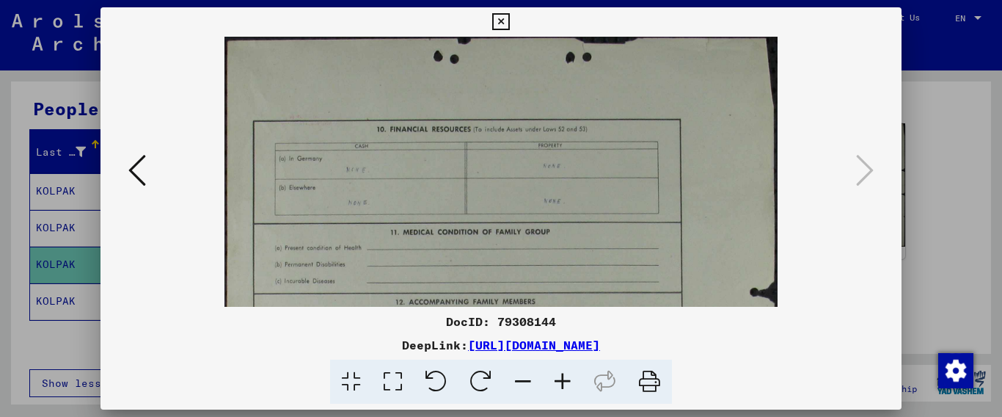
click at [567, 376] on icon at bounding box center [563, 381] width 40 height 45
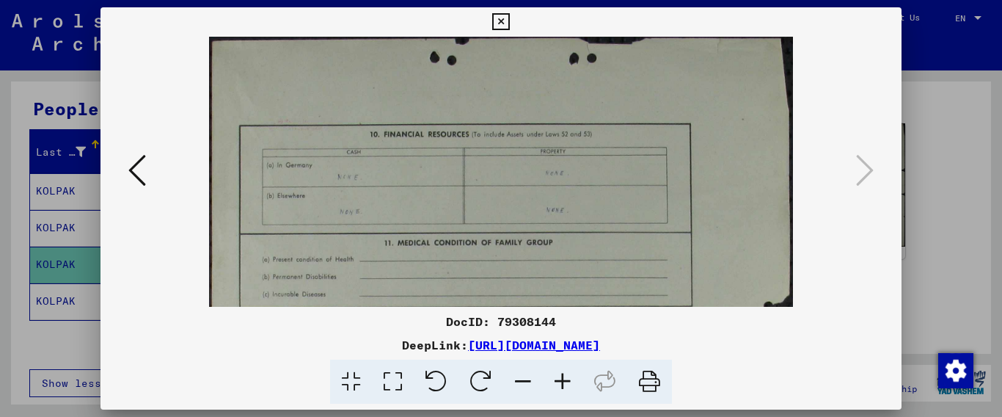
click at [567, 376] on icon at bounding box center [563, 381] width 40 height 45
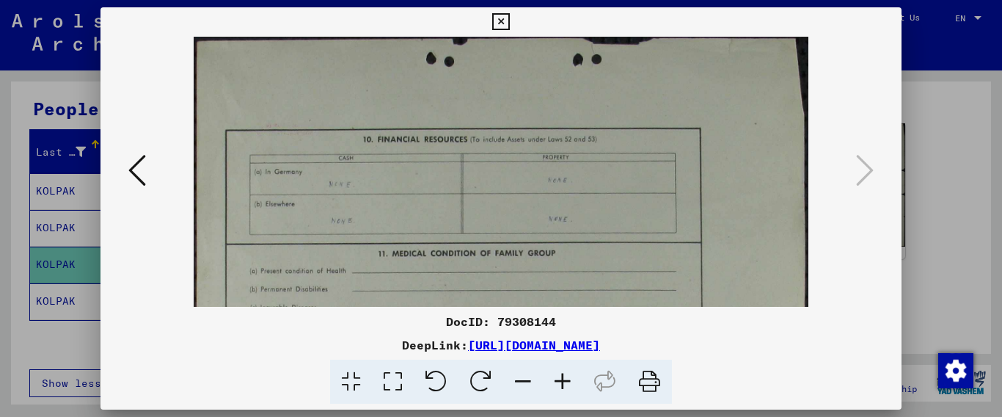
click at [567, 376] on icon at bounding box center [563, 381] width 40 height 45
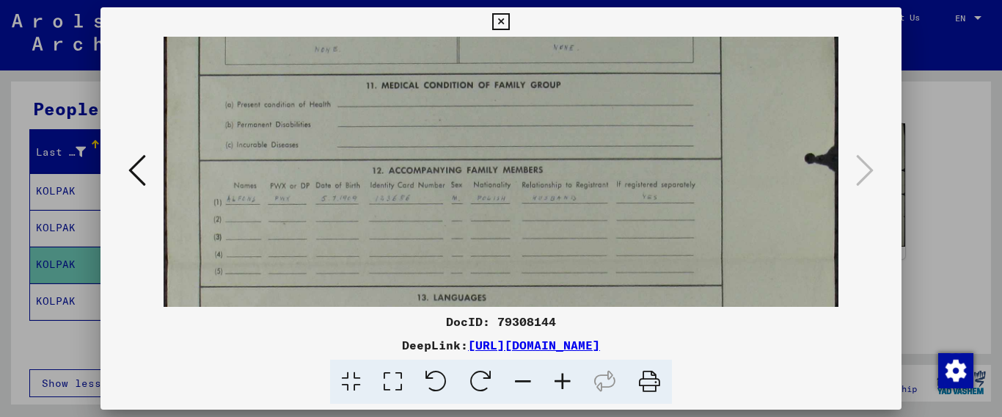
scroll to position [191, 0]
drag, startPoint x: 573, startPoint y: 265, endPoint x: 576, endPoint y: 74, distance: 191.4
click at [576, 74] on img at bounding box center [501, 255] width 674 height 820
click at [509, 23] on icon at bounding box center [500, 22] width 17 height 18
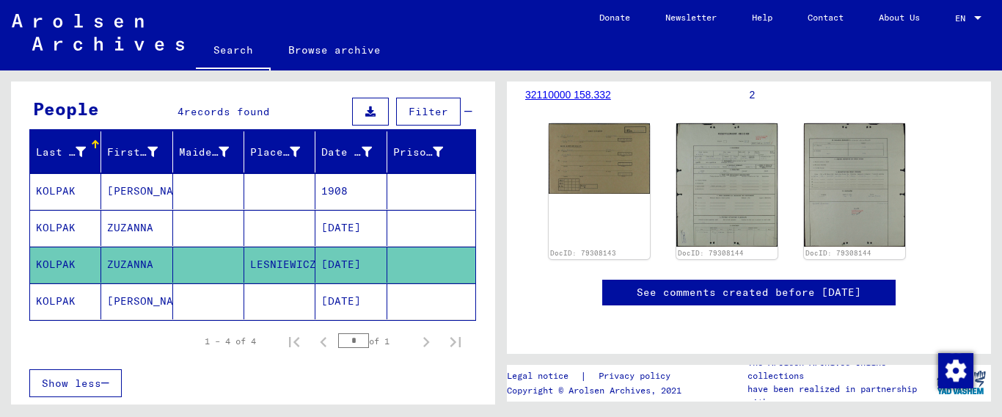
click at [59, 224] on mat-cell "KOLPAK" at bounding box center [65, 228] width 71 height 36
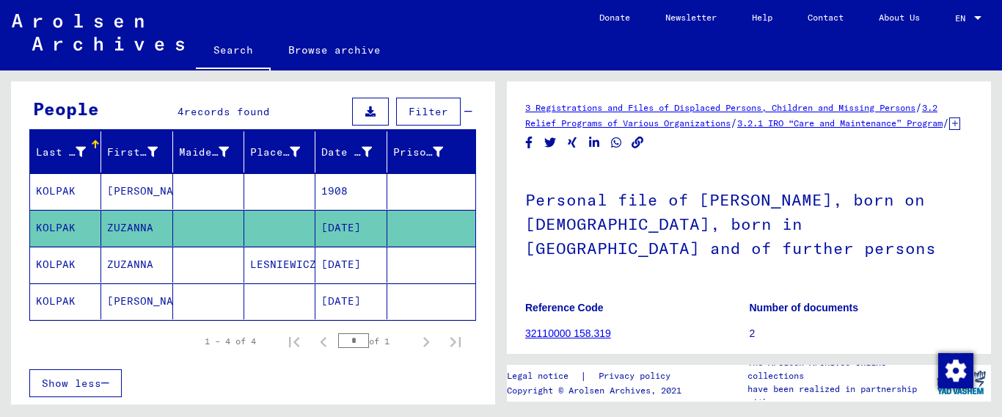
scroll to position [238, 0]
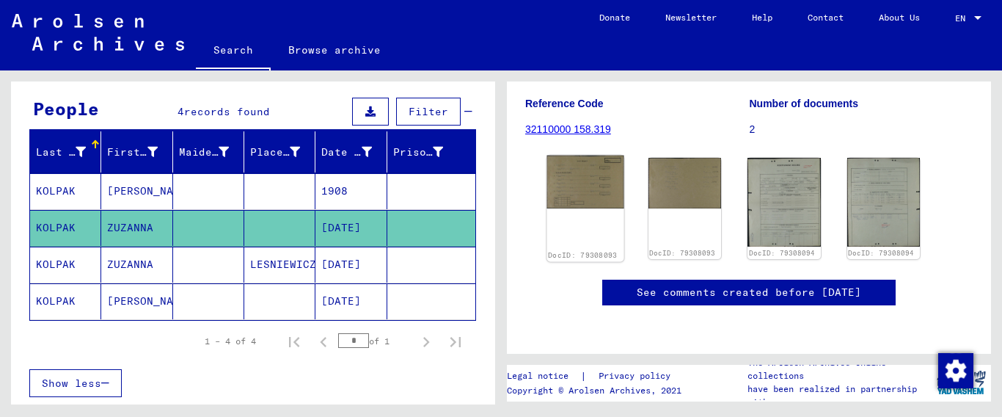
click at [593, 175] on img at bounding box center [585, 181] width 76 height 53
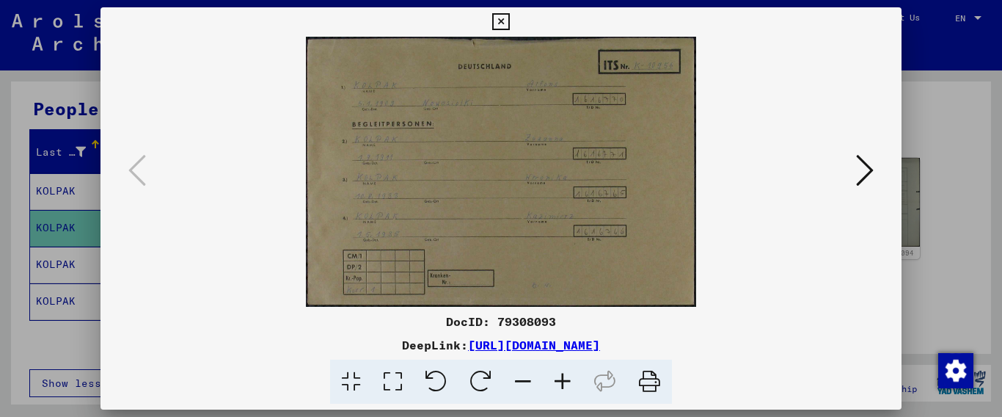
click at [870, 172] on icon at bounding box center [865, 170] width 18 height 35
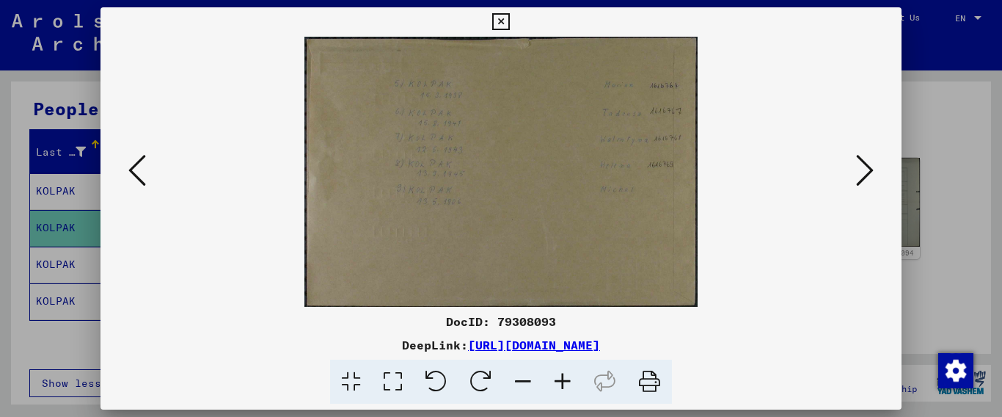
click at [136, 172] on icon at bounding box center [137, 170] width 18 height 35
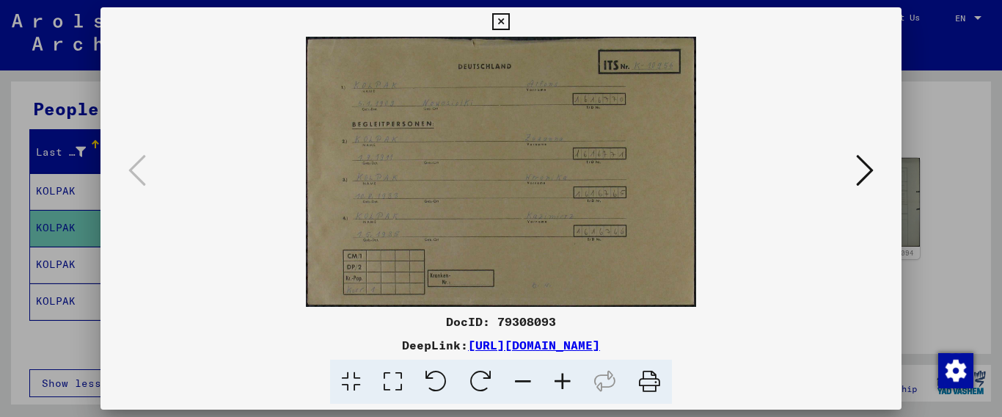
click at [557, 378] on icon at bounding box center [563, 381] width 40 height 45
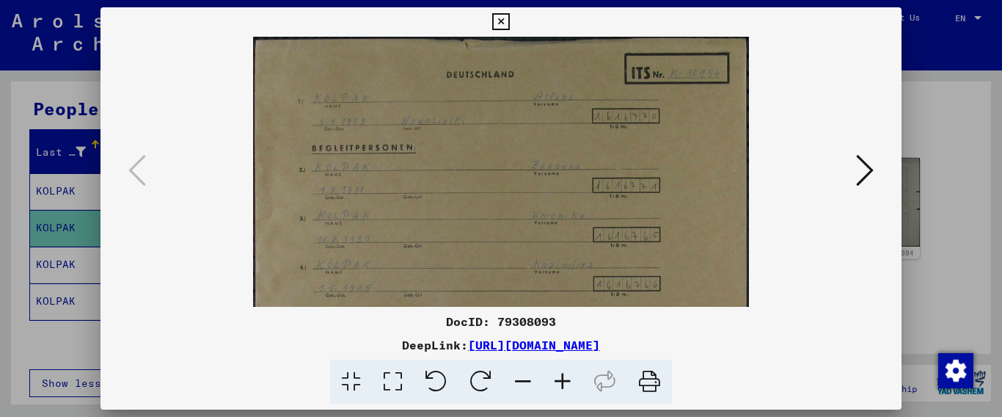
click at [557, 378] on icon at bounding box center [563, 381] width 40 height 45
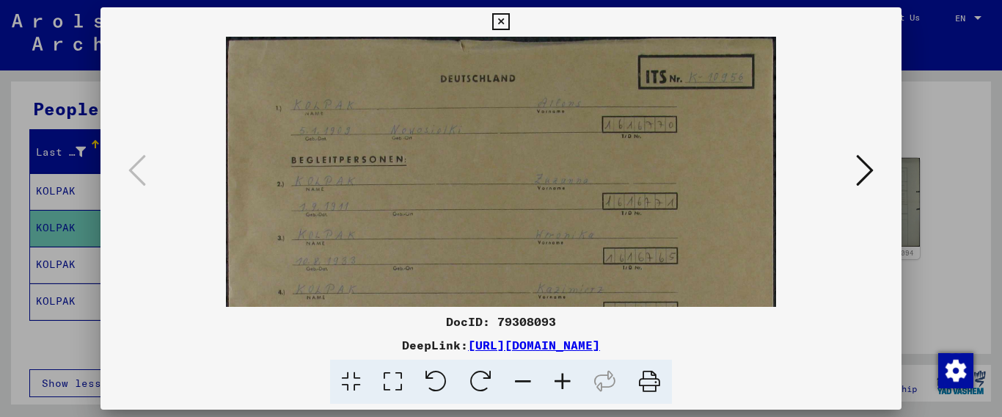
click at [557, 378] on icon at bounding box center [563, 381] width 40 height 45
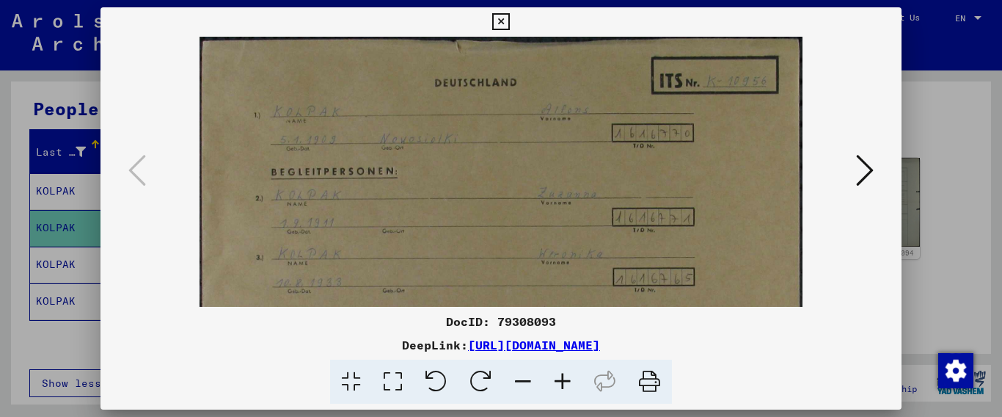
click at [557, 378] on icon at bounding box center [563, 381] width 40 height 45
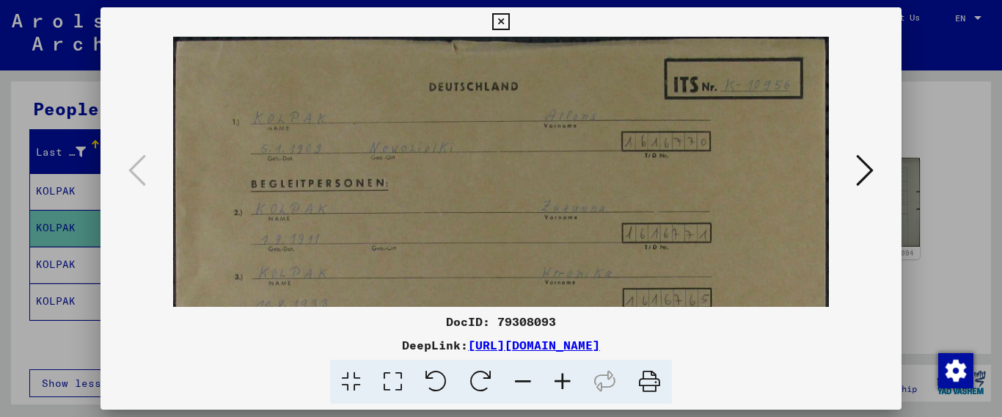
click at [557, 378] on icon at bounding box center [563, 381] width 40 height 45
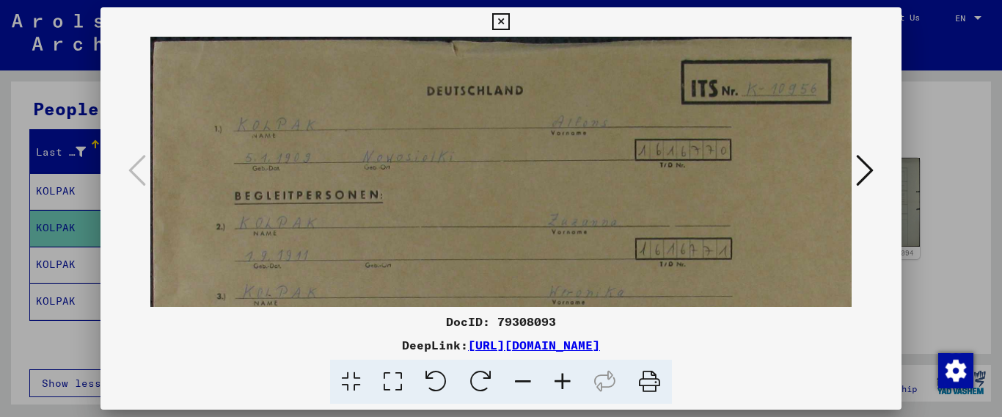
click at [557, 378] on icon at bounding box center [563, 381] width 40 height 45
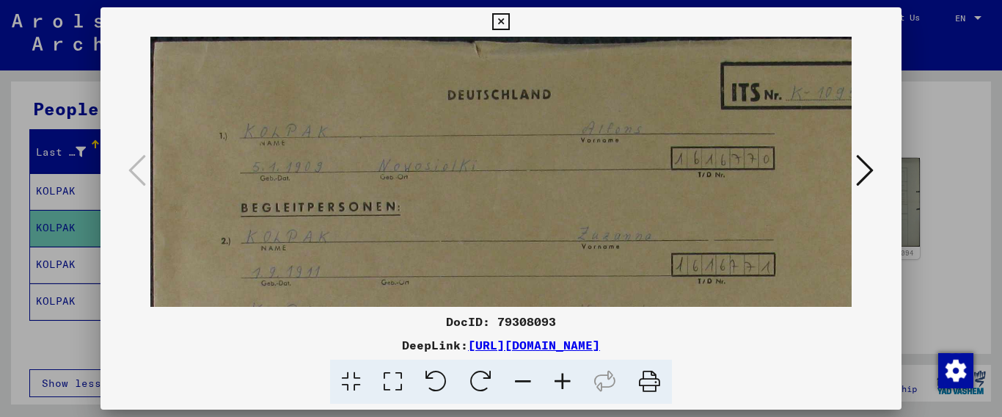
click at [557, 378] on icon at bounding box center [563, 381] width 40 height 45
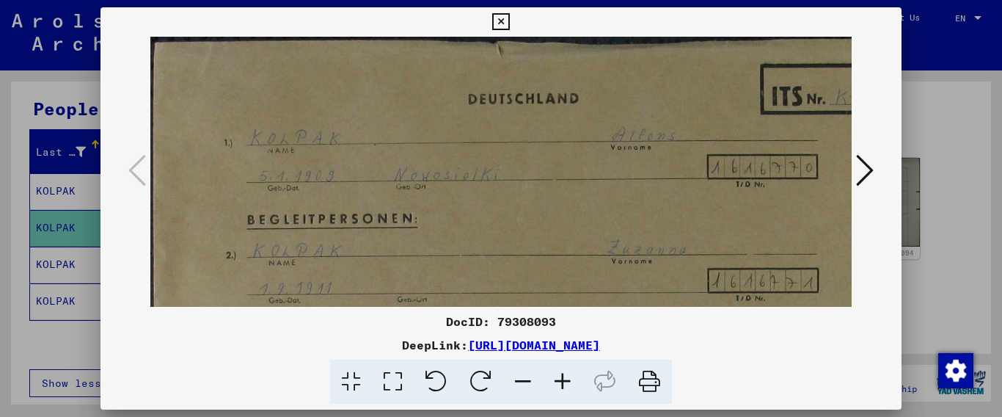
click at [557, 378] on icon at bounding box center [563, 381] width 40 height 45
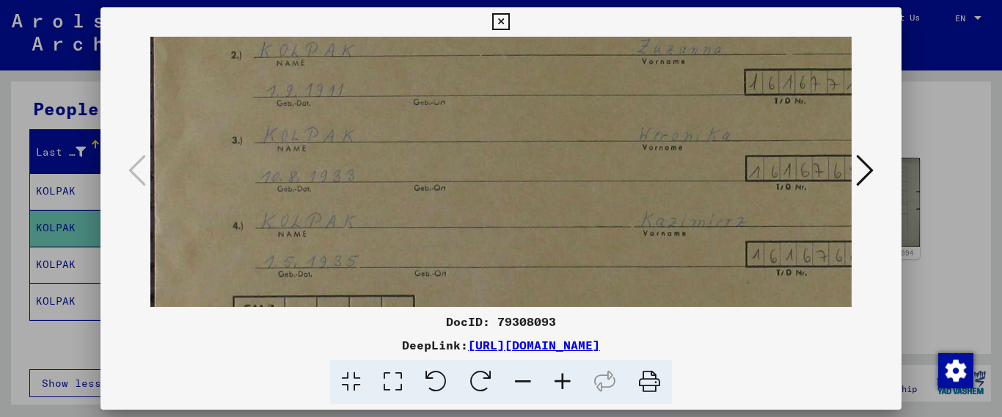
scroll to position [219, 0]
drag, startPoint x: 577, startPoint y: 265, endPoint x: 600, endPoint y: 46, distance: 220.5
click at [600, 46] on img at bounding box center [584, 117] width 868 height 600
click at [869, 167] on icon at bounding box center [865, 170] width 18 height 35
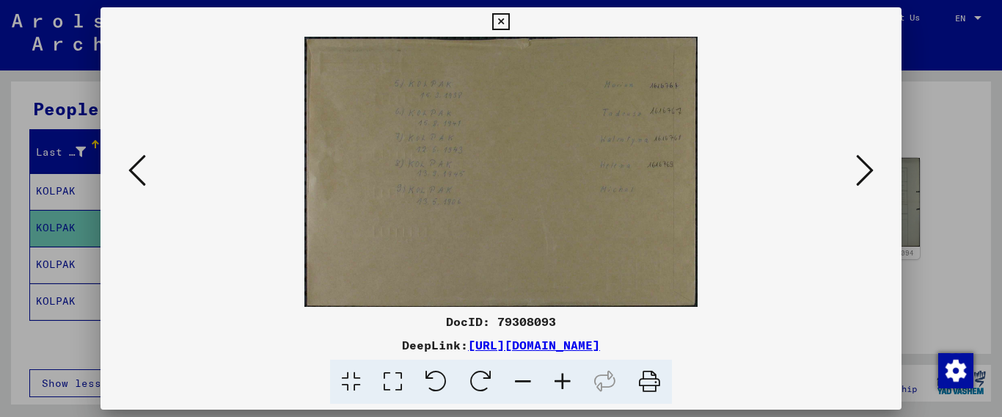
scroll to position [0, 0]
click at [559, 379] on icon at bounding box center [563, 381] width 40 height 45
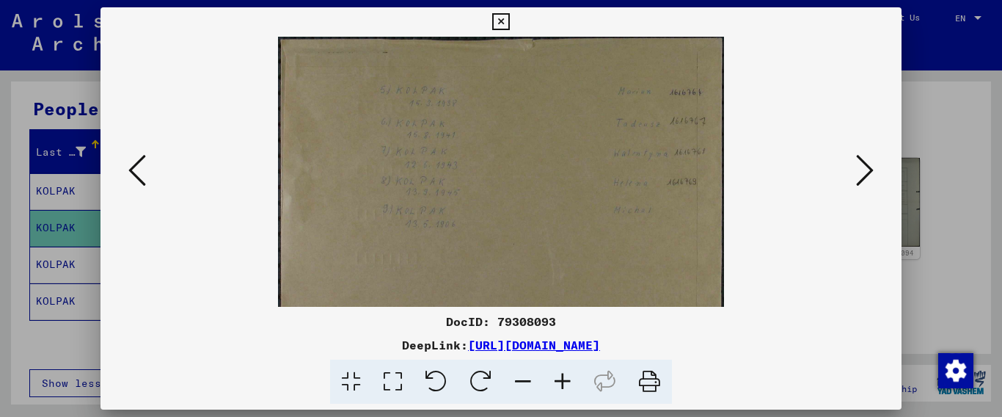
click at [557, 379] on icon at bounding box center [563, 381] width 40 height 45
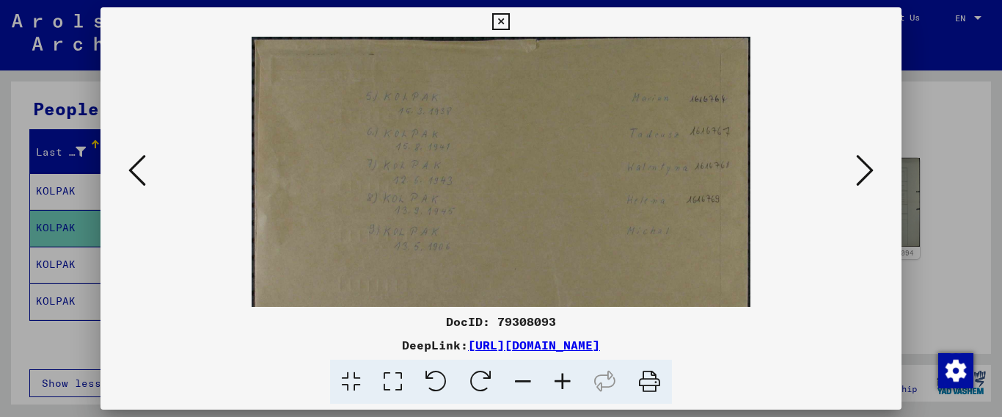
click at [556, 379] on icon at bounding box center [563, 381] width 40 height 45
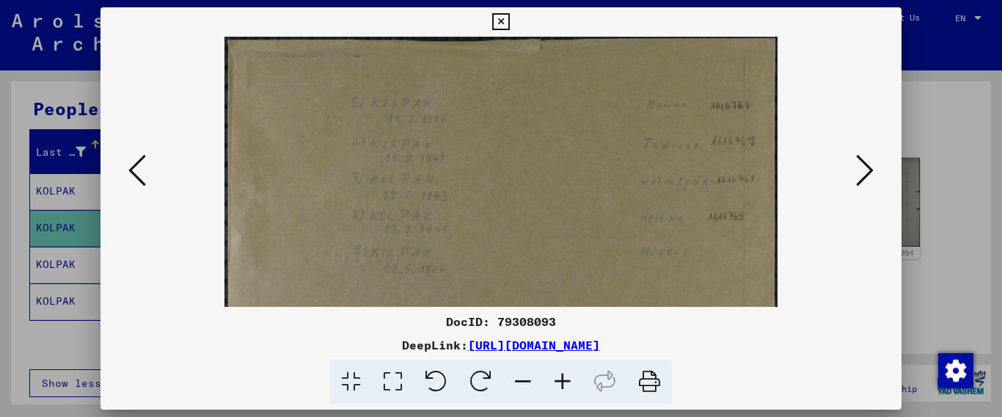
click at [555, 379] on icon at bounding box center [563, 381] width 40 height 45
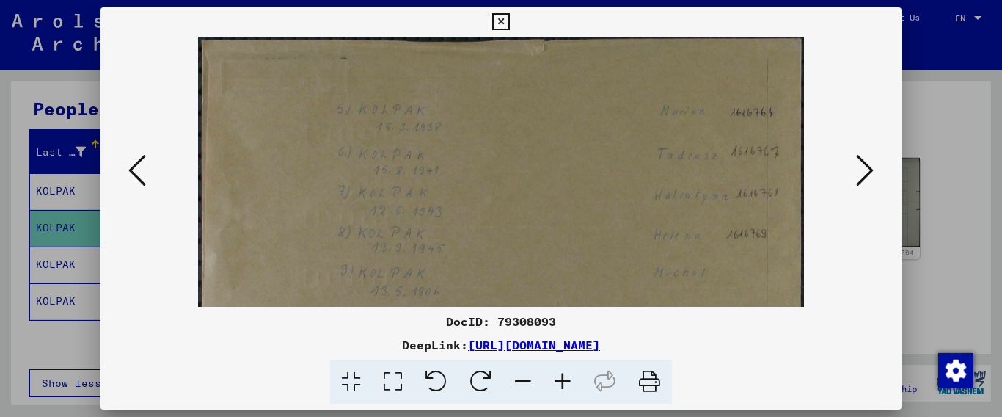
click at [554, 380] on icon at bounding box center [563, 381] width 40 height 45
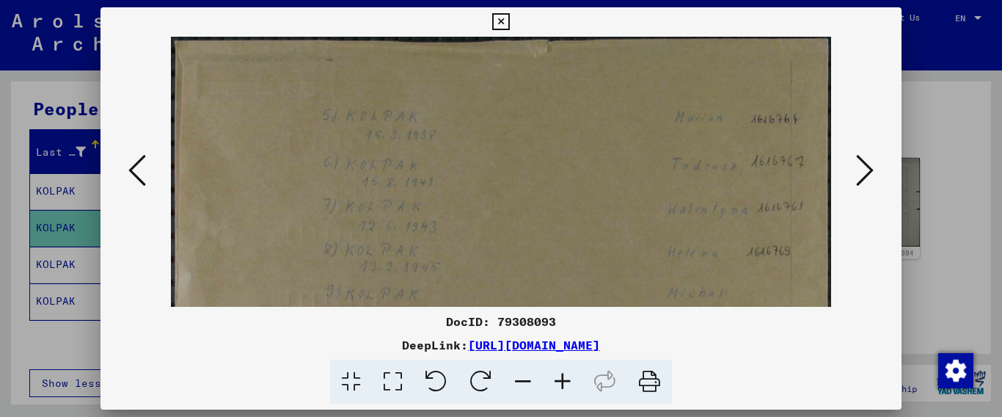
click at [553, 380] on icon at bounding box center [563, 381] width 40 height 45
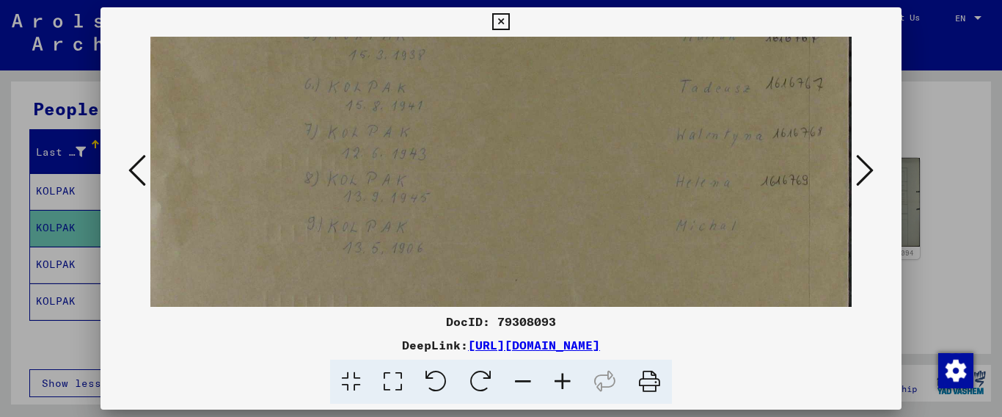
scroll to position [91, 11]
drag, startPoint x: 569, startPoint y: 230, endPoint x: 441, endPoint y: 139, distance: 157.3
click at [441, 139] on img at bounding box center [495, 191] width 713 height 490
drag, startPoint x: 766, startPoint y: 345, endPoint x: 315, endPoint y: 346, distance: 450.3
click at [315, 346] on div "DeepLink: [URL][DOMAIN_NAME]" at bounding box center [501, 345] width 802 height 18
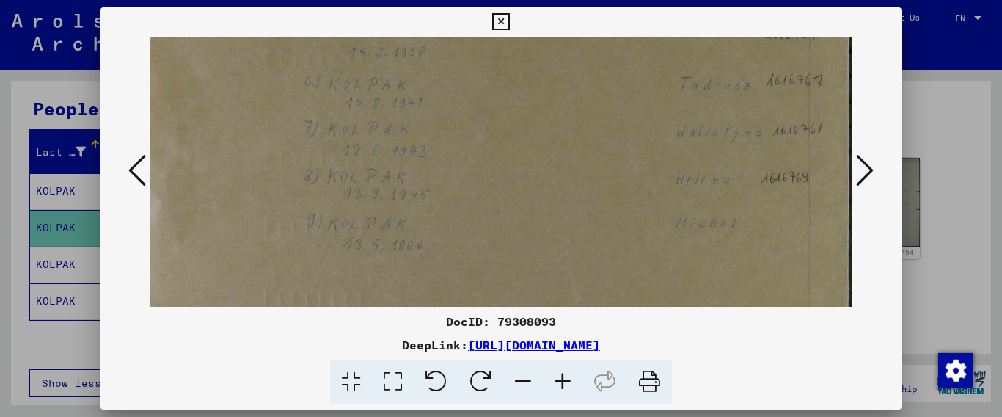
copy link "[URL][DOMAIN_NAME]"
click at [131, 168] on icon at bounding box center [137, 170] width 18 height 35
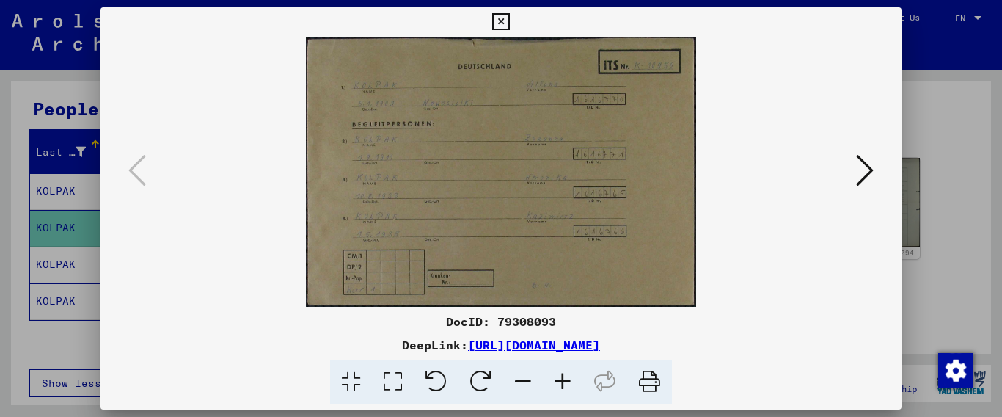
click at [509, 18] on icon at bounding box center [500, 22] width 17 height 18
